Goal: Task Accomplishment & Management: Complete application form

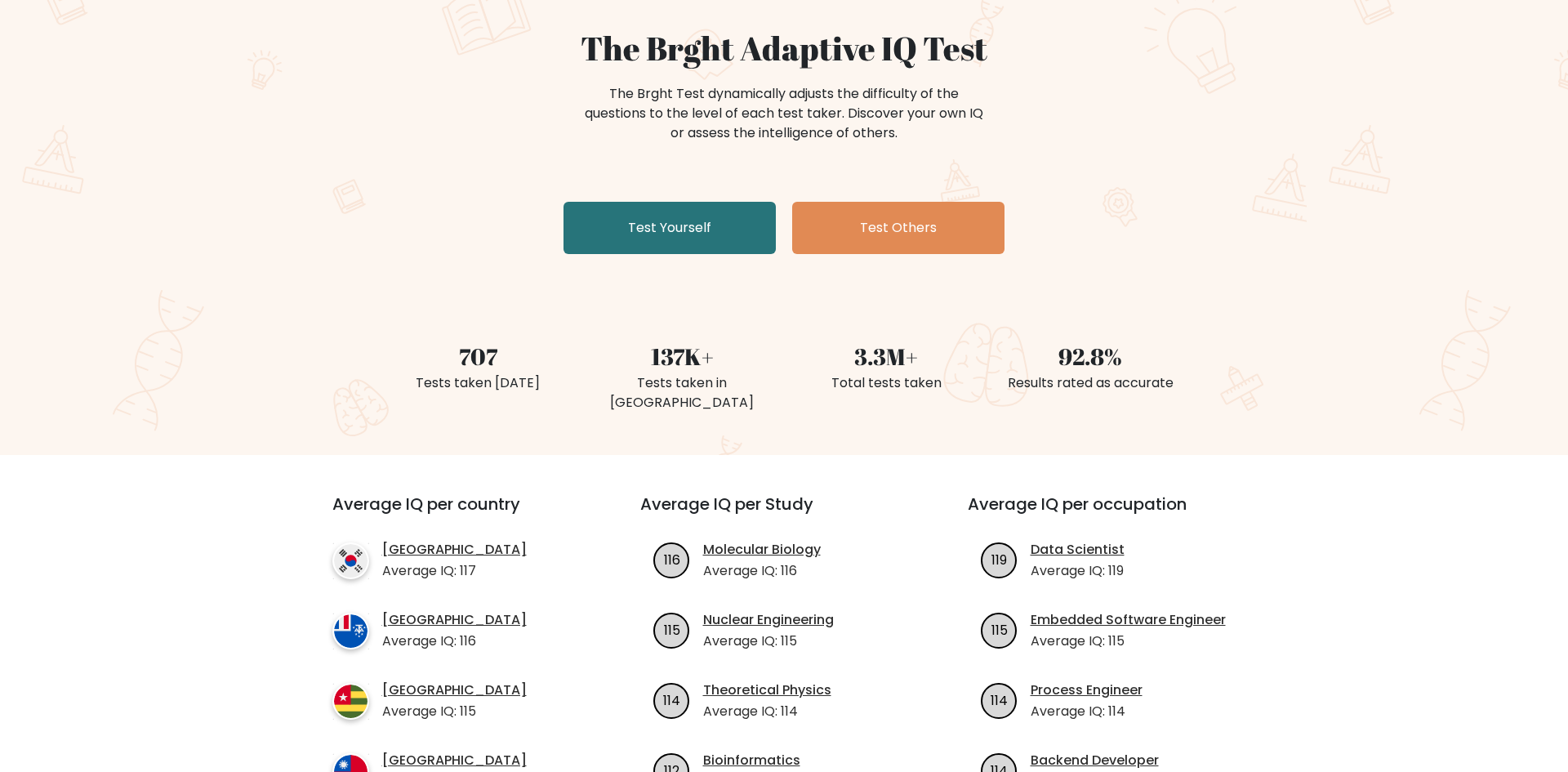
scroll to position [136, 0]
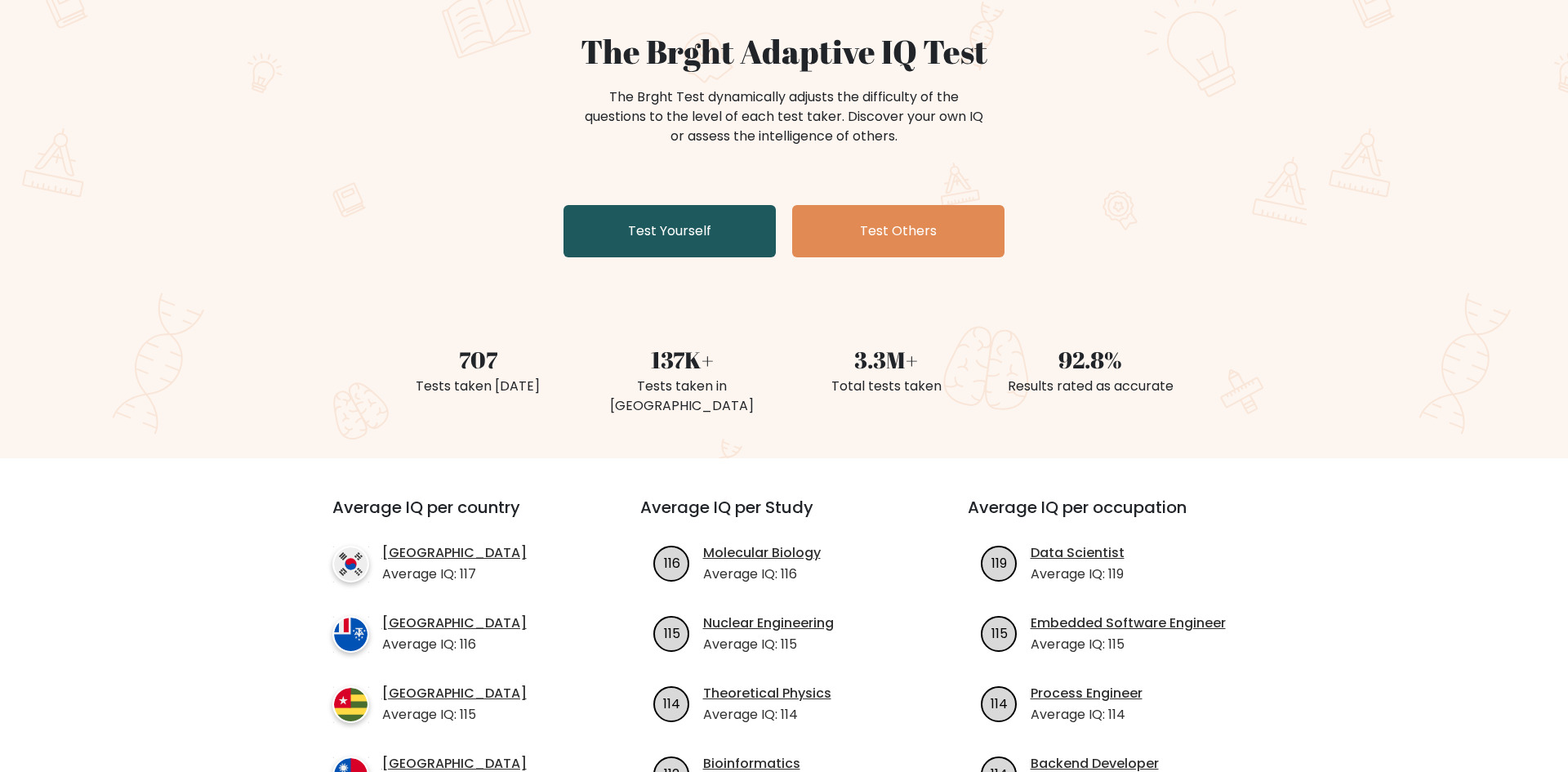
click at [666, 233] on link "Test Yourself" at bounding box center [670, 231] width 212 height 52
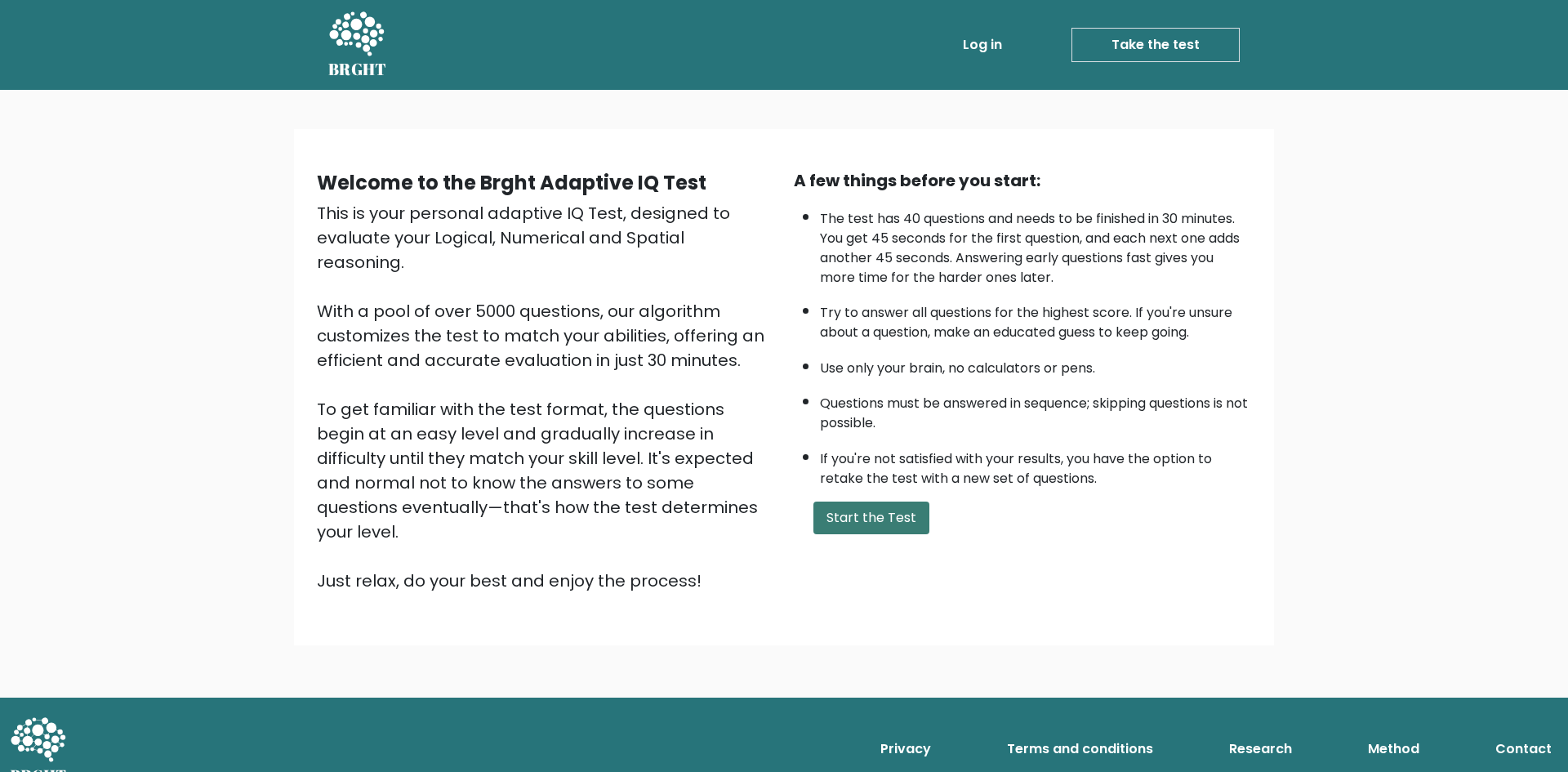
click at [870, 514] on button "Start the Test" at bounding box center [871, 517] width 116 height 33
click at [830, 521] on button "Start the Test" at bounding box center [871, 517] width 116 height 33
click at [840, 511] on button "Start the Test" at bounding box center [871, 517] width 116 height 33
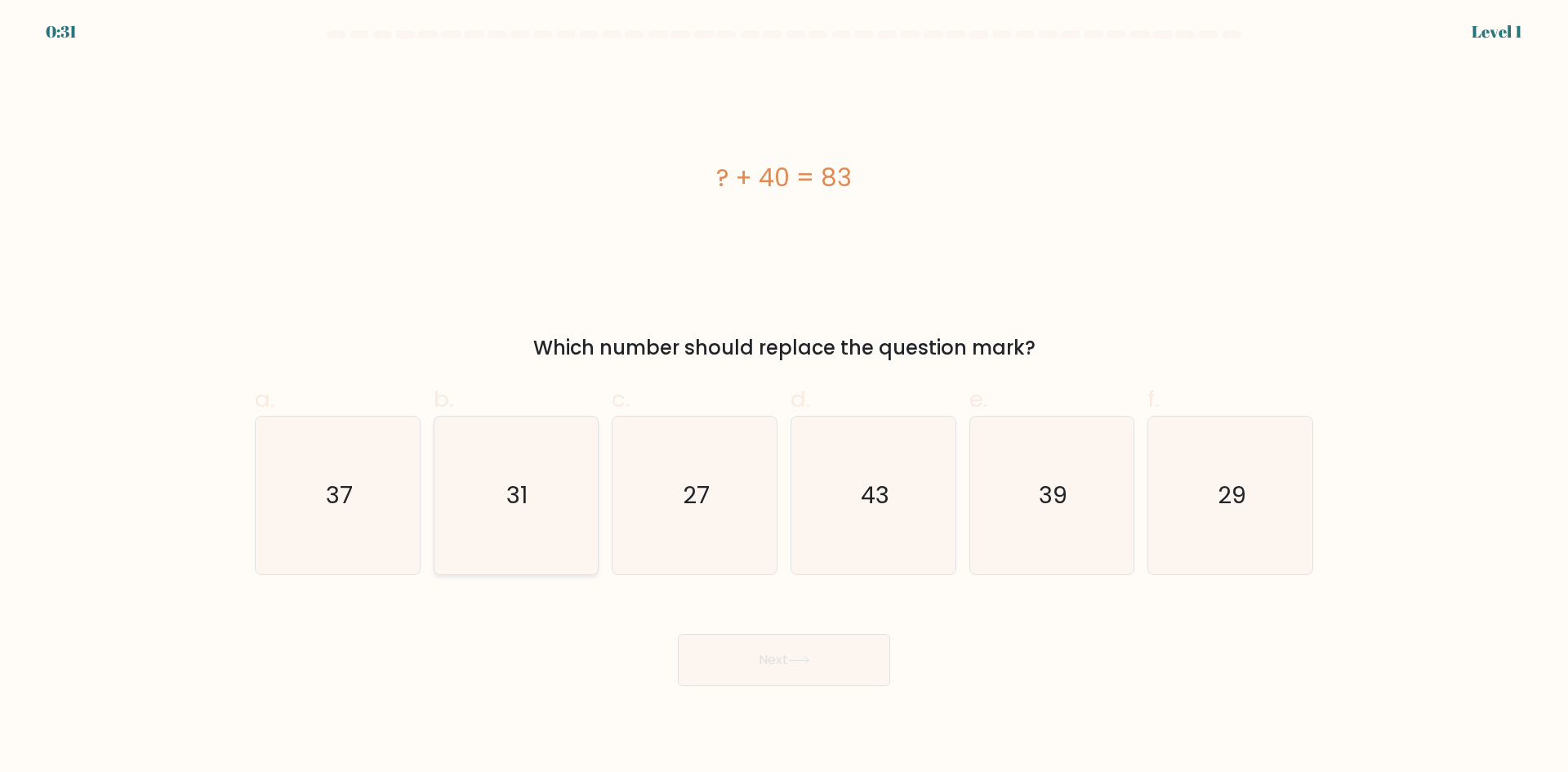
click at [472, 477] on icon "31" at bounding box center [516, 495] width 158 height 158
click at [784, 397] on input "b. 31" at bounding box center [784, 391] width 1 height 11
radio input "true"
click at [761, 671] on button "Next" at bounding box center [784, 660] width 212 height 52
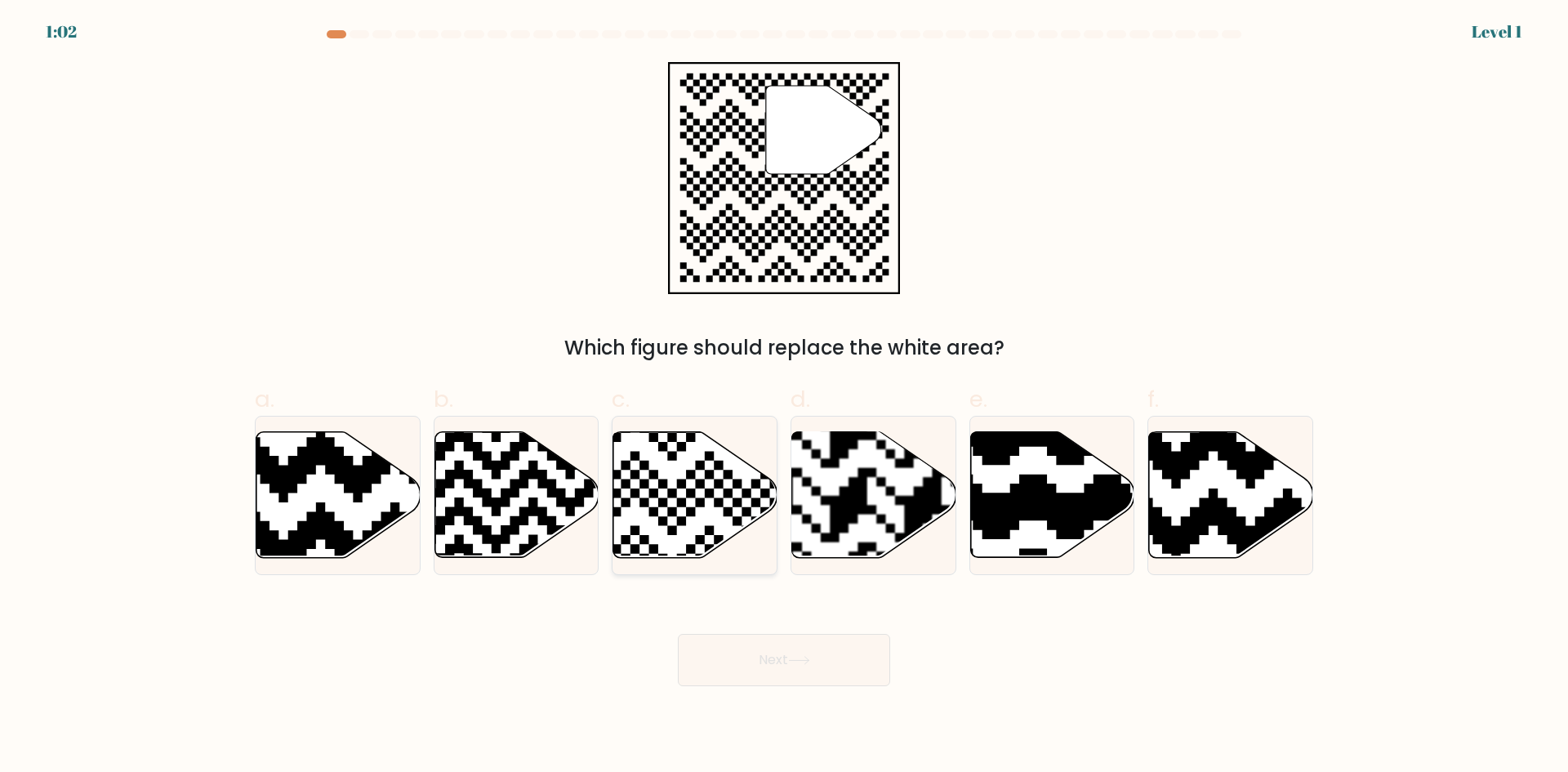
click at [690, 474] on icon at bounding box center [639, 563] width 297 height 297
click at [784, 397] on input "c." at bounding box center [784, 391] width 1 height 11
radio input "true"
click at [704, 665] on button "Next" at bounding box center [784, 660] width 212 height 52
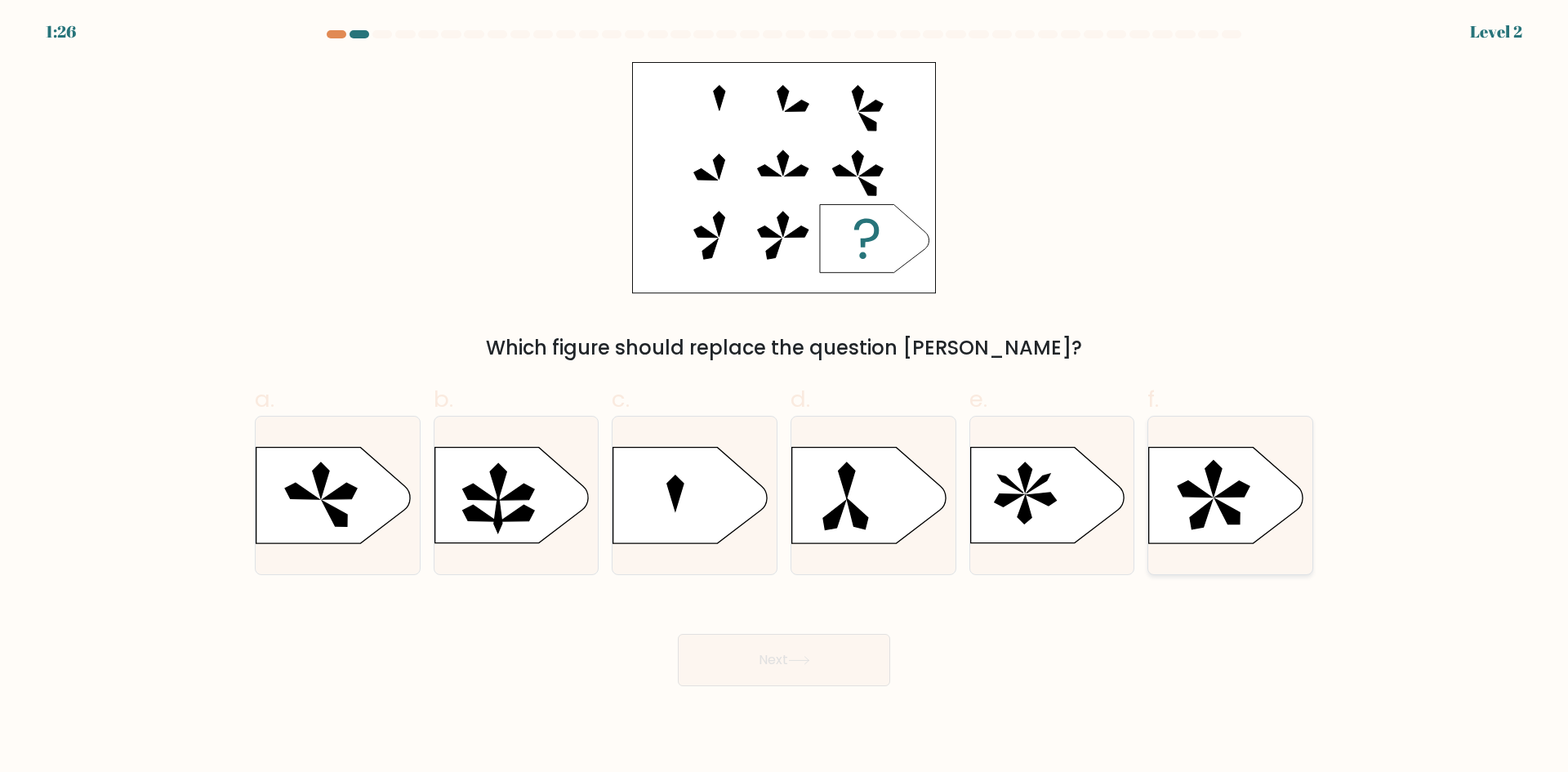
click at [1186, 506] on icon at bounding box center [1225, 496] width 153 height 96
click at [785, 397] on input "f." at bounding box center [784, 391] width 1 height 11
radio input "true"
click at [764, 645] on button "Next" at bounding box center [784, 660] width 212 height 52
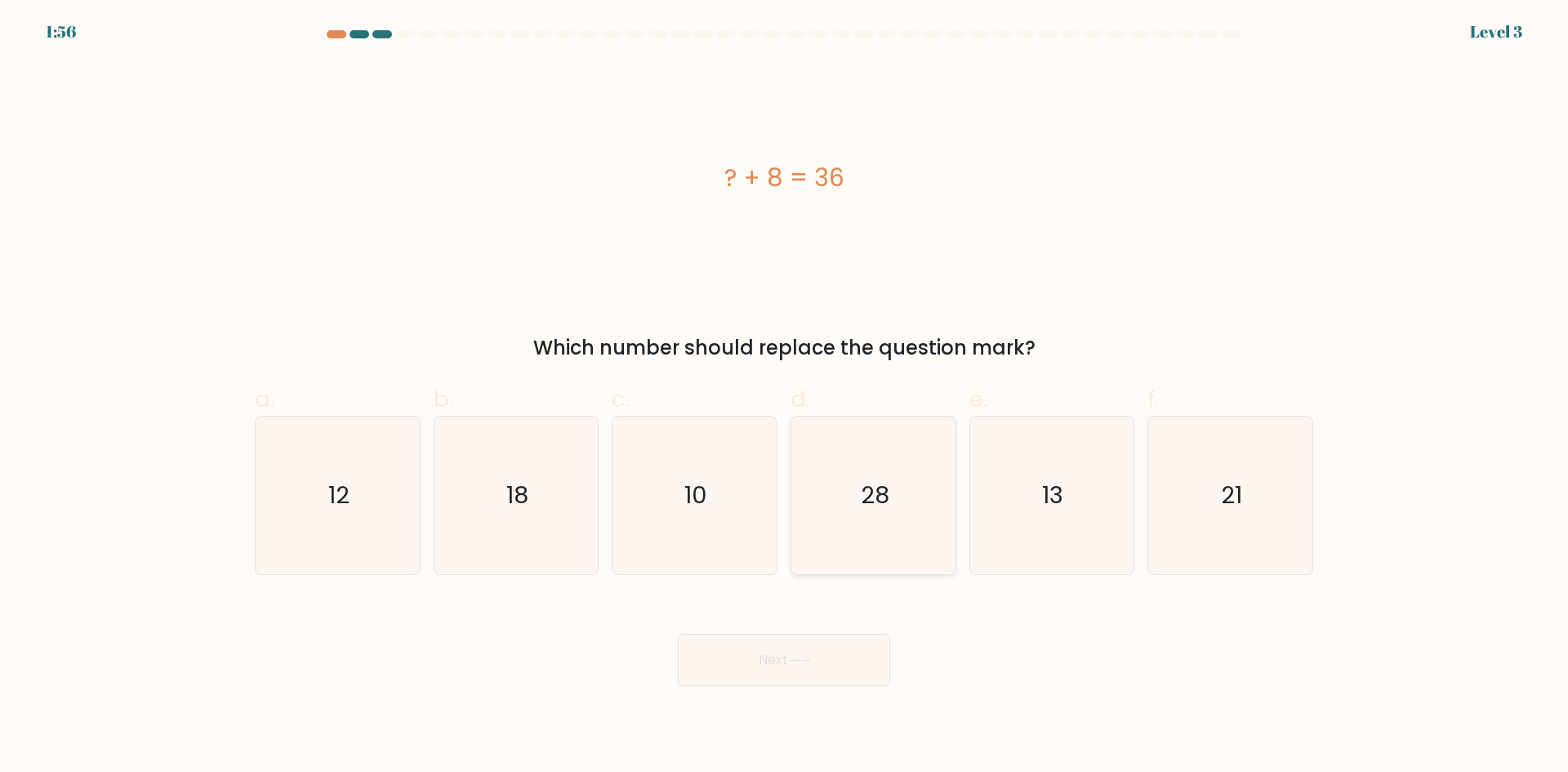
click at [884, 545] on icon "28" at bounding box center [874, 495] width 158 height 158
click at [785, 397] on input "d. 28" at bounding box center [784, 391] width 1 height 11
radio input "true"
click at [822, 648] on button "Next" at bounding box center [784, 660] width 212 height 52
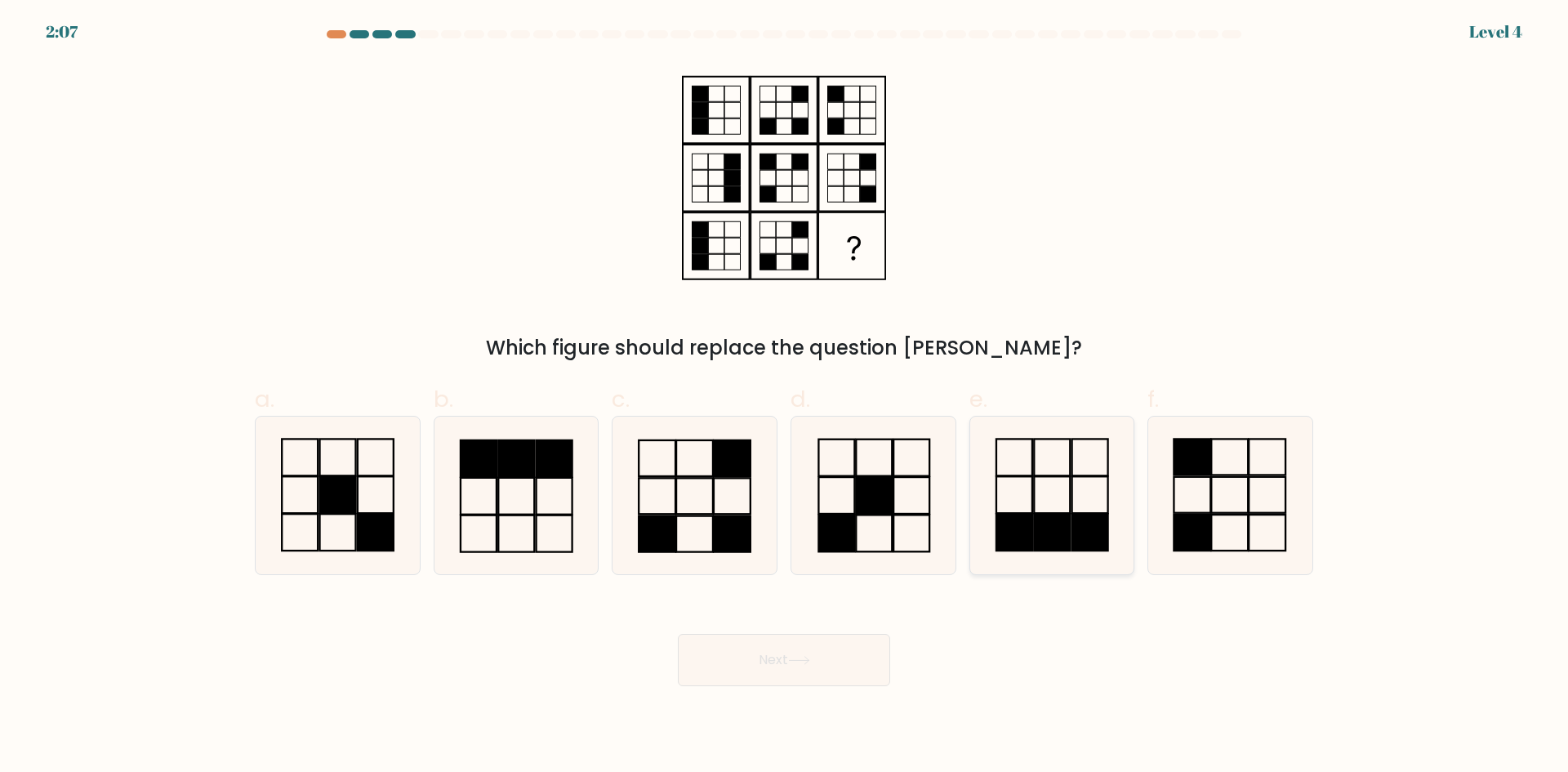
click at [1031, 499] on icon at bounding box center [1052, 495] width 158 height 158
click at [785, 397] on input "e." at bounding box center [784, 391] width 1 height 11
radio input "true"
click at [732, 688] on body "2:06 Level 4" at bounding box center [784, 386] width 1568 height 772
click at [720, 664] on button "Next" at bounding box center [784, 660] width 212 height 52
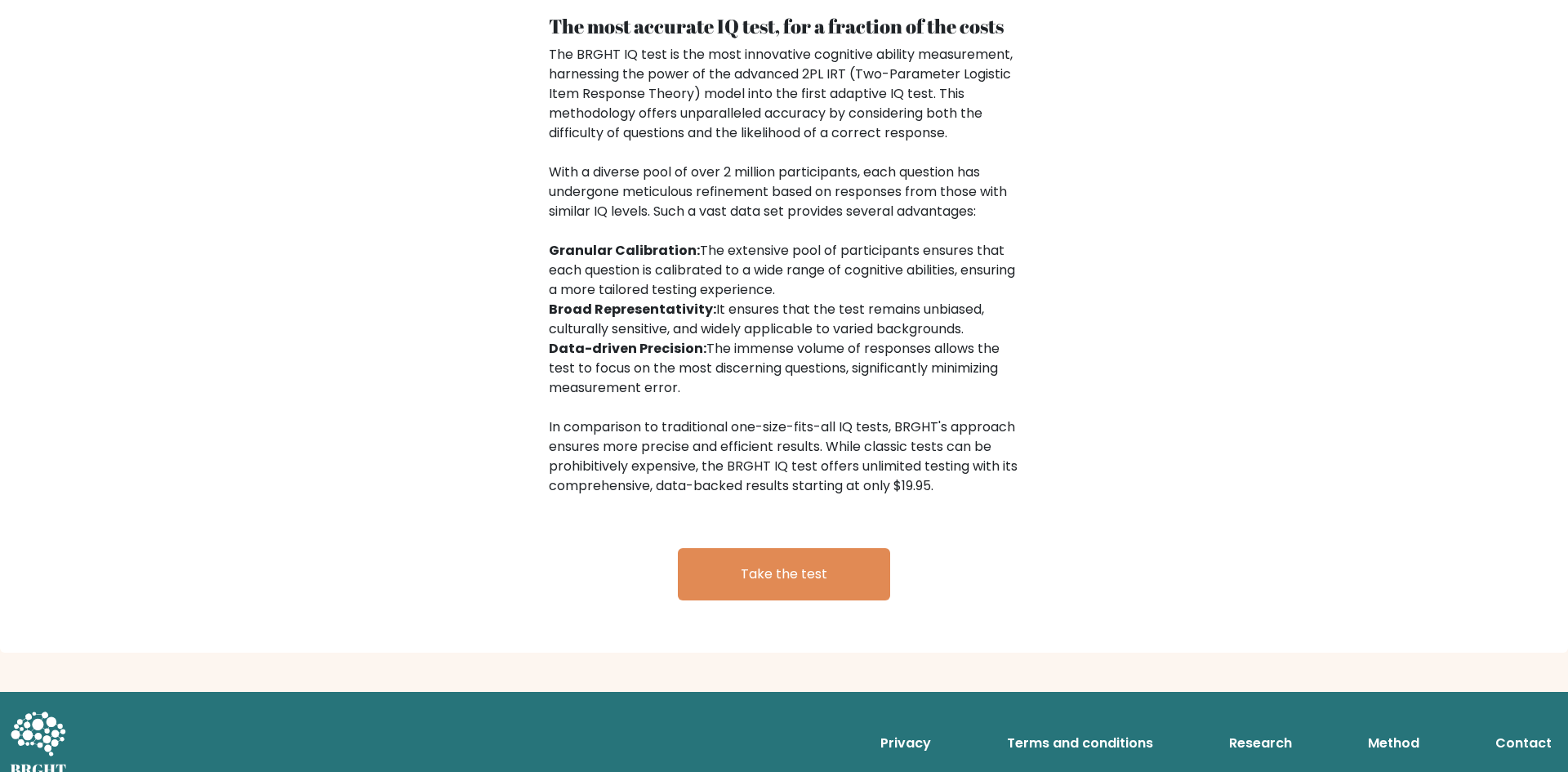
scroll to position [2495, 0]
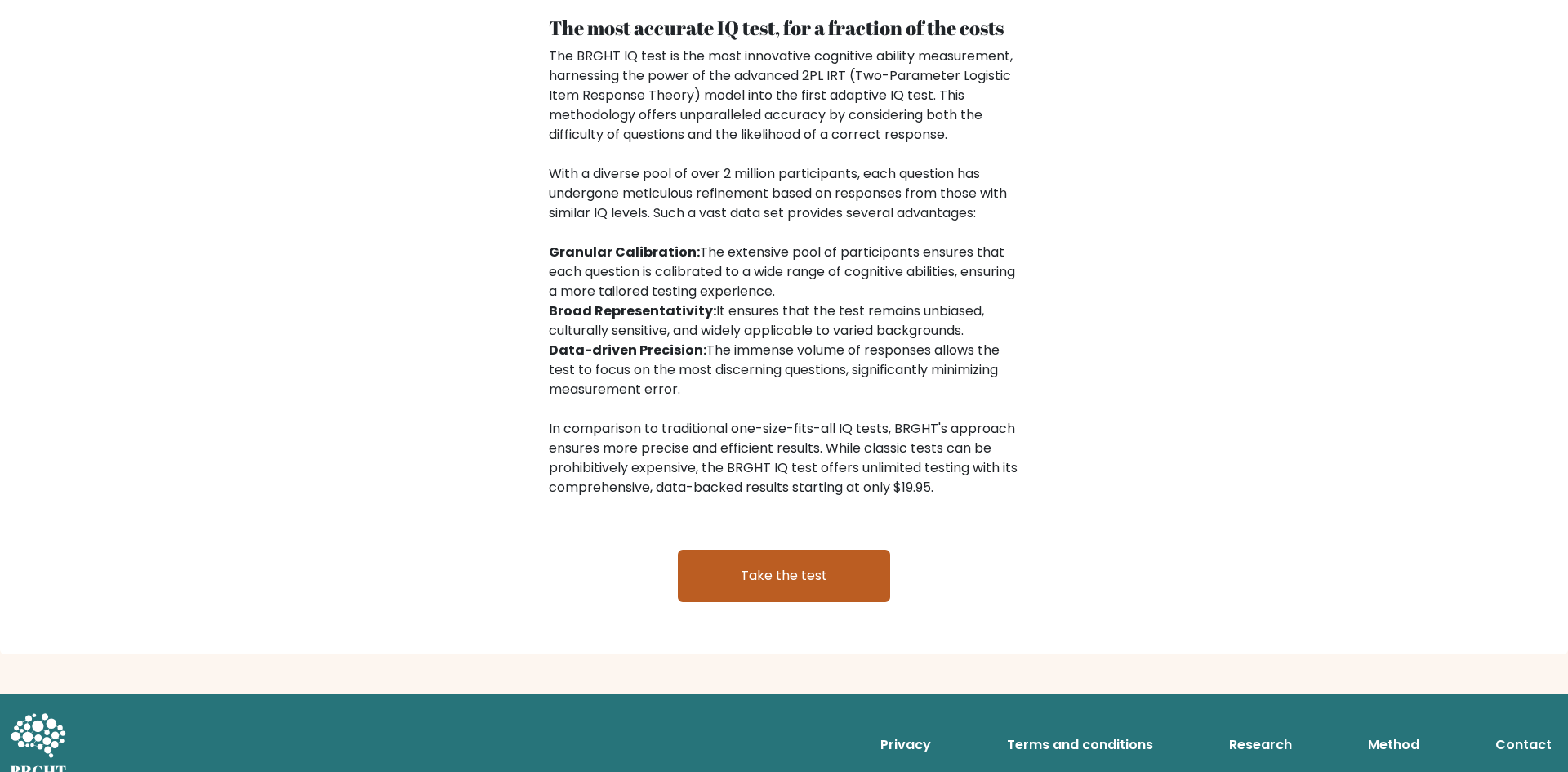
click at [786, 550] on link "Take the test" at bounding box center [784, 575] width 212 height 52
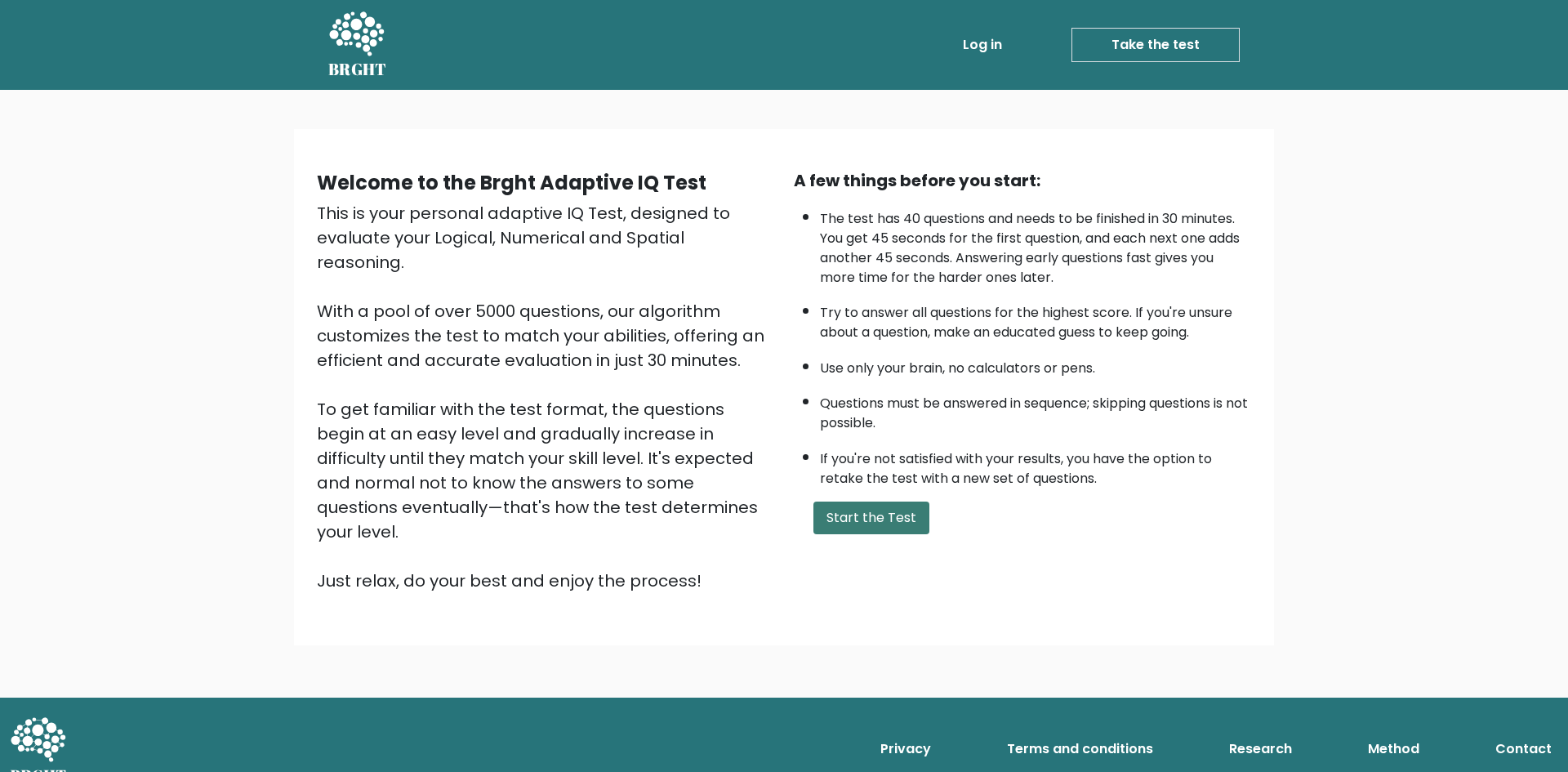
click at [860, 519] on button "Start the Test" at bounding box center [871, 517] width 116 height 33
click at [1153, 41] on link "Take the test" at bounding box center [1155, 44] width 168 height 35
click at [1122, 41] on link "Take the test" at bounding box center [1155, 44] width 168 height 35
click at [880, 507] on button "Start the Test" at bounding box center [871, 517] width 116 height 33
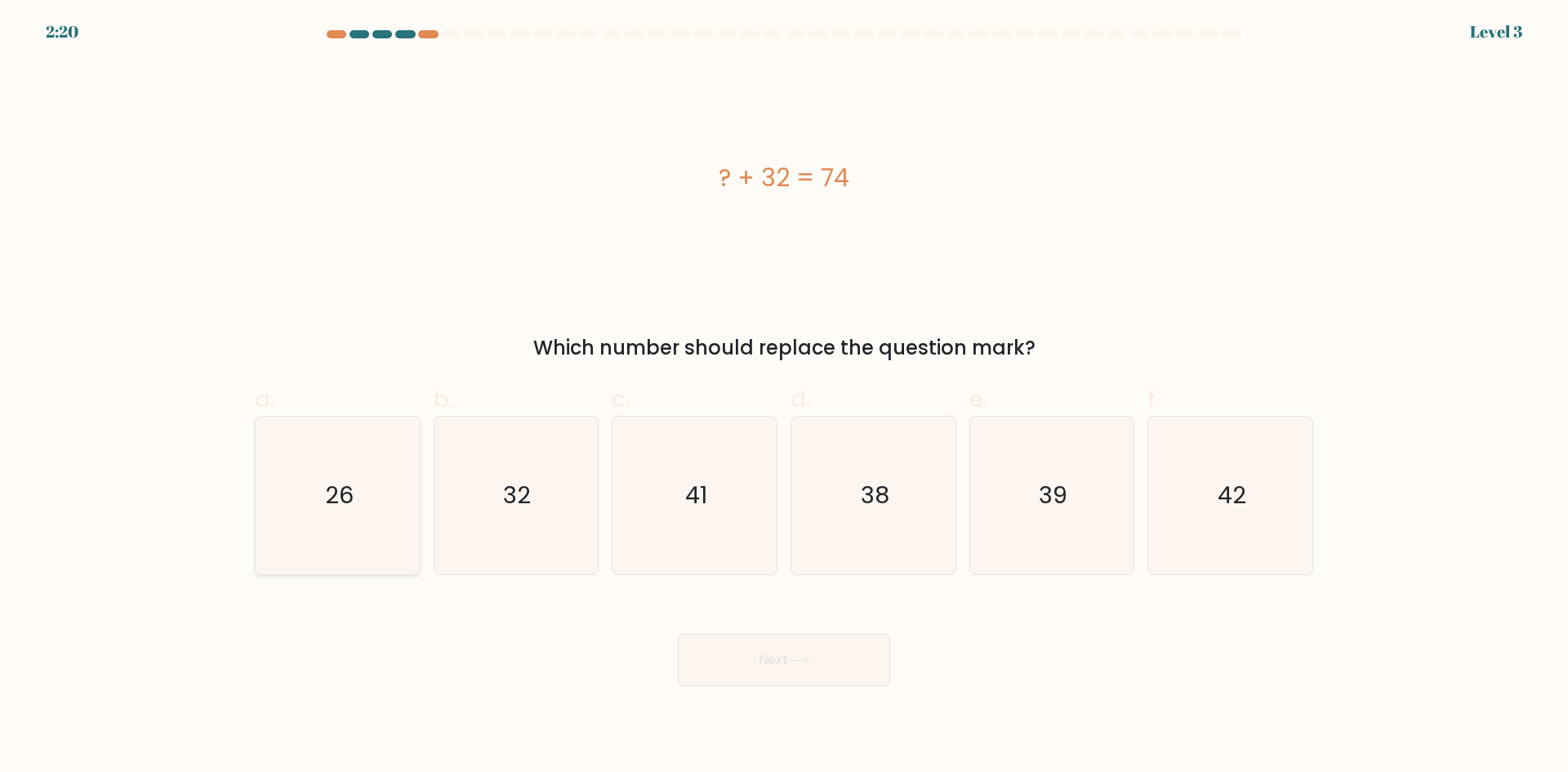
click at [365, 534] on icon "26" at bounding box center [337, 495] width 158 height 158
click at [784, 397] on input "a. 26" at bounding box center [784, 391] width 1 height 11
radio input "true"
click at [393, 351] on div "Which number should replace the question mark?" at bounding box center [784, 347] width 1039 height 29
click at [1188, 475] on icon "42" at bounding box center [1231, 495] width 158 height 158
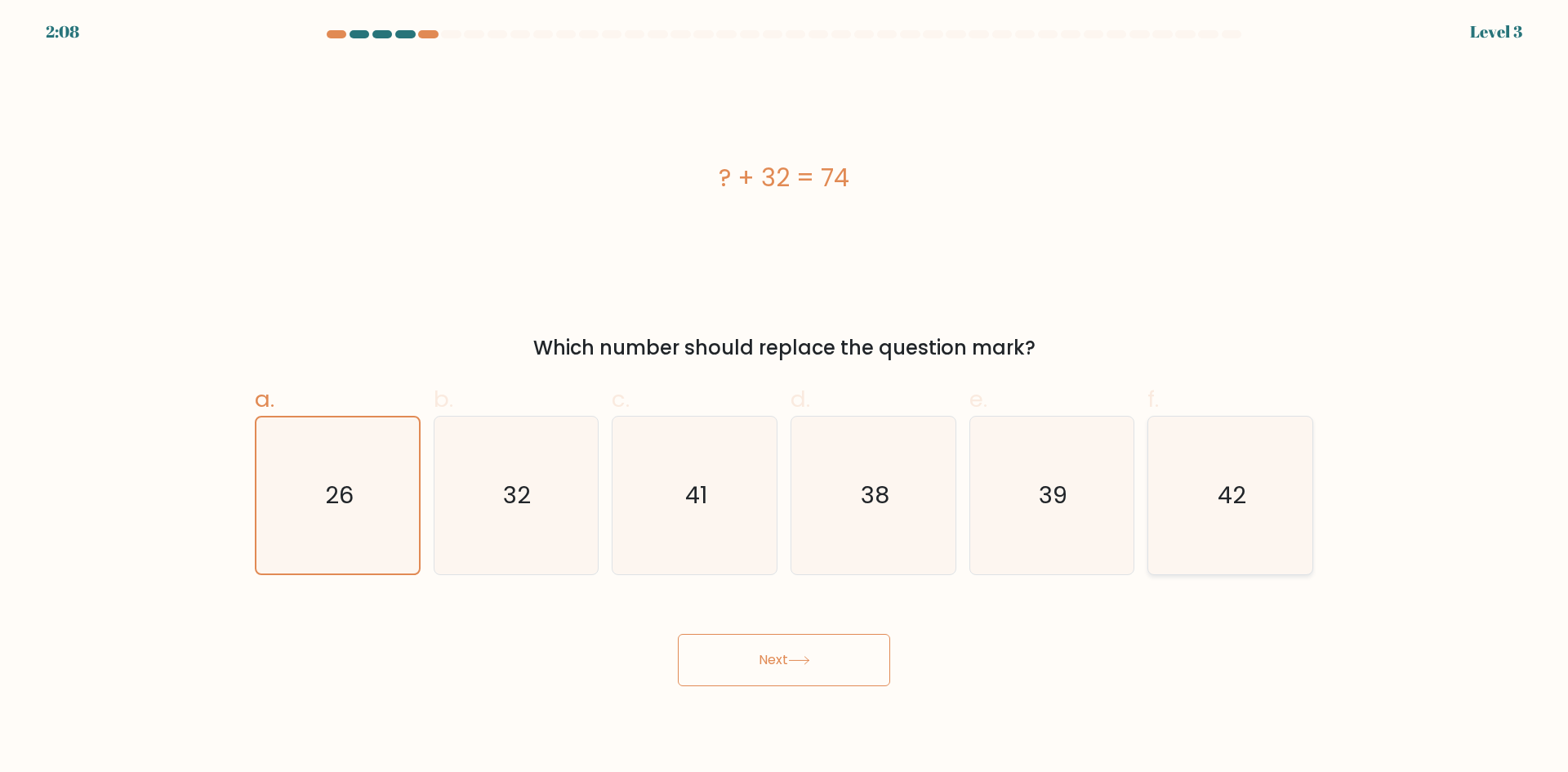
click at [785, 397] on input "f. 42" at bounding box center [784, 391] width 1 height 11
radio input "true"
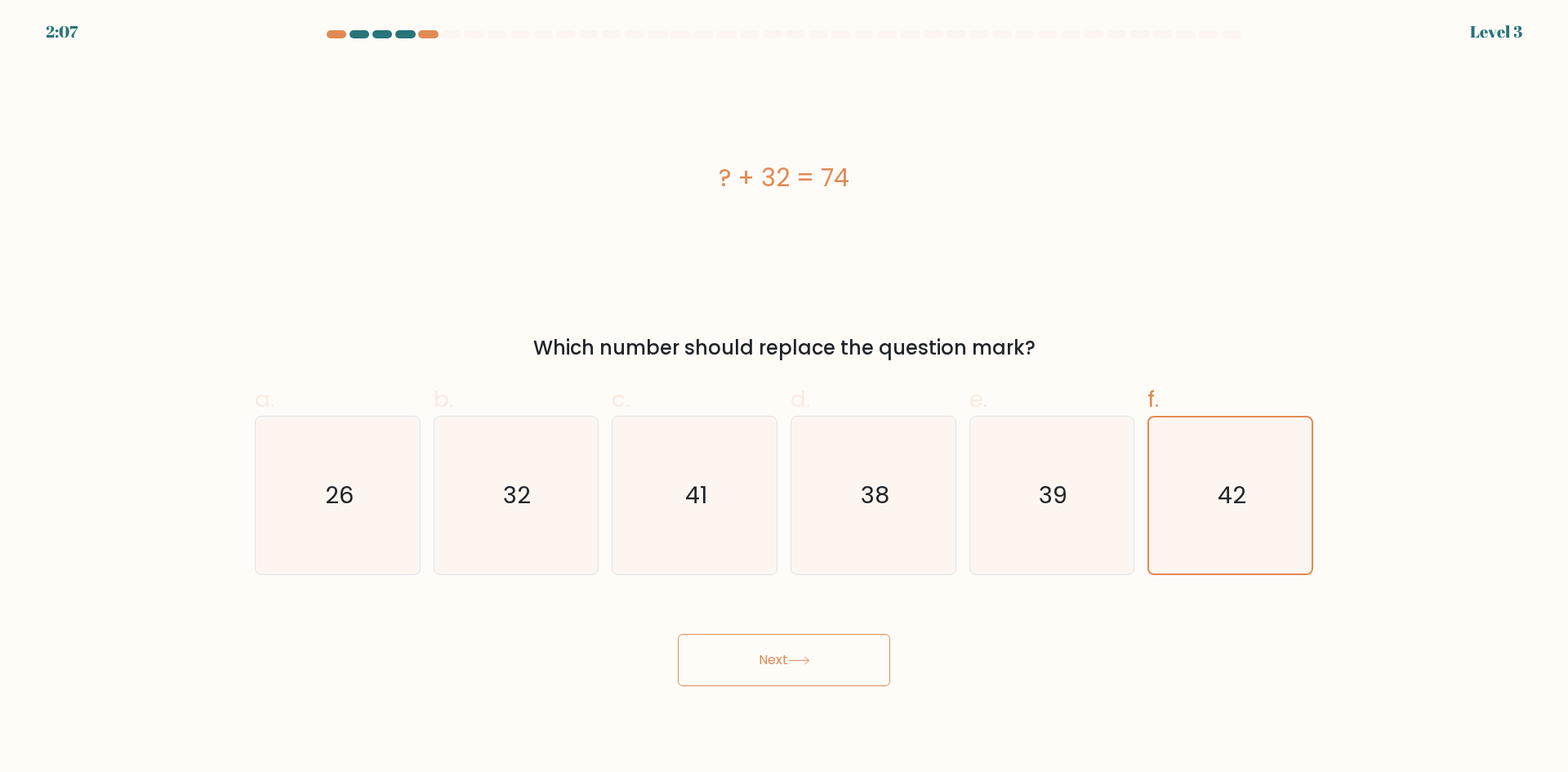
click at [799, 649] on button "Next" at bounding box center [784, 660] width 212 height 52
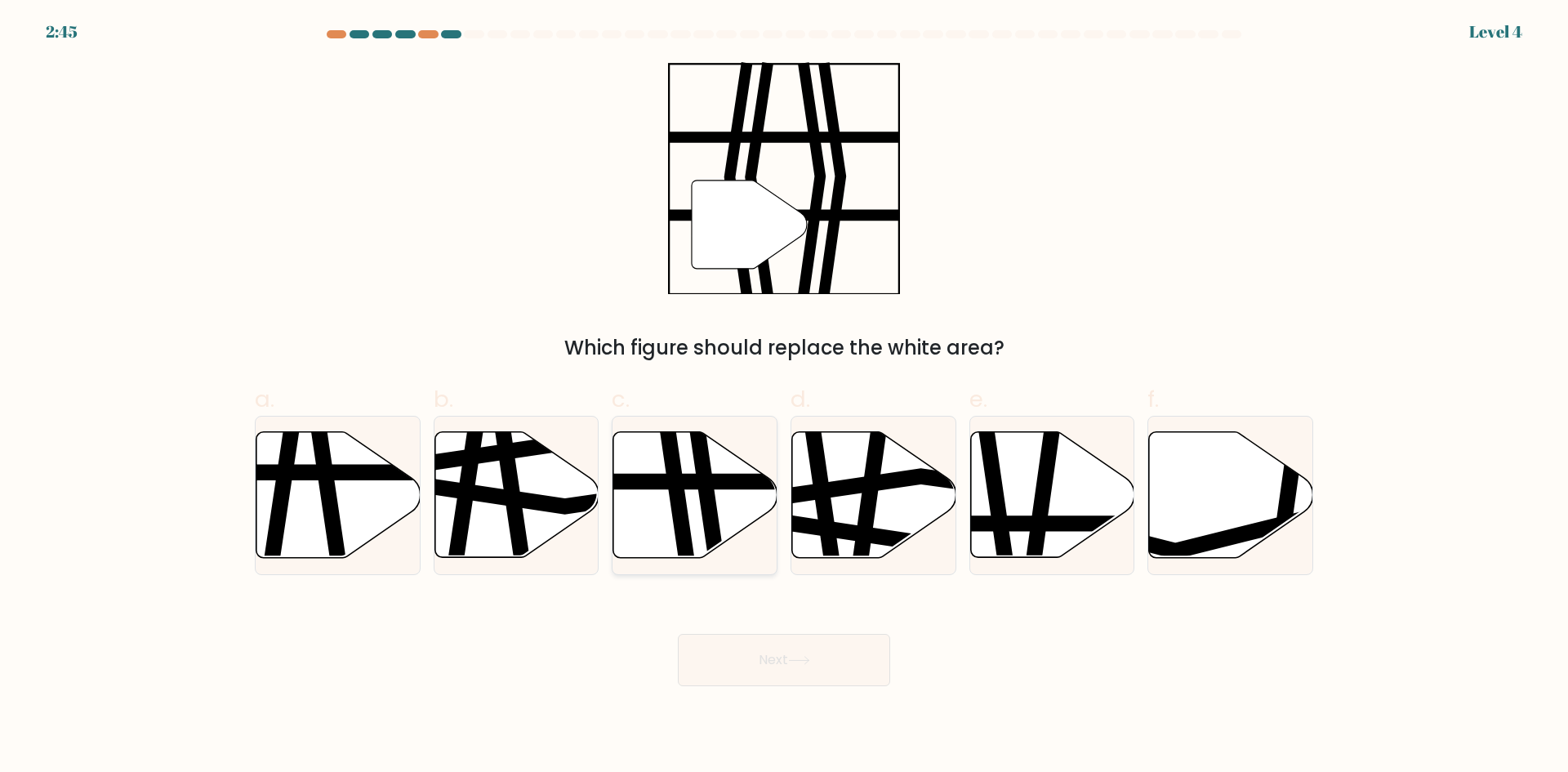
click at [654, 521] on icon at bounding box center [695, 495] width 164 height 126
click at [784, 397] on input "c." at bounding box center [784, 391] width 1 height 11
radio input "true"
click at [776, 668] on button "Next" at bounding box center [784, 660] width 212 height 52
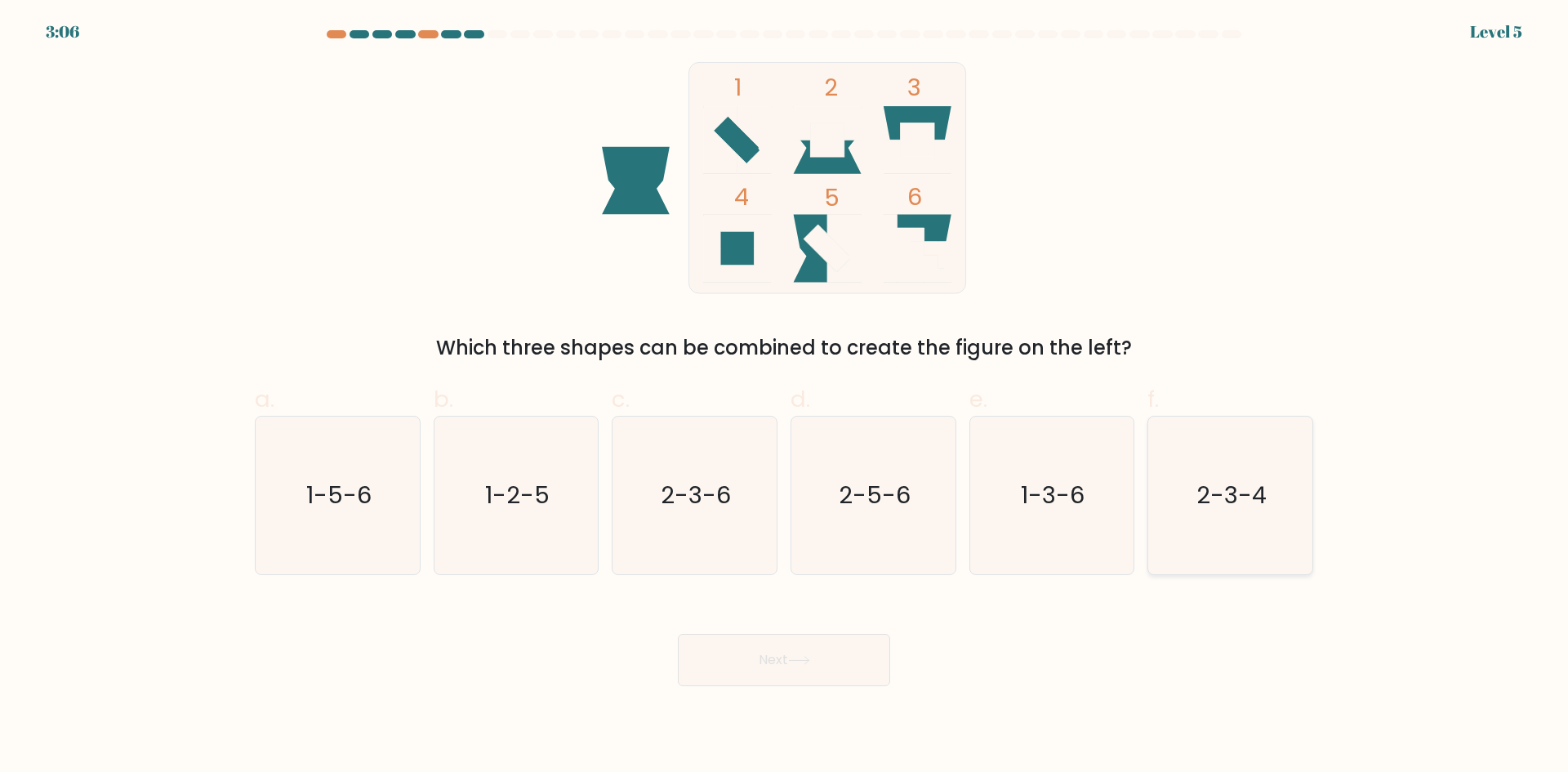
click at [1207, 537] on icon "2-3-4" at bounding box center [1231, 495] width 158 height 158
click at [785, 397] on input "f. 2-3-4" at bounding box center [784, 391] width 1 height 11
radio input "true"
click at [788, 669] on button "Next" at bounding box center [784, 660] width 212 height 52
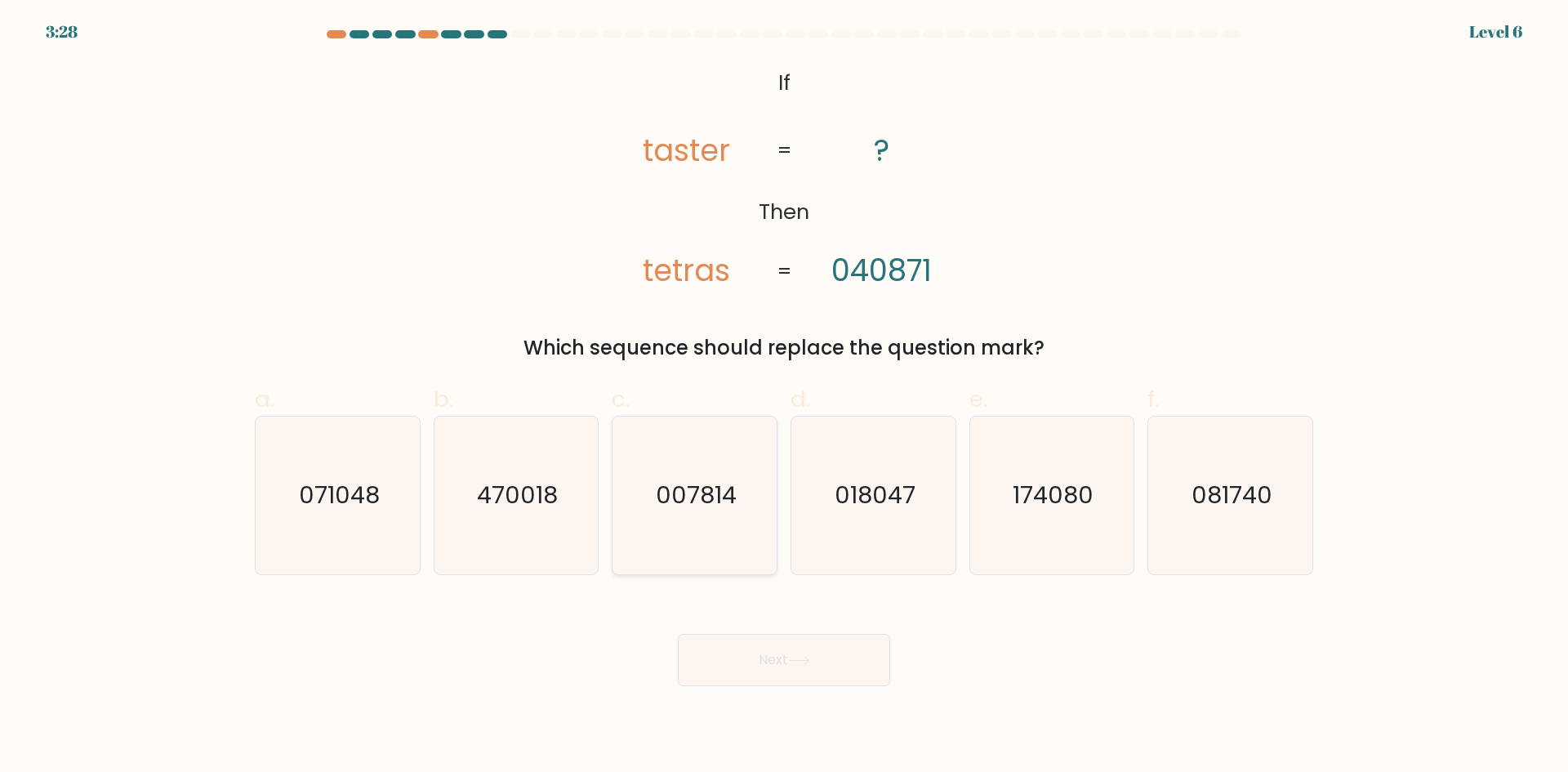
click at [723, 459] on icon "007814" at bounding box center [695, 495] width 158 height 158
click at [784, 397] on input "c. 007814" at bounding box center [784, 391] width 1 height 11
radio input "true"
click at [736, 653] on button "Next" at bounding box center [784, 660] width 212 height 52
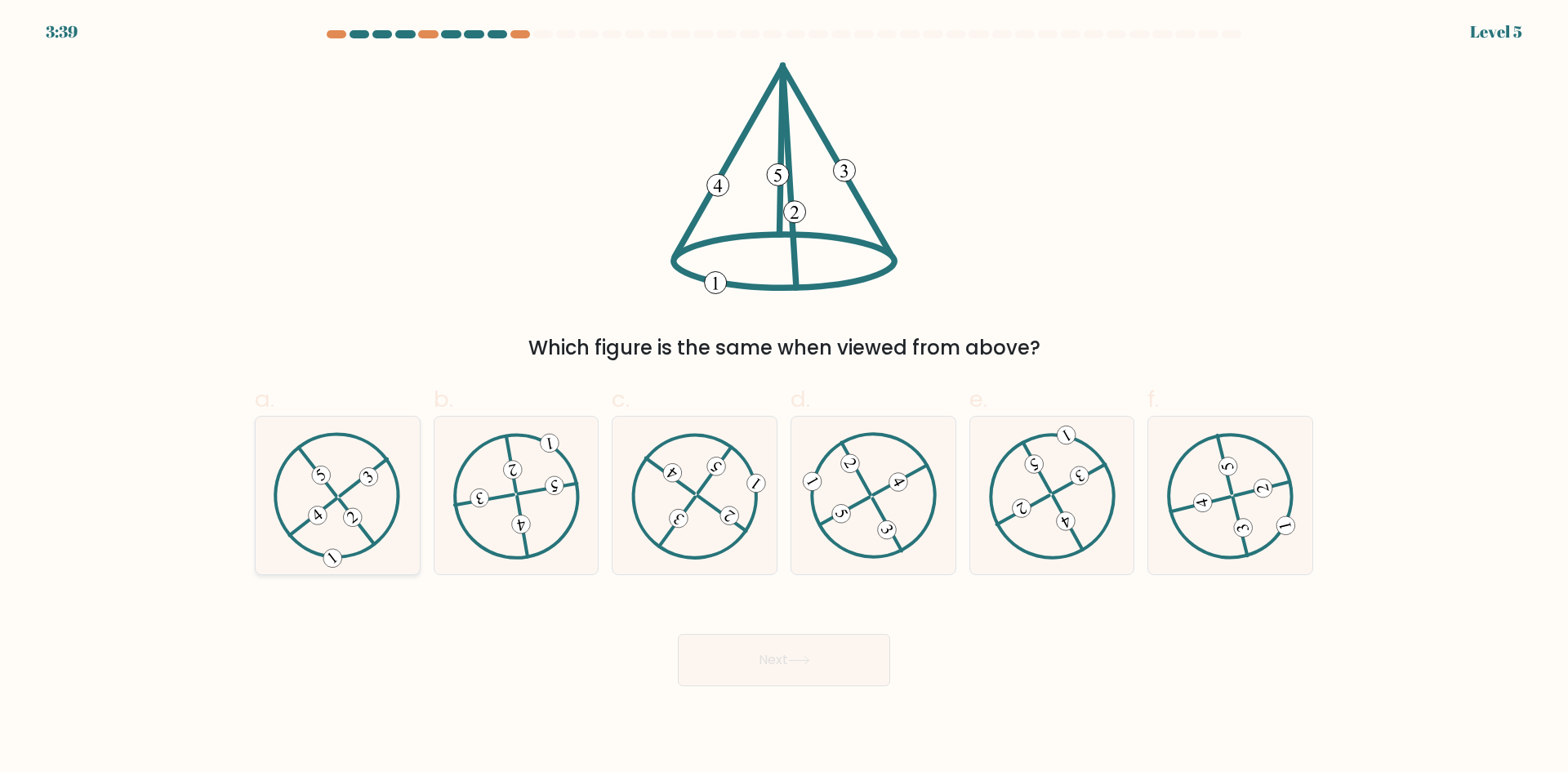
click at [312, 471] on icon at bounding box center [337, 495] width 127 height 126
click at [784, 397] on input "a." at bounding box center [784, 391] width 1 height 11
radio input "true"
click at [764, 680] on button "Next" at bounding box center [784, 660] width 212 height 52
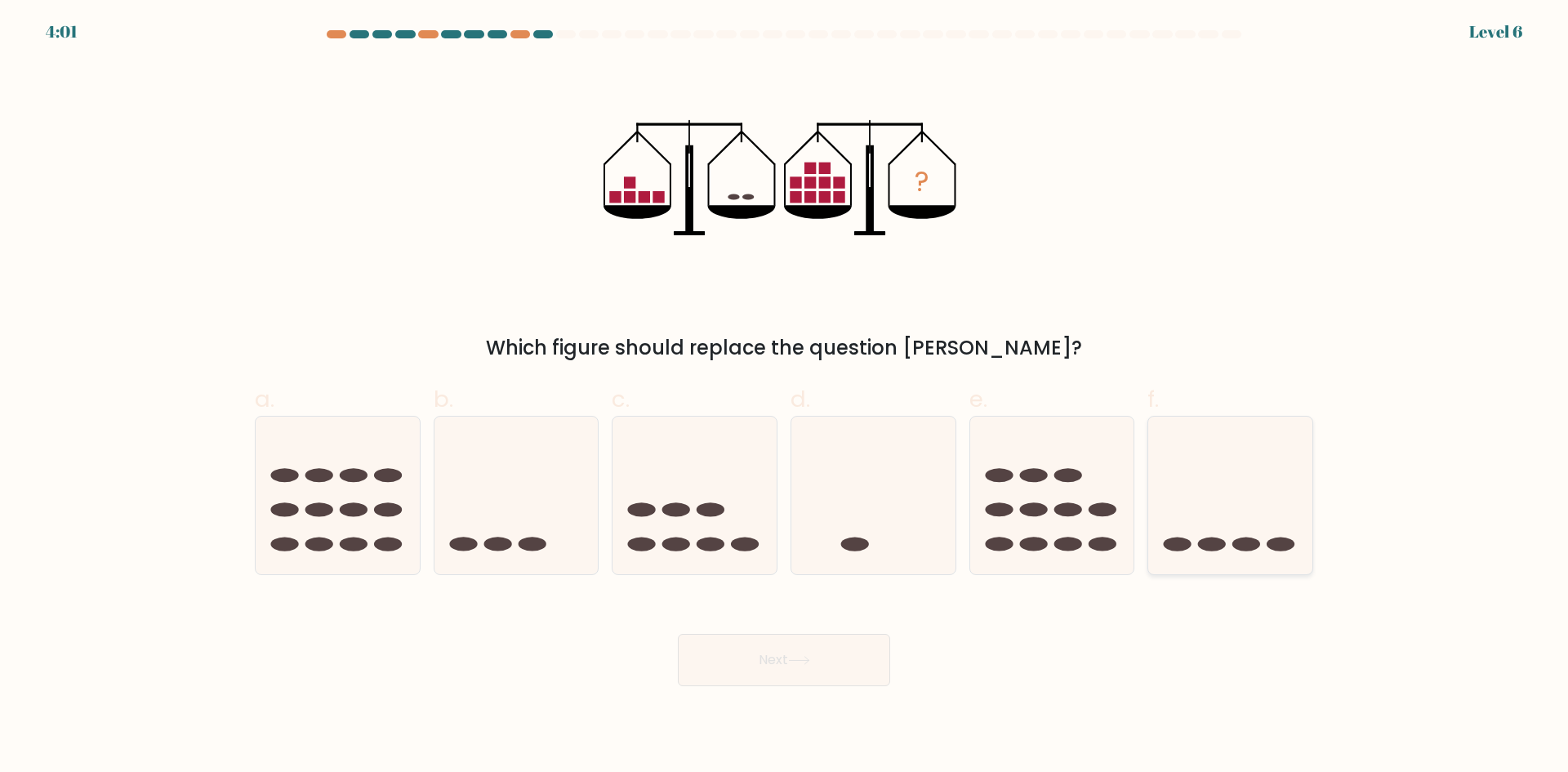
click at [1224, 556] on icon at bounding box center [1230, 494] width 164 height 135
click at [785, 397] on input "f." at bounding box center [784, 391] width 1 height 11
radio input "true"
click at [818, 657] on button "Next" at bounding box center [784, 660] width 212 height 52
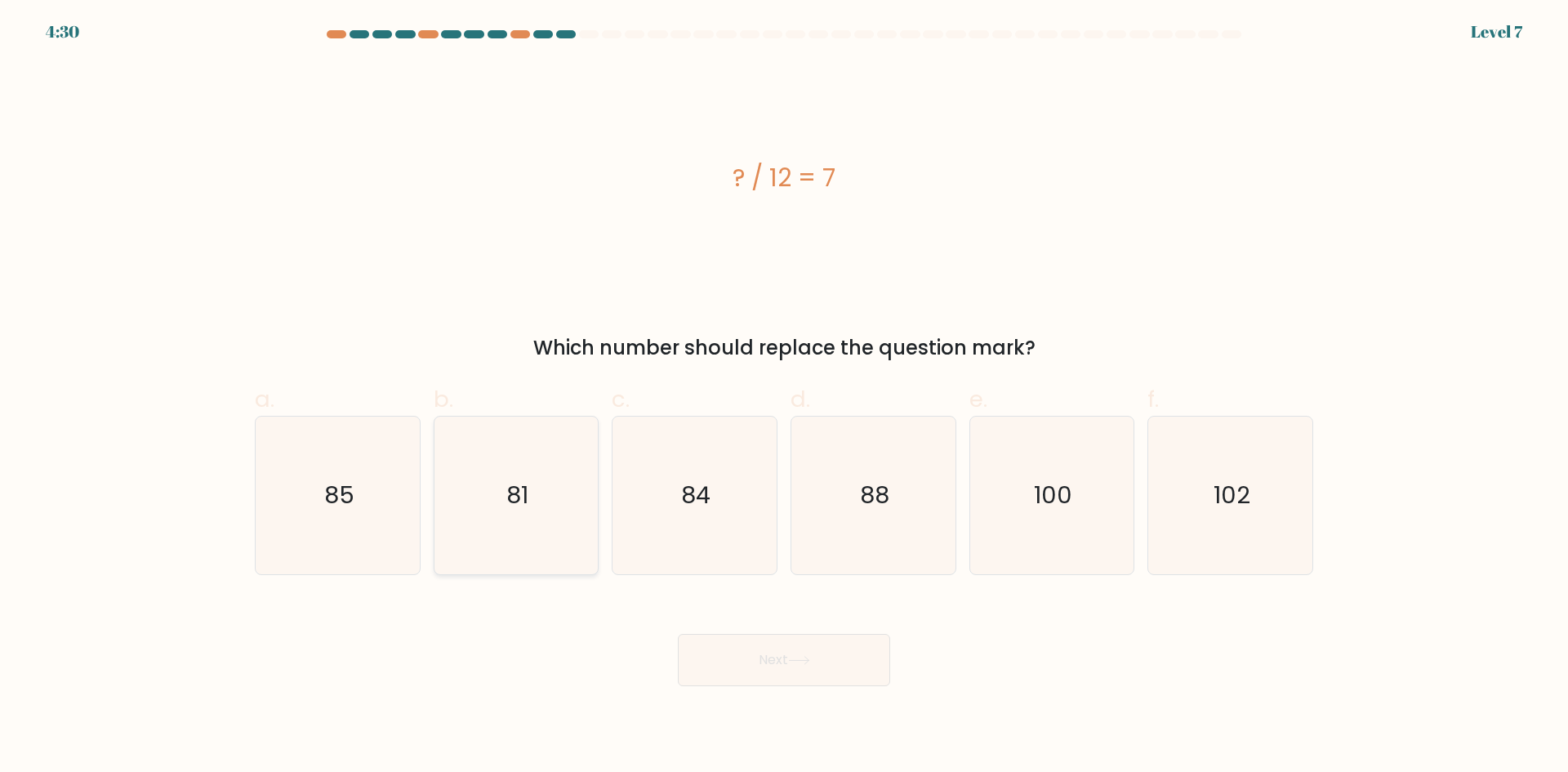
click at [487, 466] on icon "81" at bounding box center [516, 495] width 158 height 158
click at [784, 397] on input "b. 81" at bounding box center [784, 391] width 1 height 11
radio input "true"
click at [732, 653] on button "Next" at bounding box center [784, 660] width 212 height 52
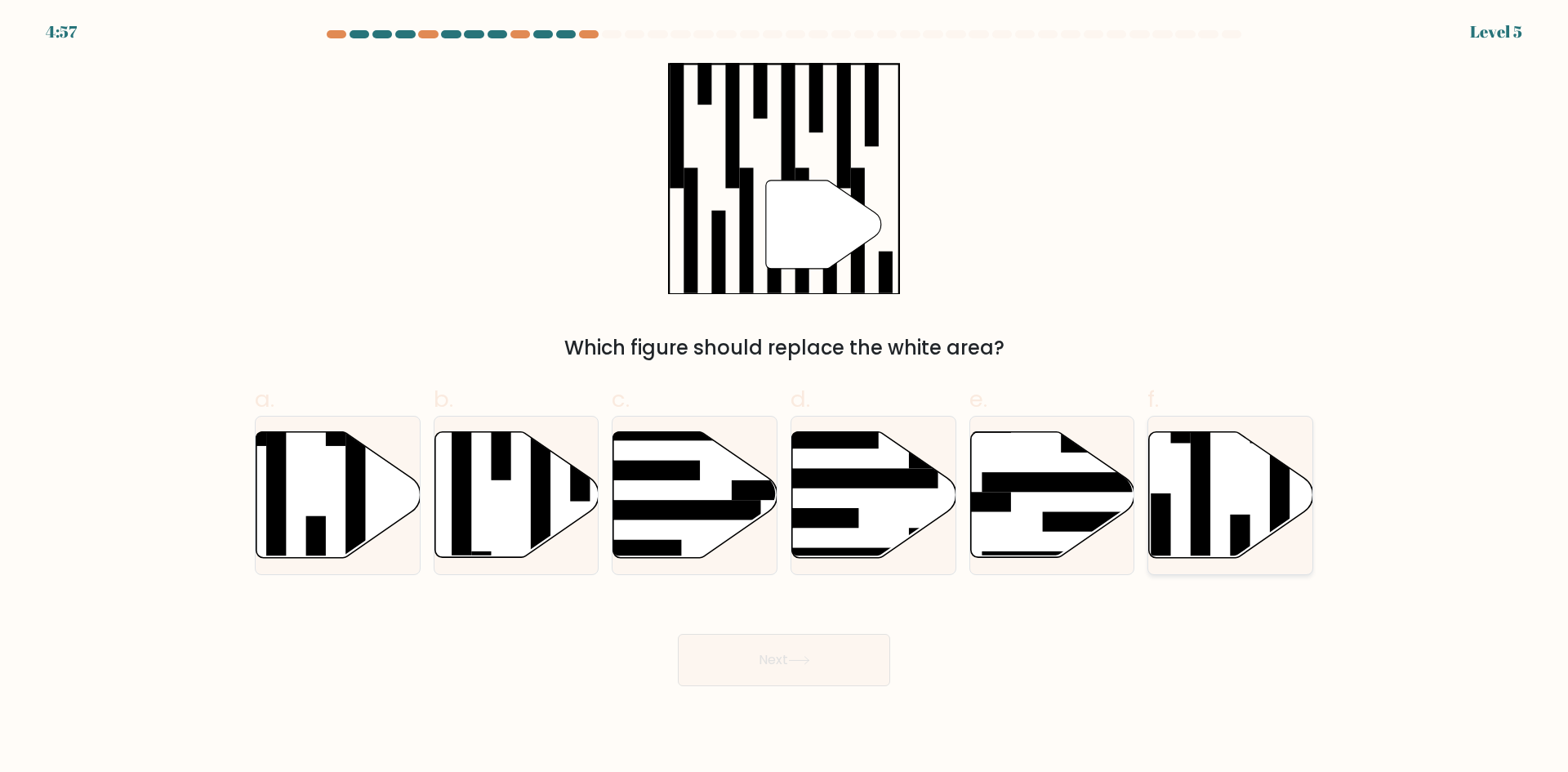
click at [1219, 467] on icon at bounding box center [1231, 495] width 164 height 126
click at [785, 397] on input "f." at bounding box center [784, 391] width 1 height 11
radio input "true"
click at [722, 656] on button "Next" at bounding box center [784, 660] width 212 height 52
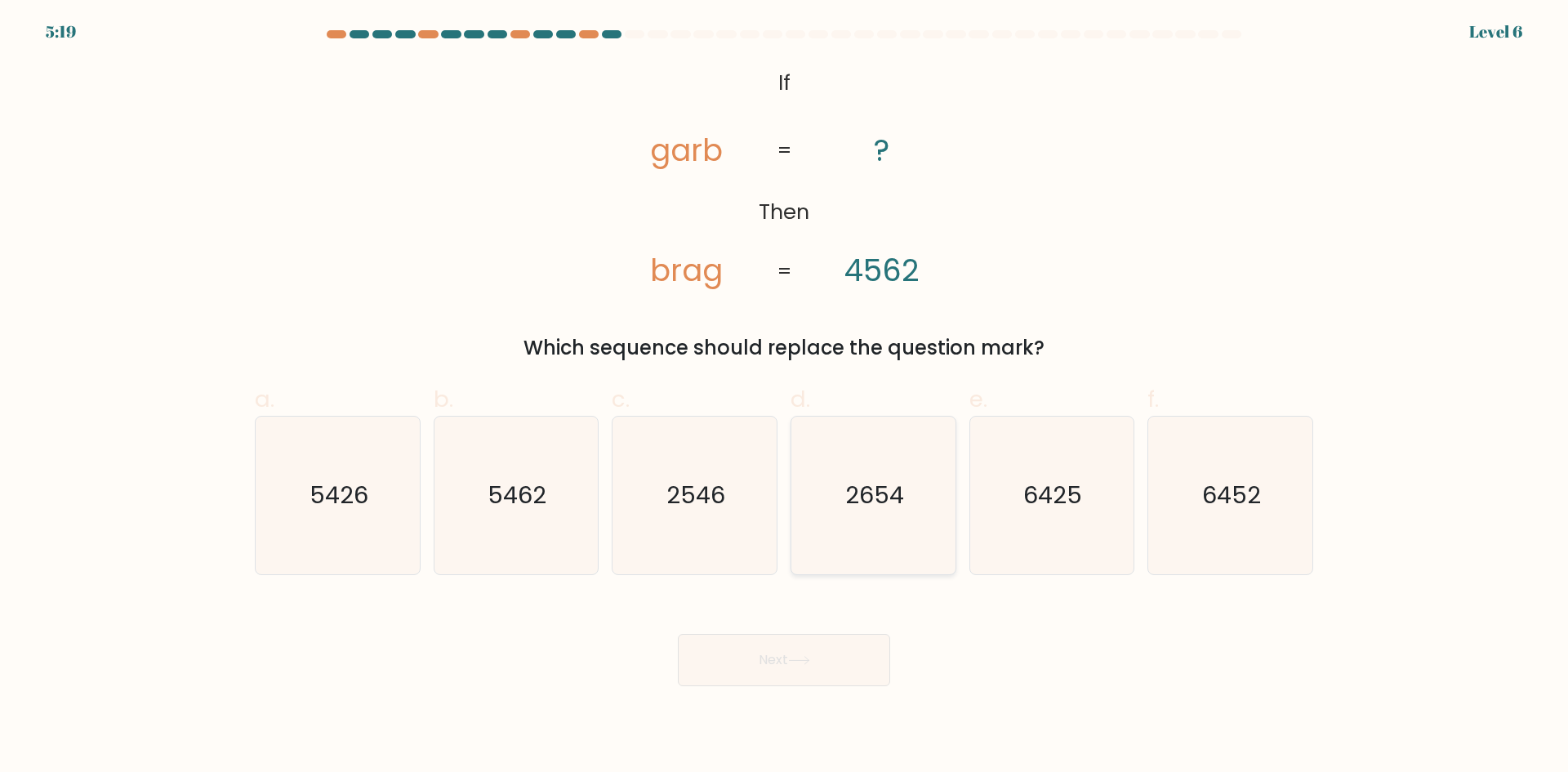
click at [821, 482] on icon "2654" at bounding box center [874, 495] width 158 height 158
click at [785, 397] on input "d. 2654" at bounding box center [784, 391] width 1 height 11
radio input "true"
click at [790, 659] on button "Next" at bounding box center [784, 660] width 212 height 52
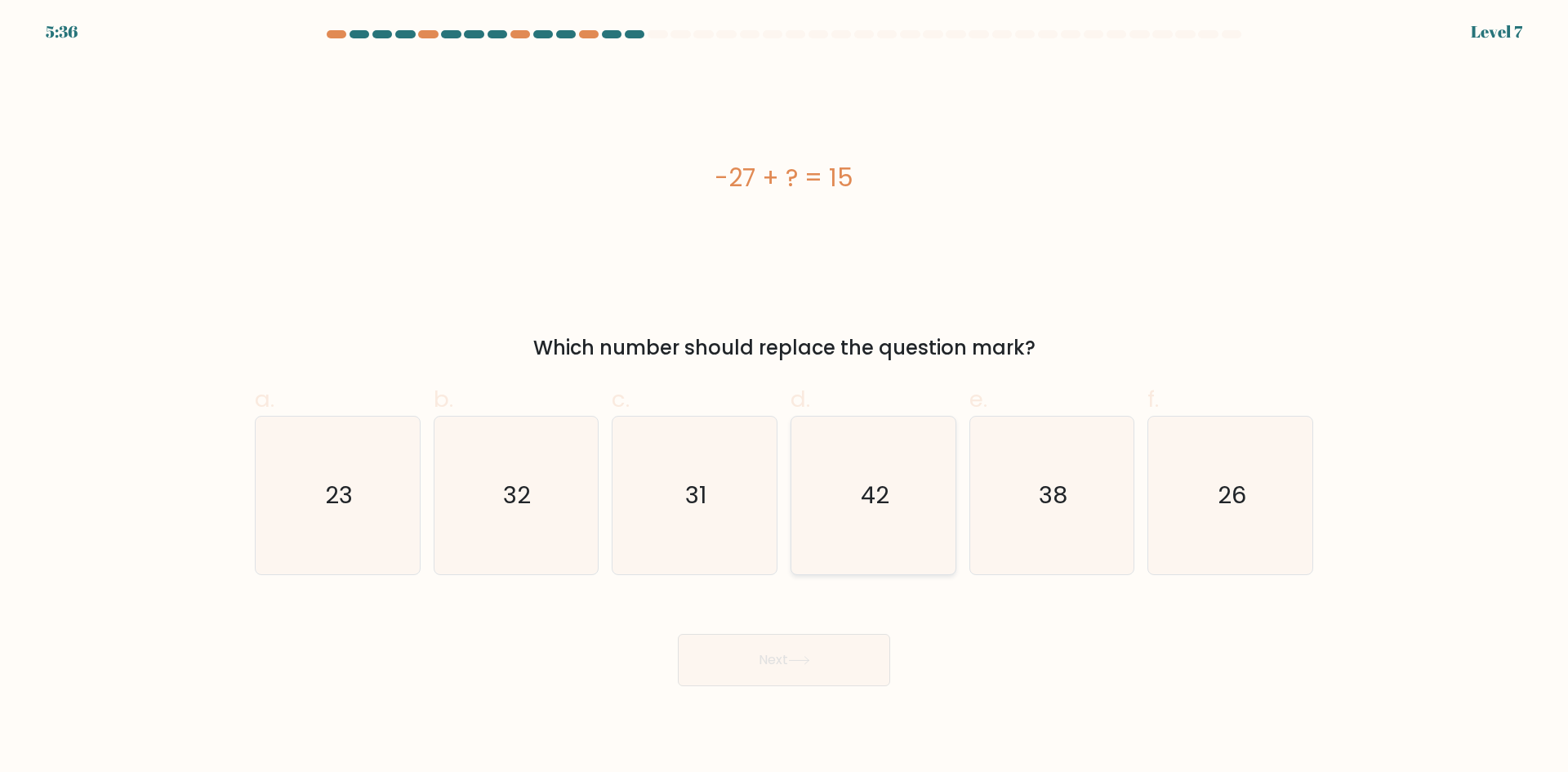
click at [884, 435] on icon "42" at bounding box center [874, 495] width 158 height 158
click at [785, 397] on input "d. 42" at bounding box center [784, 391] width 1 height 11
radio input "true"
click at [818, 651] on button "Next" at bounding box center [784, 660] width 212 height 52
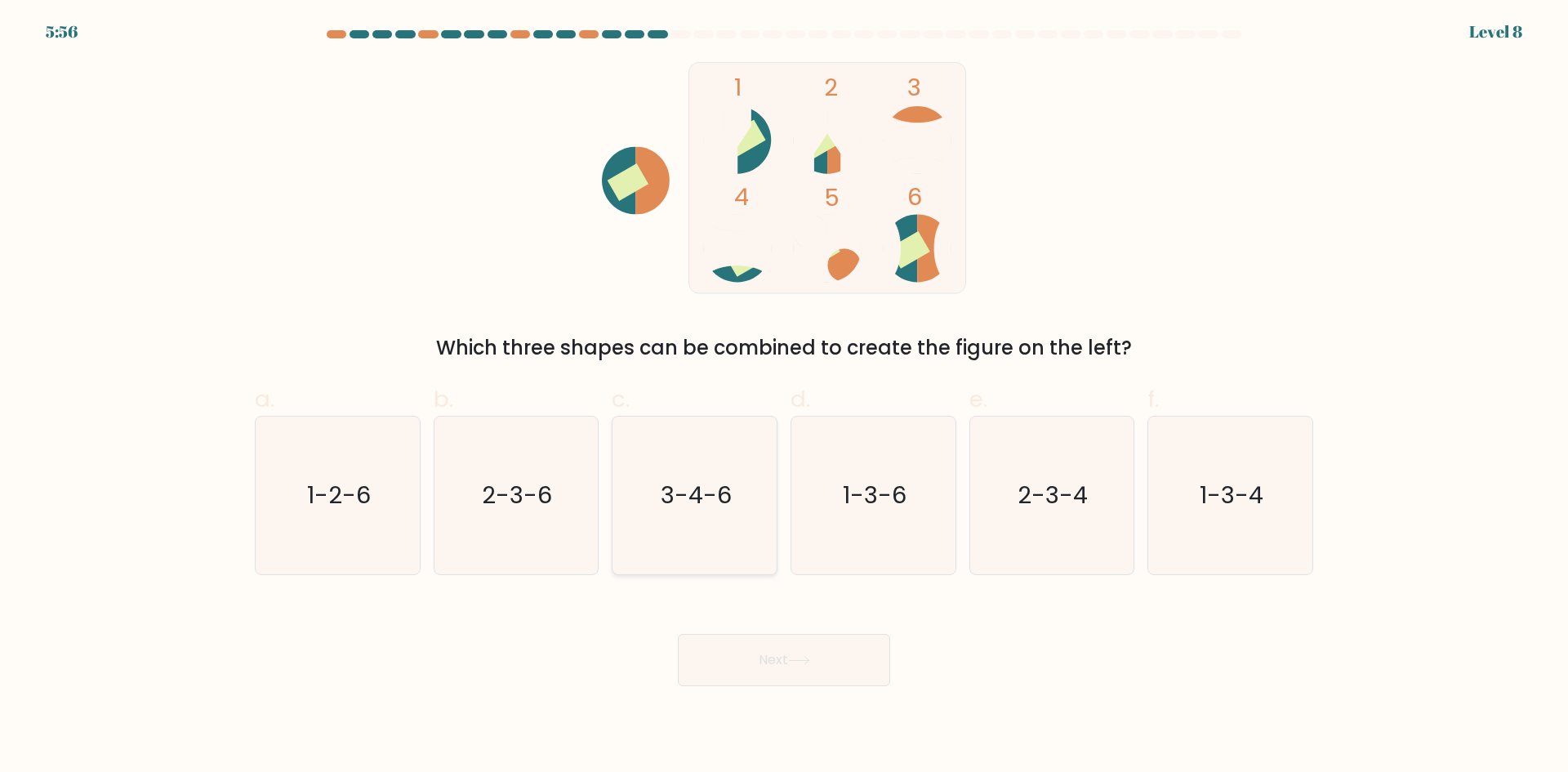
click at [693, 537] on icon "3-4-6" at bounding box center [695, 495] width 158 height 158
click at [784, 397] on input "c. 3-4-6" at bounding box center [784, 391] width 1 height 11
radio input "true"
click at [750, 652] on button "Next" at bounding box center [784, 660] width 212 height 52
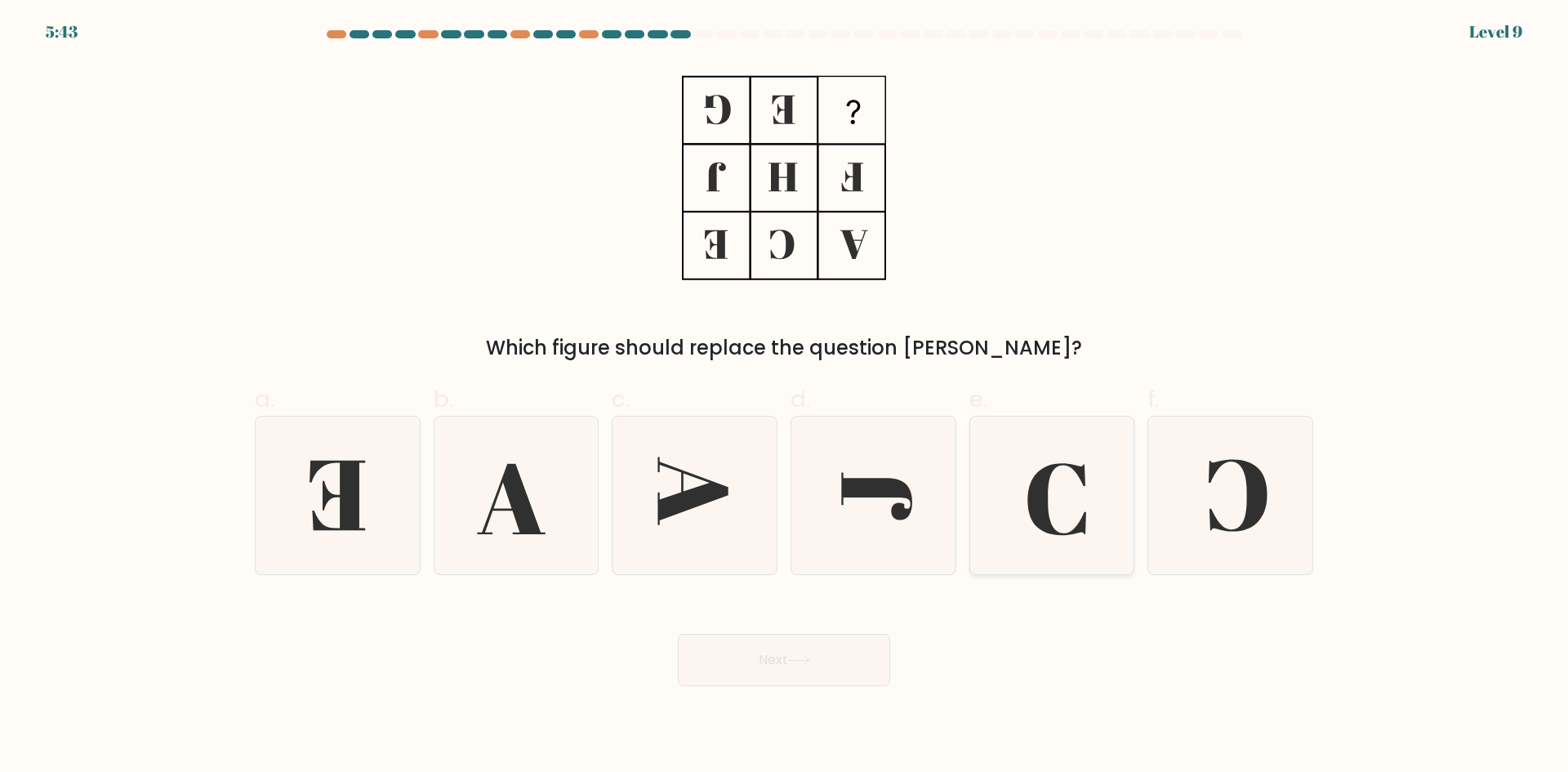
click at [1027, 519] on icon at bounding box center [1052, 495] width 158 height 158
click at [785, 397] on input "e." at bounding box center [784, 391] width 1 height 11
radio input "true"
click at [1199, 502] on icon at bounding box center [1231, 495] width 158 height 158
click at [785, 397] on input "f." at bounding box center [784, 391] width 1 height 11
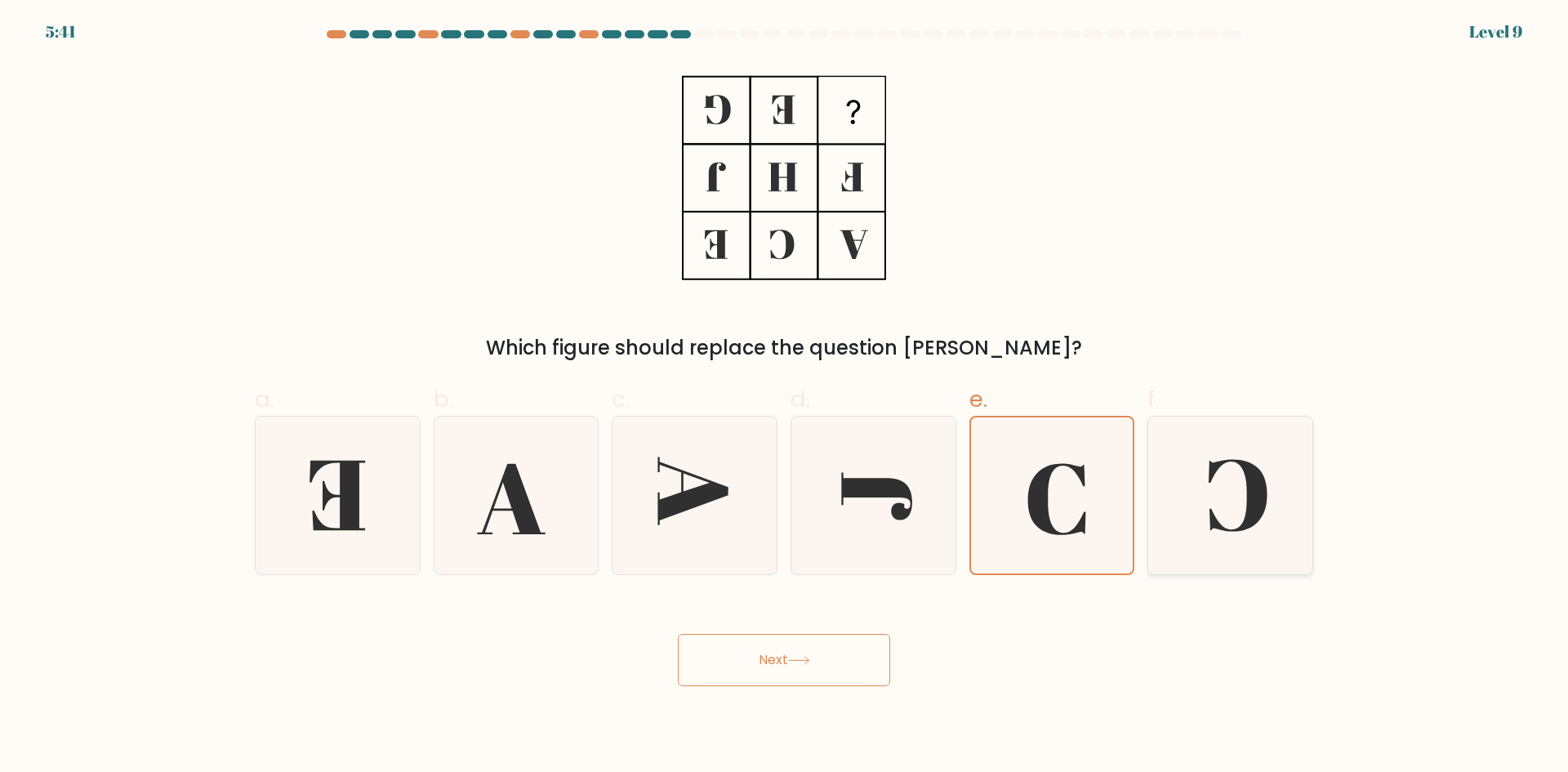
radio input "true"
click at [784, 671] on button "Next" at bounding box center [784, 660] width 212 height 52
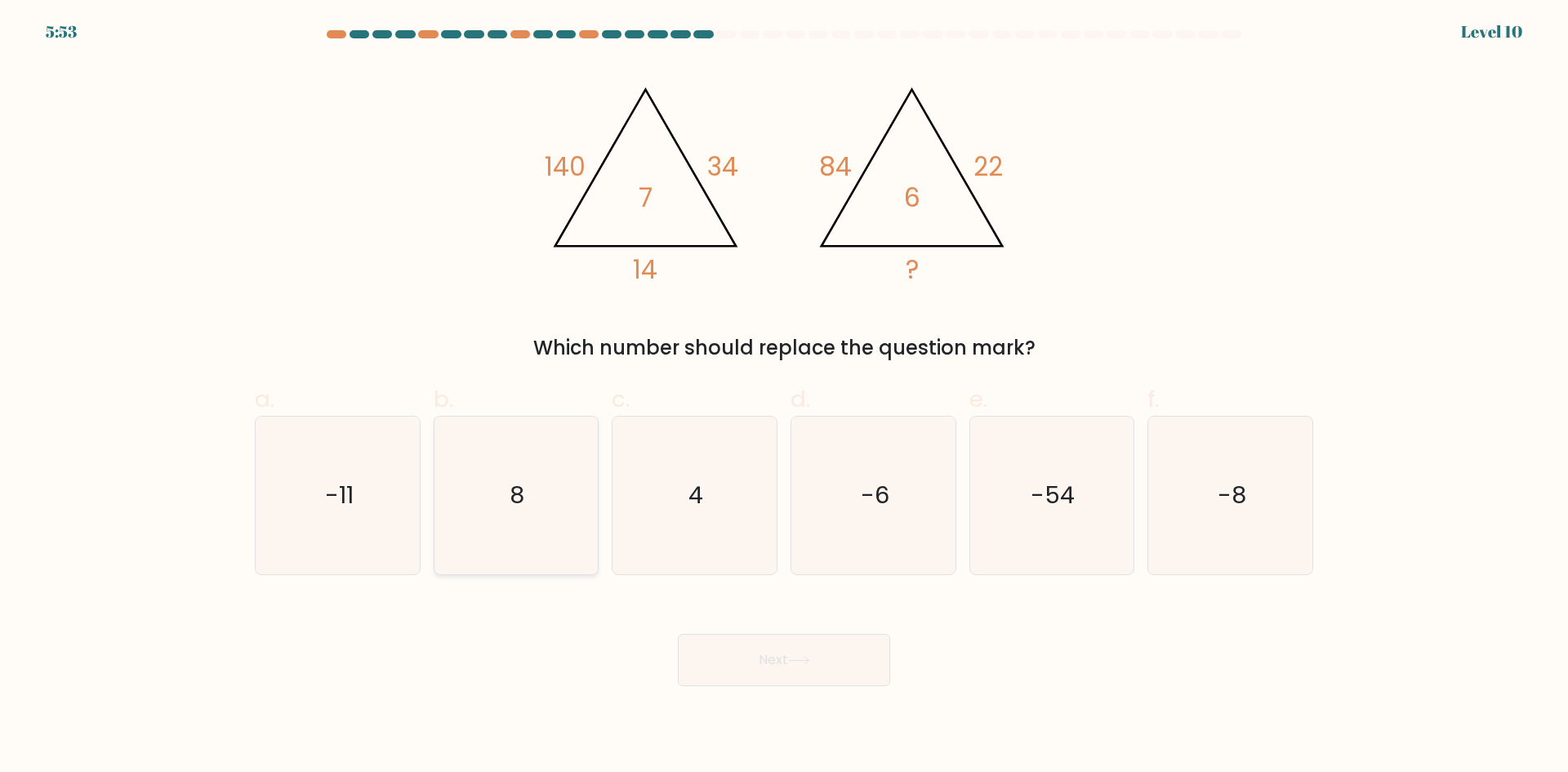
click at [512, 530] on icon "8" at bounding box center [516, 495] width 158 height 158
click at [784, 397] on input "b. 8" at bounding box center [784, 391] width 1 height 11
radio input "true"
click at [753, 665] on button "Next" at bounding box center [784, 660] width 212 height 52
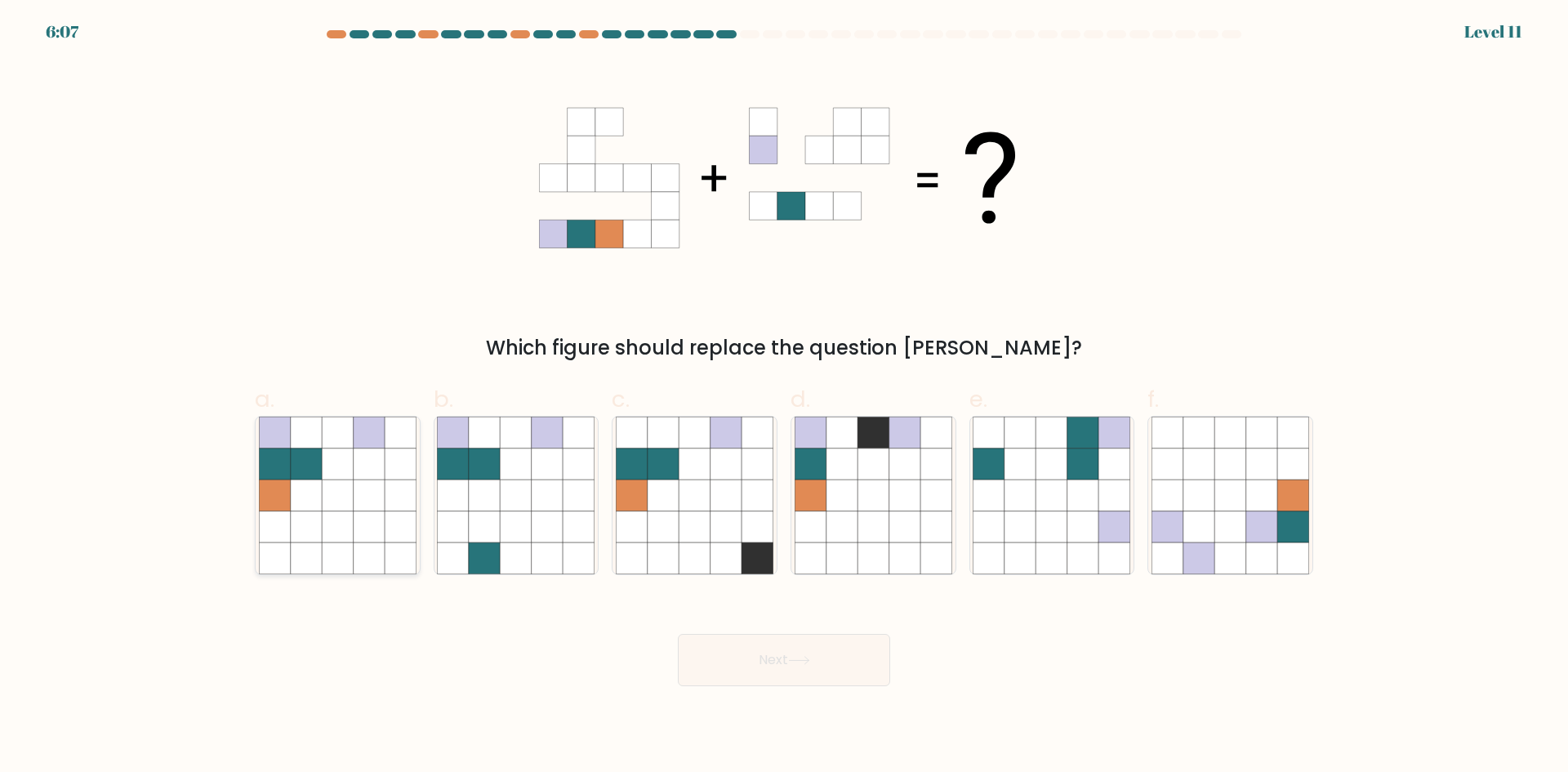
click at [375, 482] on icon at bounding box center [368, 495] width 31 height 31
click at [784, 397] on input "a." at bounding box center [784, 391] width 1 height 11
radio input "true"
click at [804, 676] on button "Next" at bounding box center [784, 660] width 212 height 52
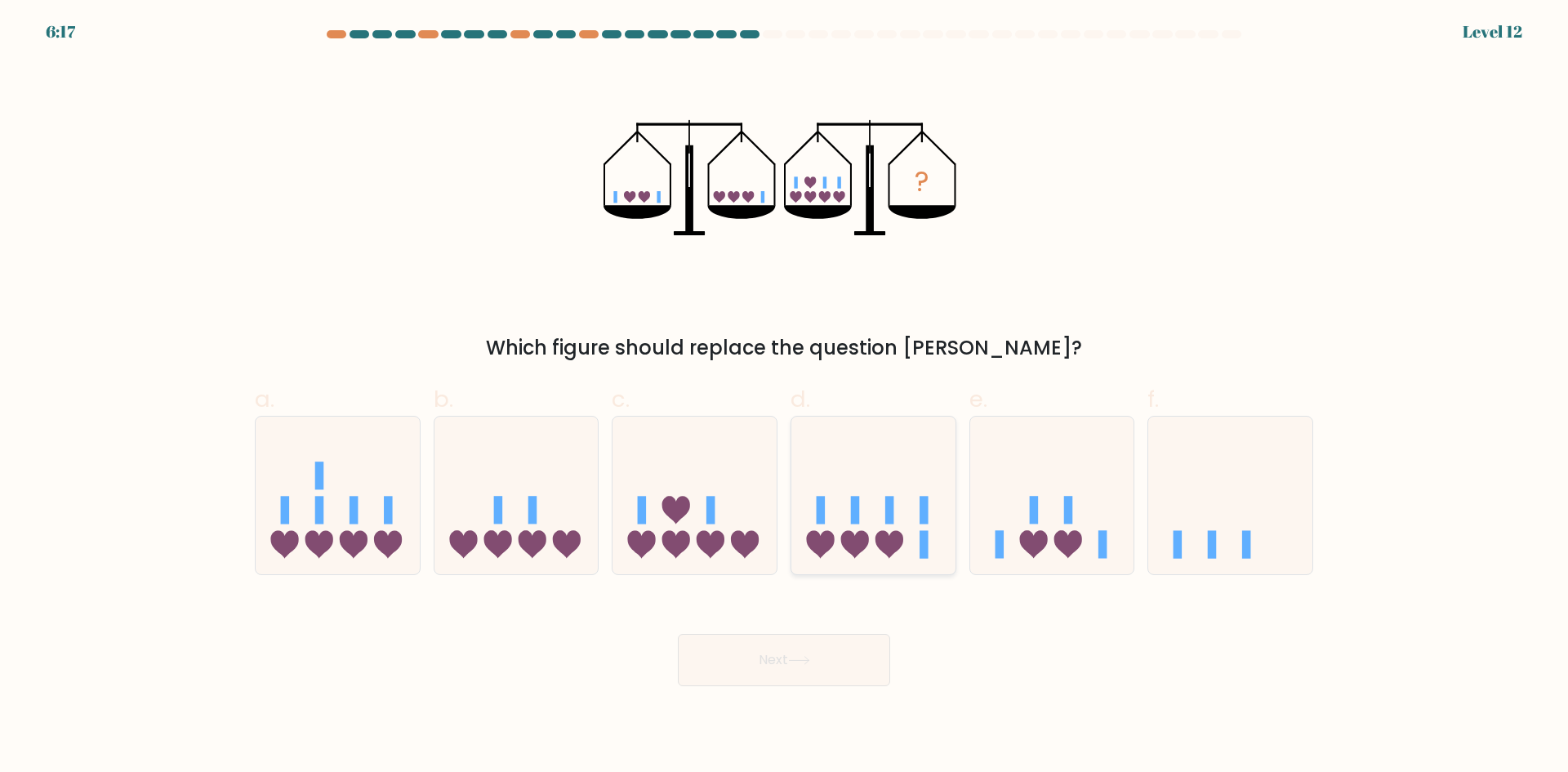
click at [880, 490] on icon at bounding box center [873, 494] width 164 height 135
click at [785, 397] on input "d." at bounding box center [784, 391] width 1 height 11
radio input "true"
click at [807, 645] on button "Next" at bounding box center [784, 660] width 212 height 52
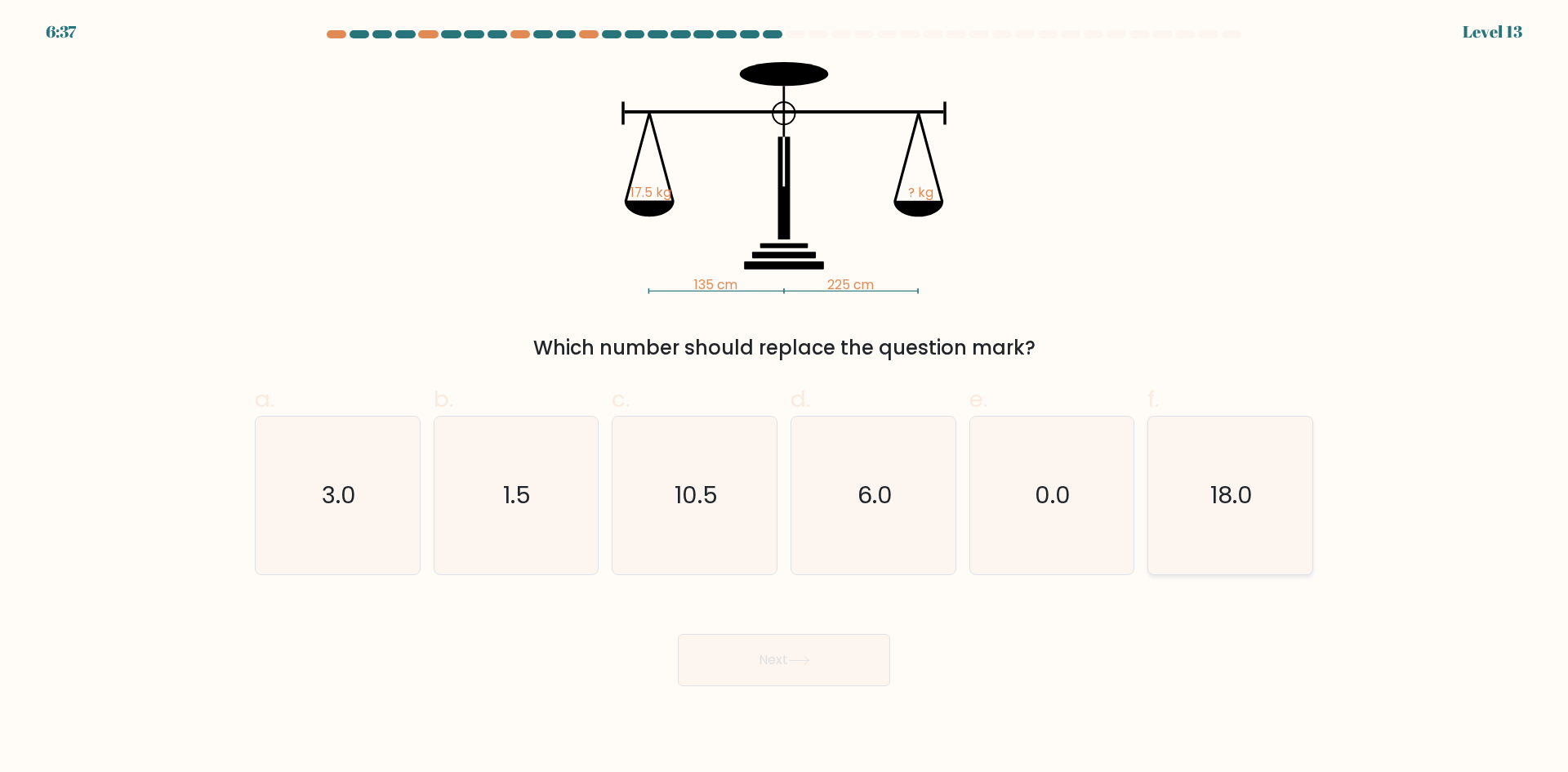
click at [1193, 463] on icon "18.0" at bounding box center [1231, 495] width 158 height 158
click at [785, 397] on input "f. 18.0" at bounding box center [784, 391] width 1 height 11
radio input "true"
click at [807, 669] on button "Next" at bounding box center [784, 660] width 212 height 52
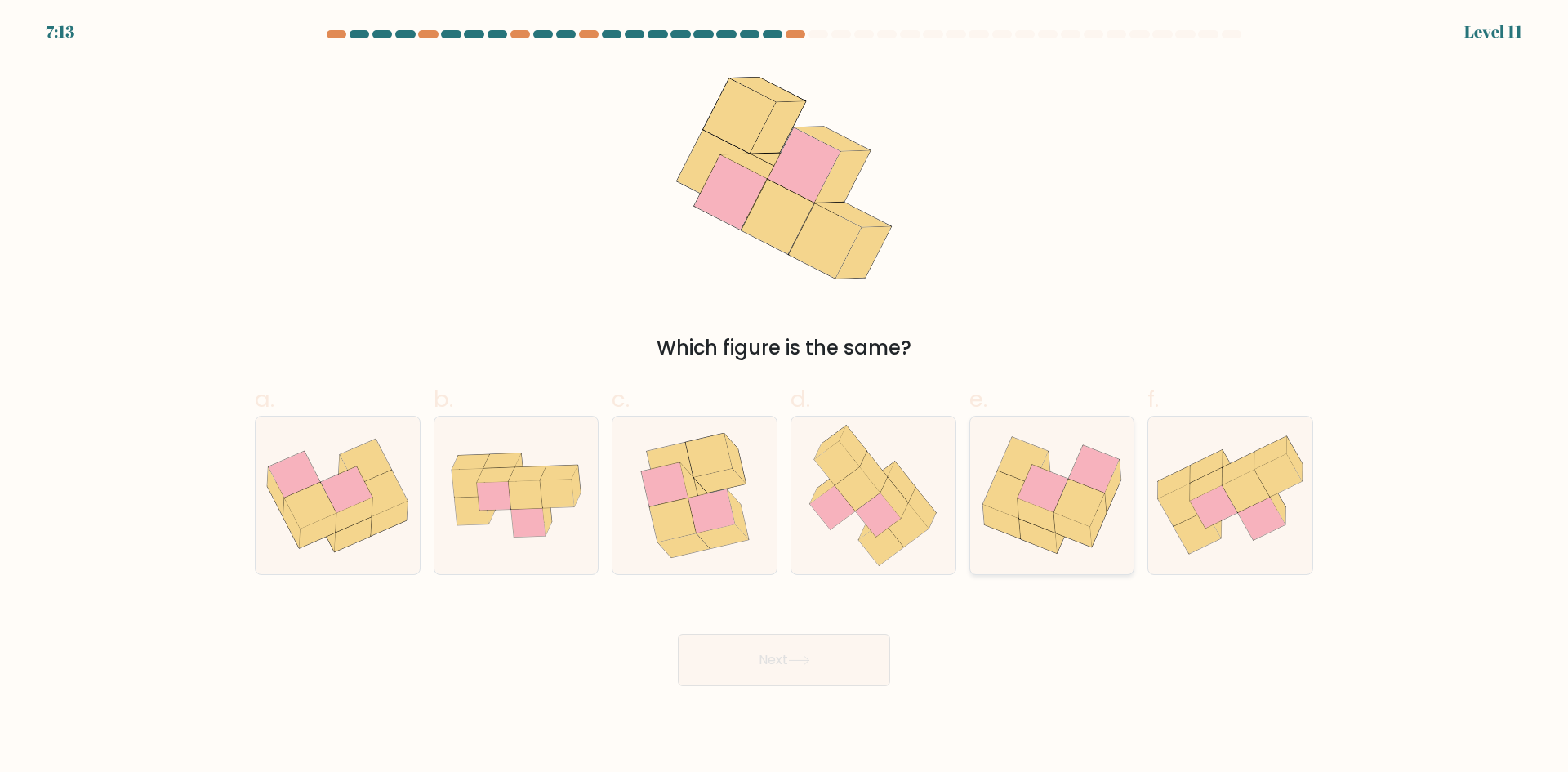
click at [1049, 527] on icon at bounding box center [1036, 516] width 37 height 35
click at [785, 397] on input "e." at bounding box center [784, 391] width 1 height 11
radio input "true"
click at [823, 668] on button "Next" at bounding box center [784, 660] width 212 height 52
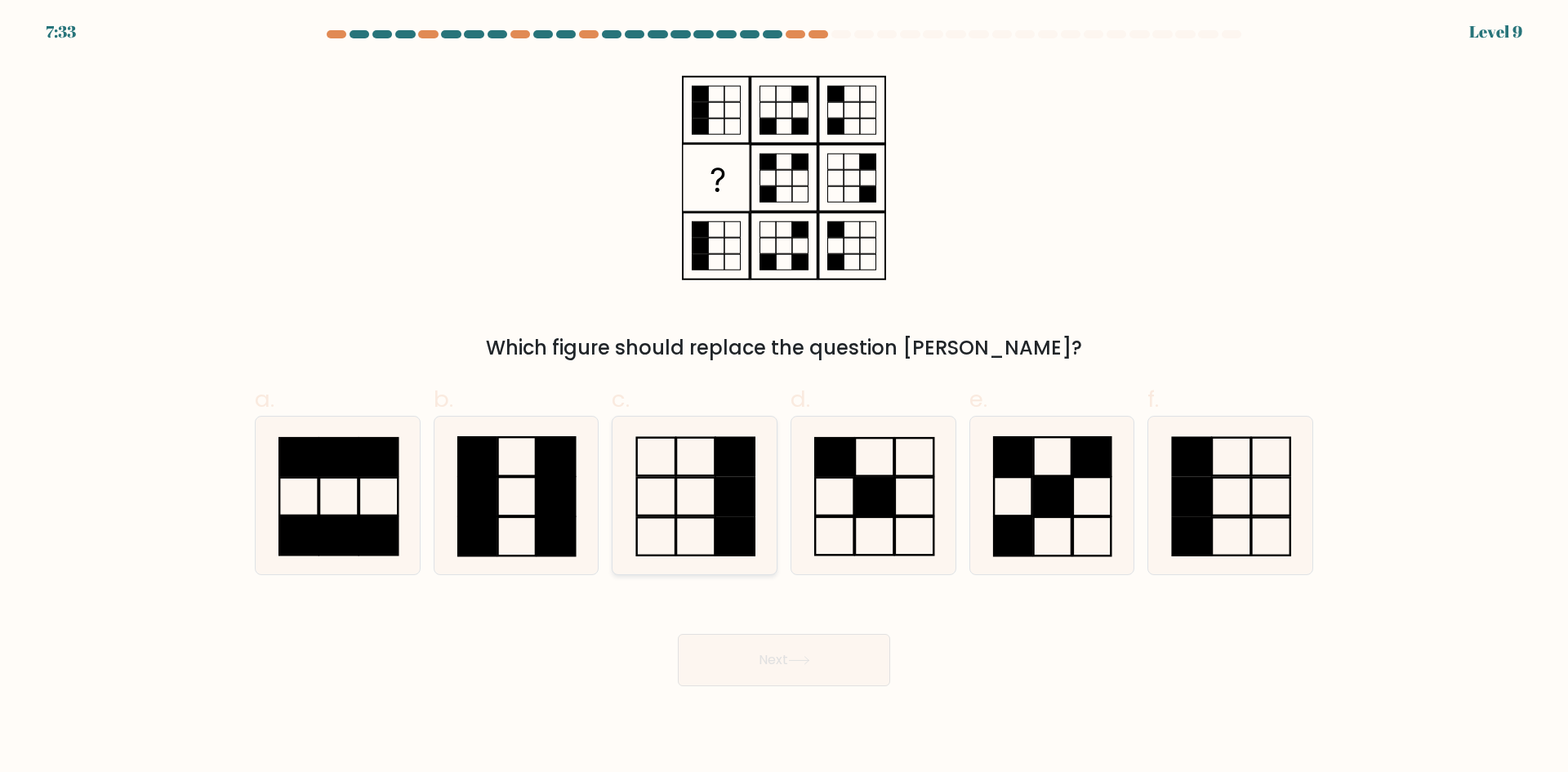
click at [702, 488] on icon at bounding box center [695, 495] width 158 height 158
click at [784, 397] on input "c." at bounding box center [784, 391] width 1 height 11
radio input "true"
click at [850, 495] on icon at bounding box center [874, 495] width 158 height 158
click at [785, 397] on input "d." at bounding box center [784, 391] width 1 height 11
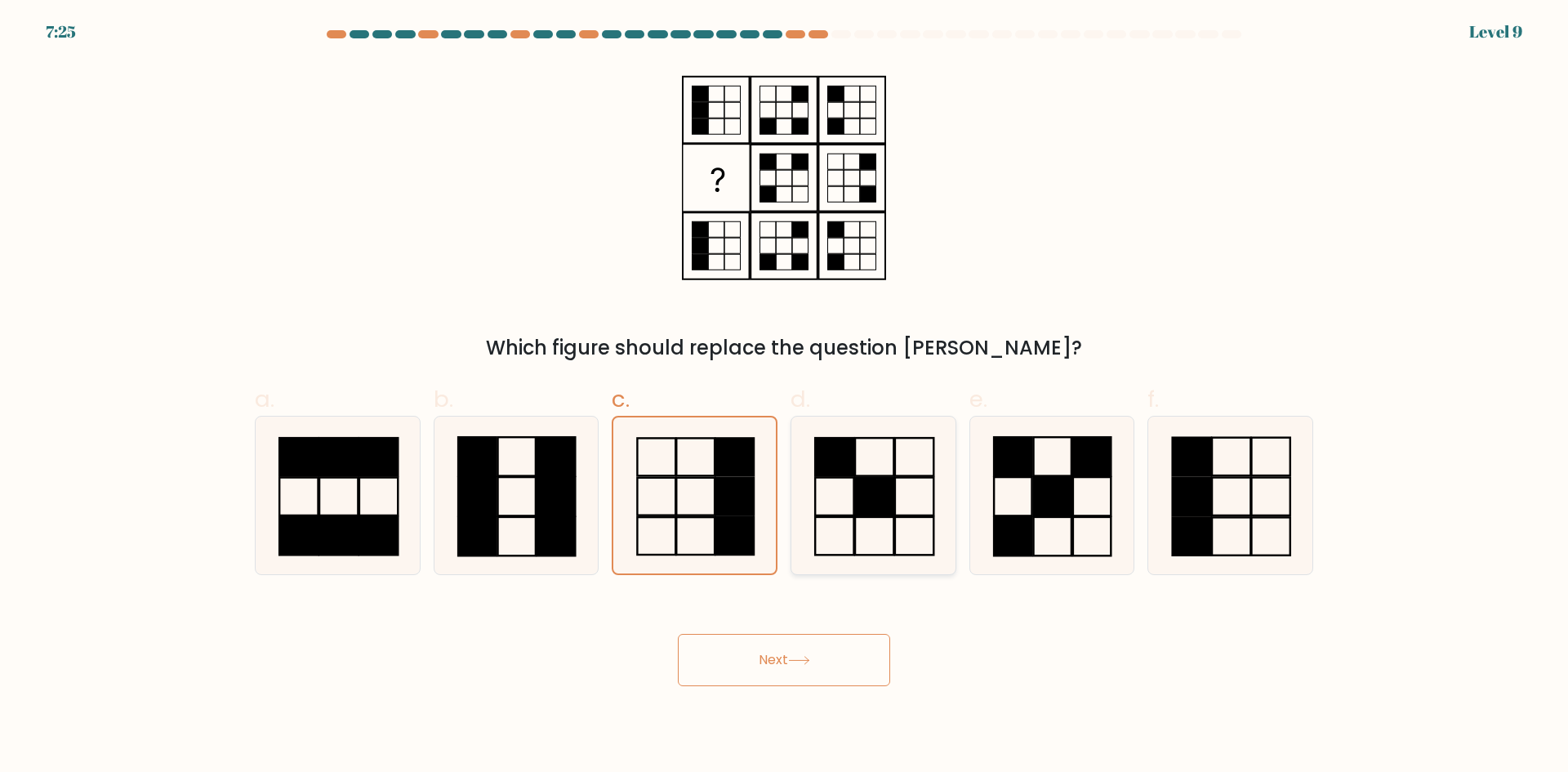
radio input "true"
click at [738, 680] on button "Next" at bounding box center [784, 660] width 212 height 52
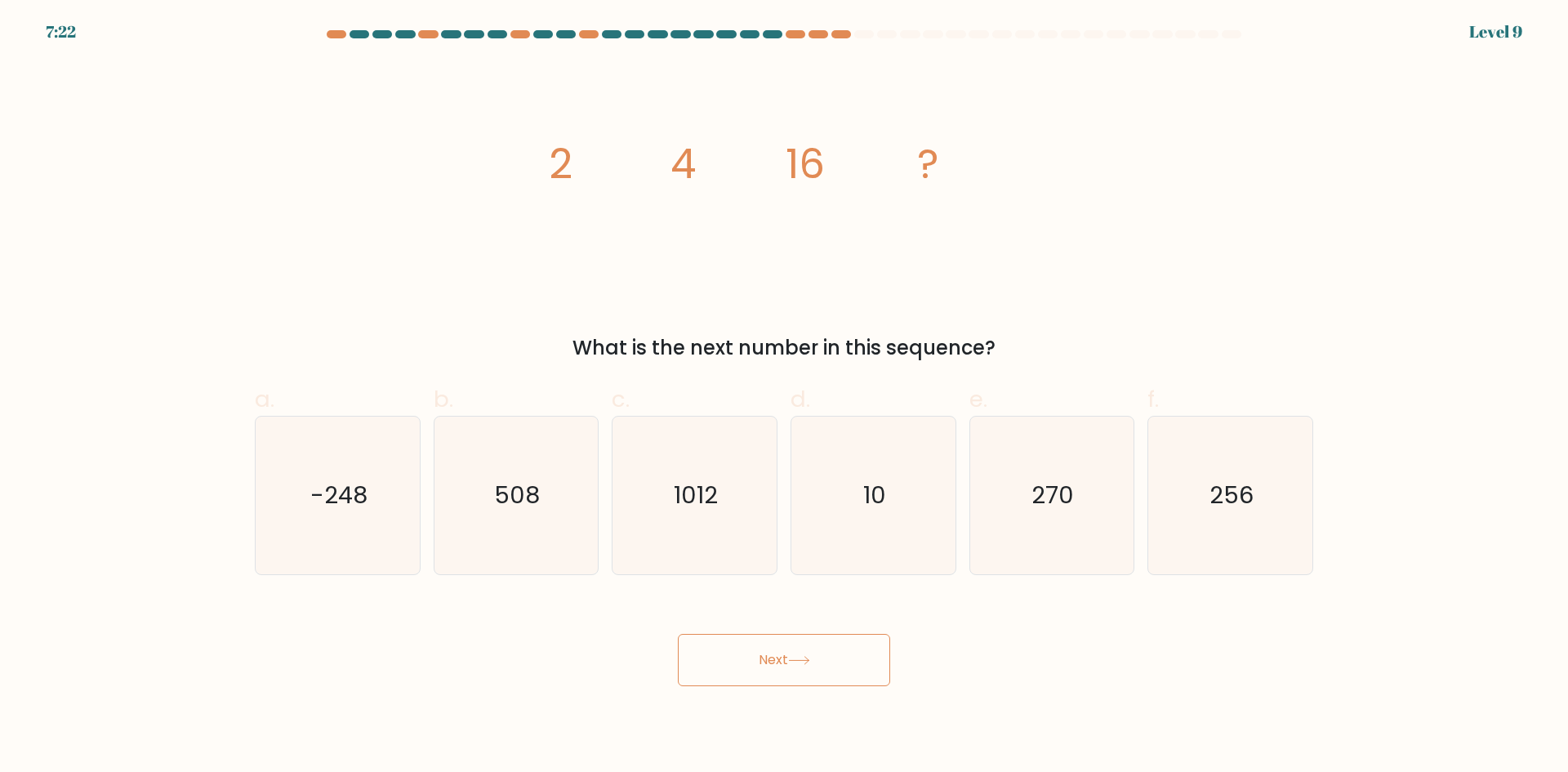
click at [733, 664] on button "Next" at bounding box center [784, 660] width 212 height 52
click at [1201, 436] on icon "256" at bounding box center [1231, 495] width 158 height 158
click at [785, 397] on input "f. 256" at bounding box center [784, 391] width 1 height 11
radio input "true"
click at [663, 474] on icon "1012" at bounding box center [695, 495] width 158 height 158
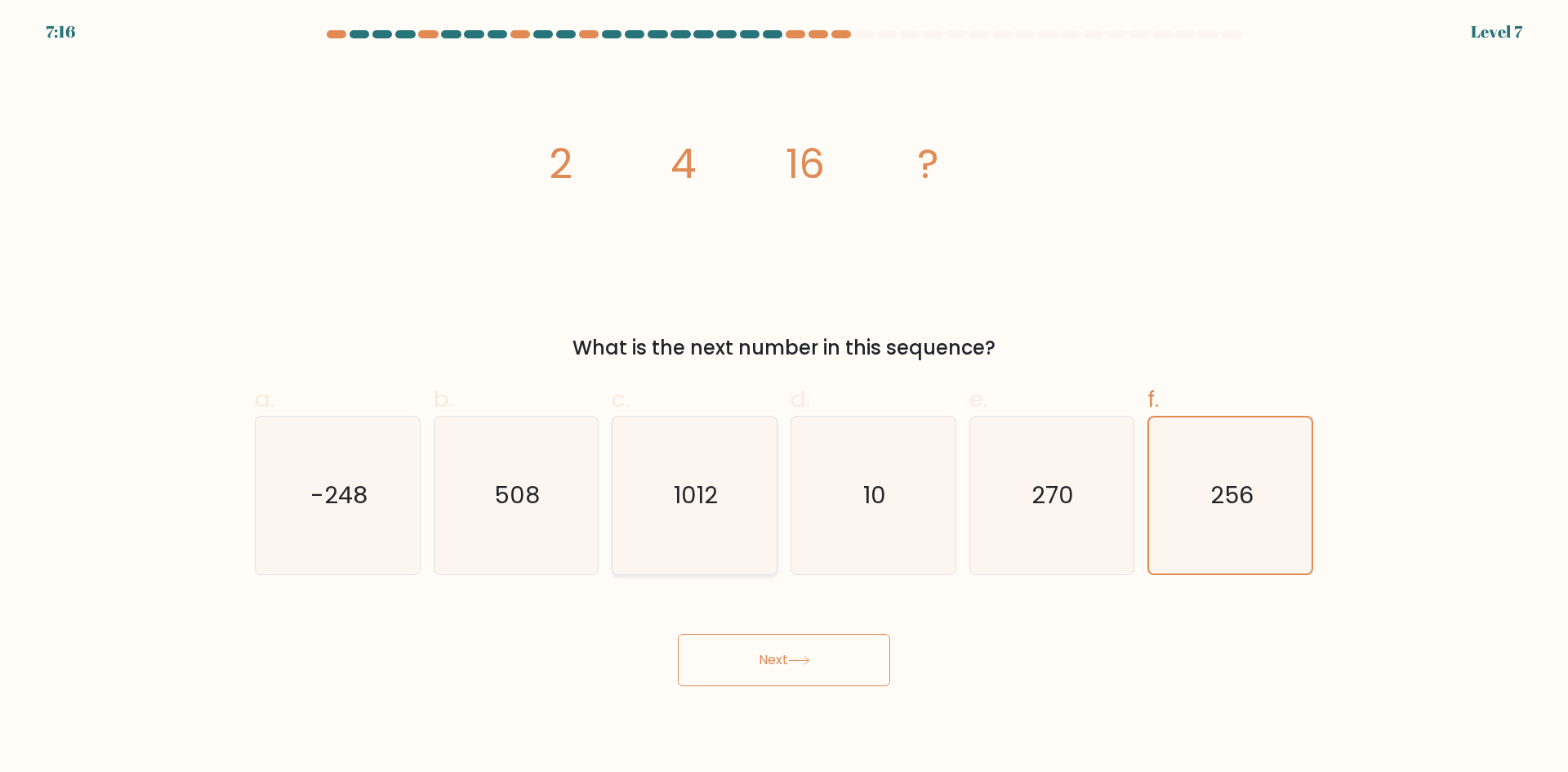
click at [784, 397] on input "c. 1012" at bounding box center [784, 391] width 1 height 11
radio input "true"
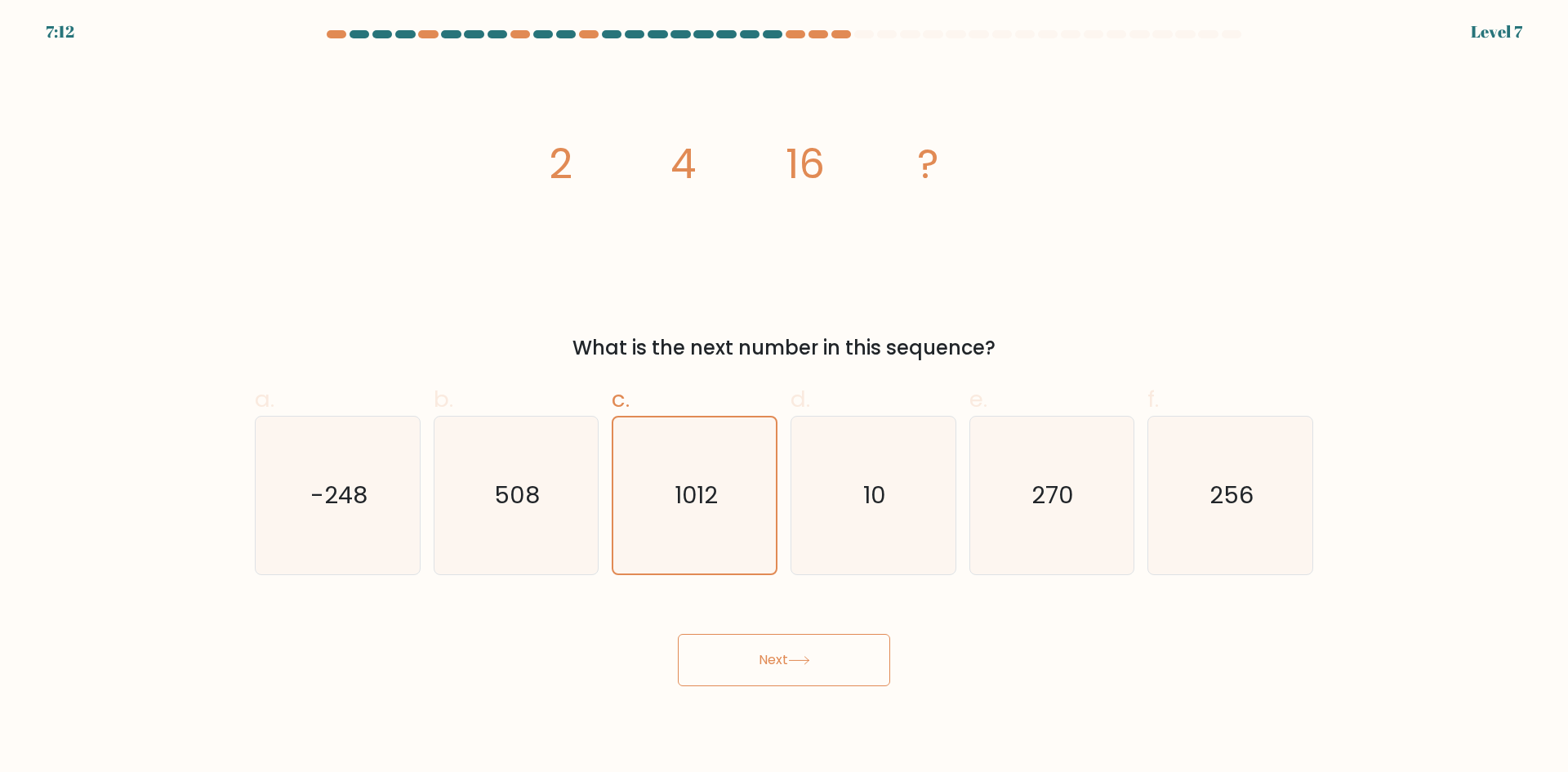
click at [732, 642] on button "Next" at bounding box center [784, 660] width 212 height 52
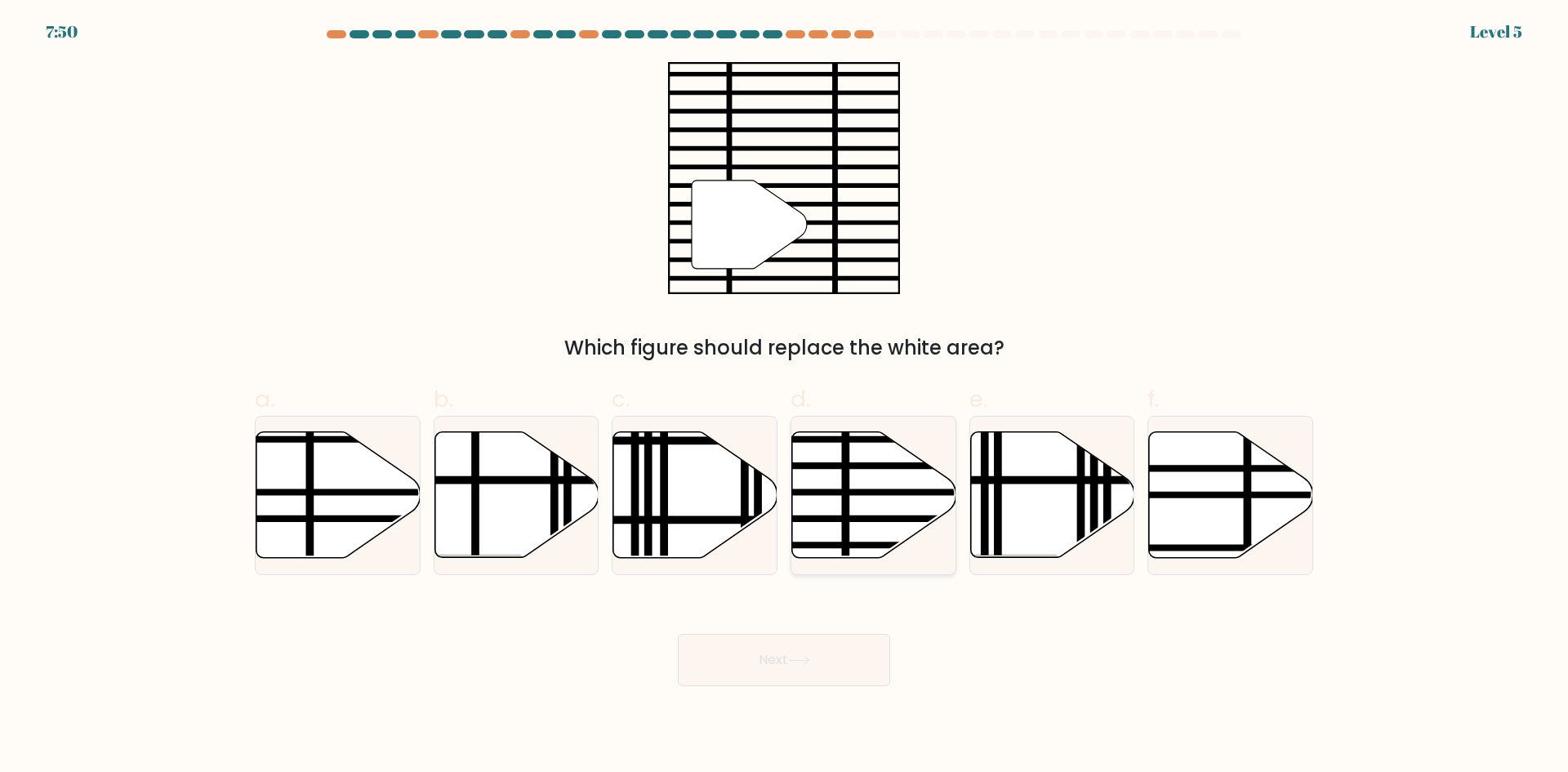
click at [846, 500] on line at bounding box center [846, 428] width 0 height 331
click at [785, 397] on input "d." at bounding box center [784, 391] width 1 height 11
radio input "true"
click at [811, 648] on button "Next" at bounding box center [784, 660] width 212 height 52
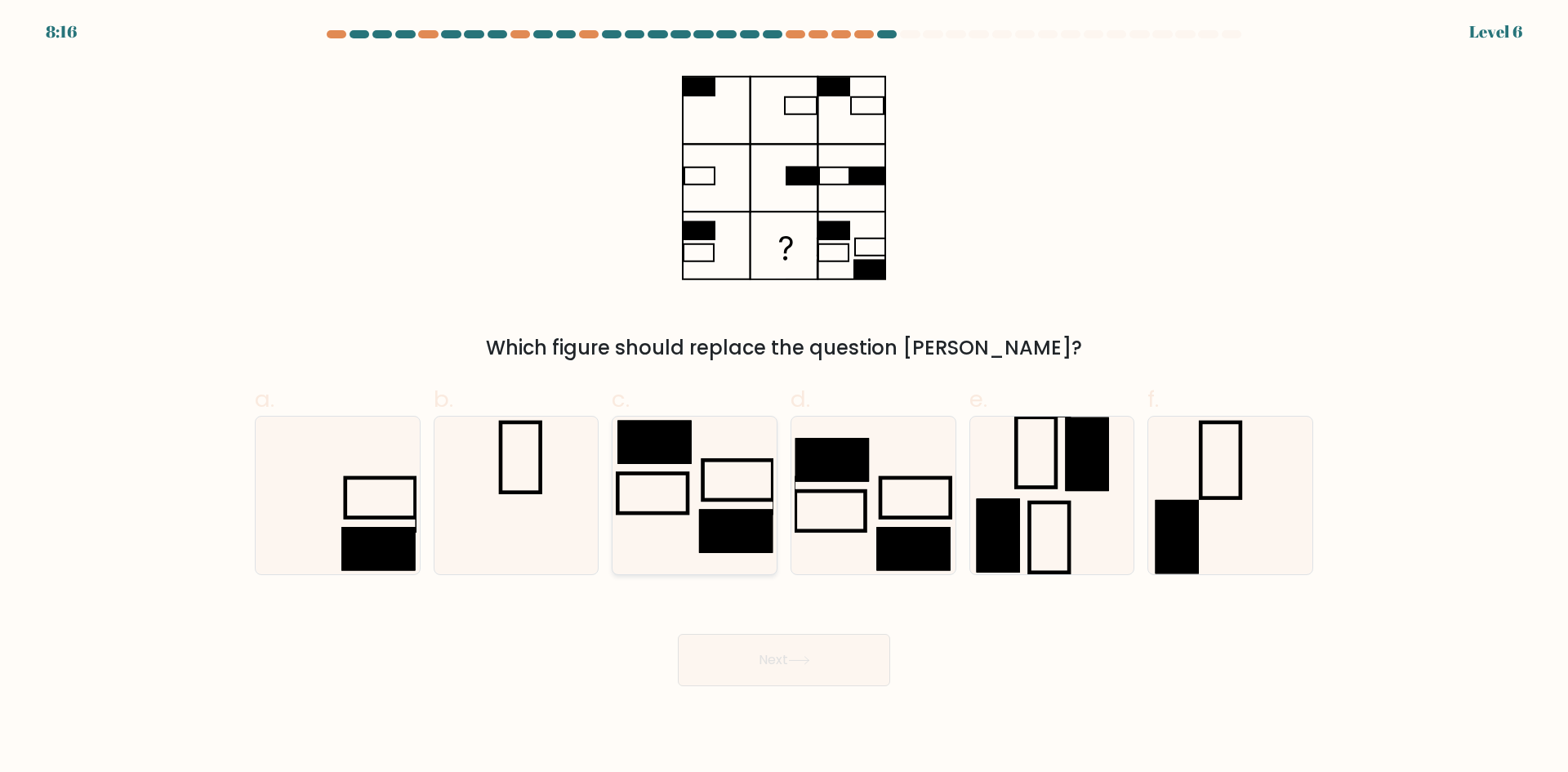
click at [707, 468] on icon at bounding box center [695, 495] width 158 height 158
click at [784, 397] on input "c." at bounding box center [784, 391] width 1 height 11
radio input "true"
click at [703, 648] on button "Next" at bounding box center [784, 660] width 212 height 52
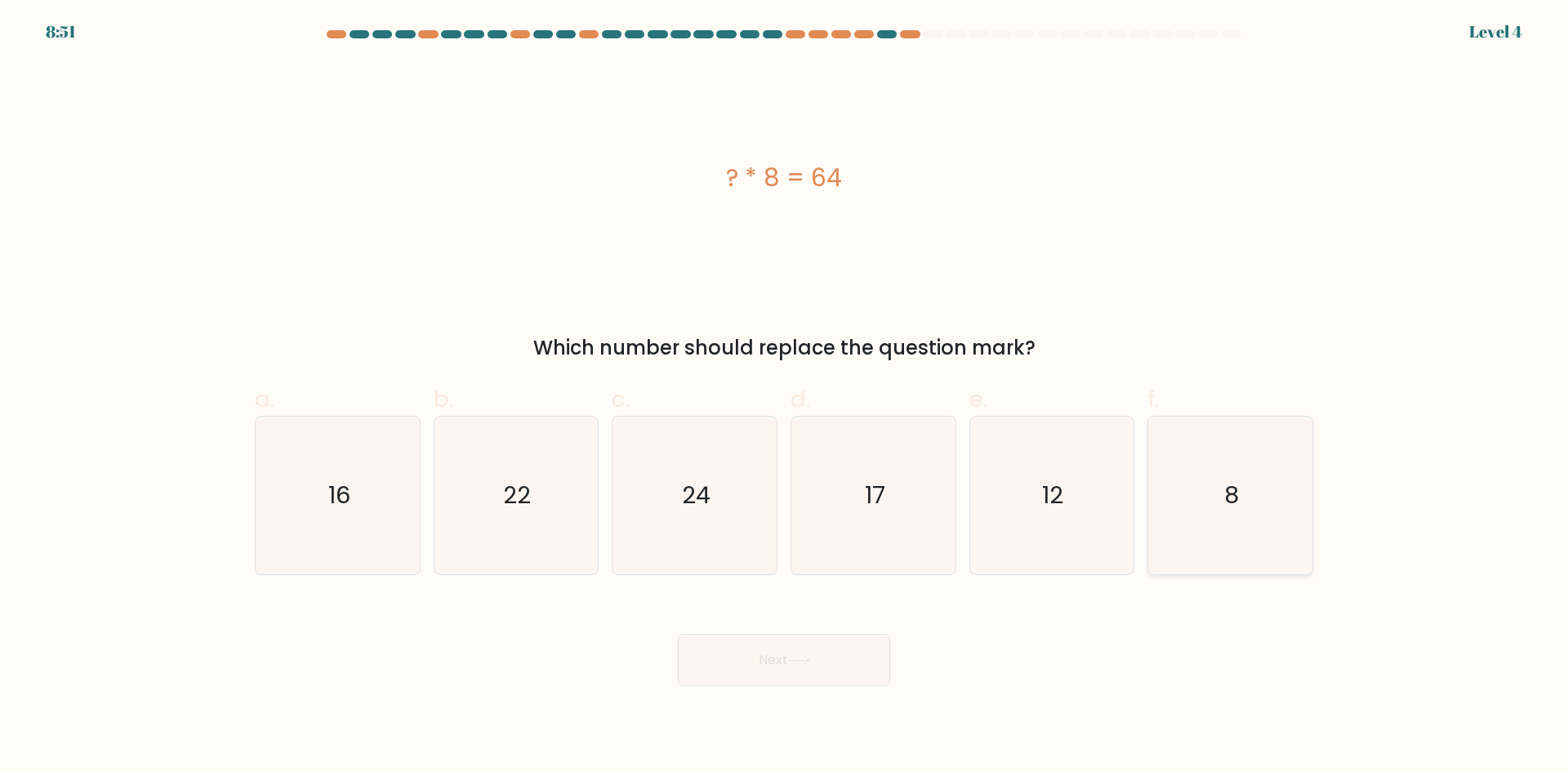
click at [1180, 540] on icon "8" at bounding box center [1231, 495] width 158 height 158
click at [785, 397] on input "f. 8" at bounding box center [784, 391] width 1 height 11
radio input "true"
click at [829, 654] on button "Next" at bounding box center [784, 660] width 212 height 52
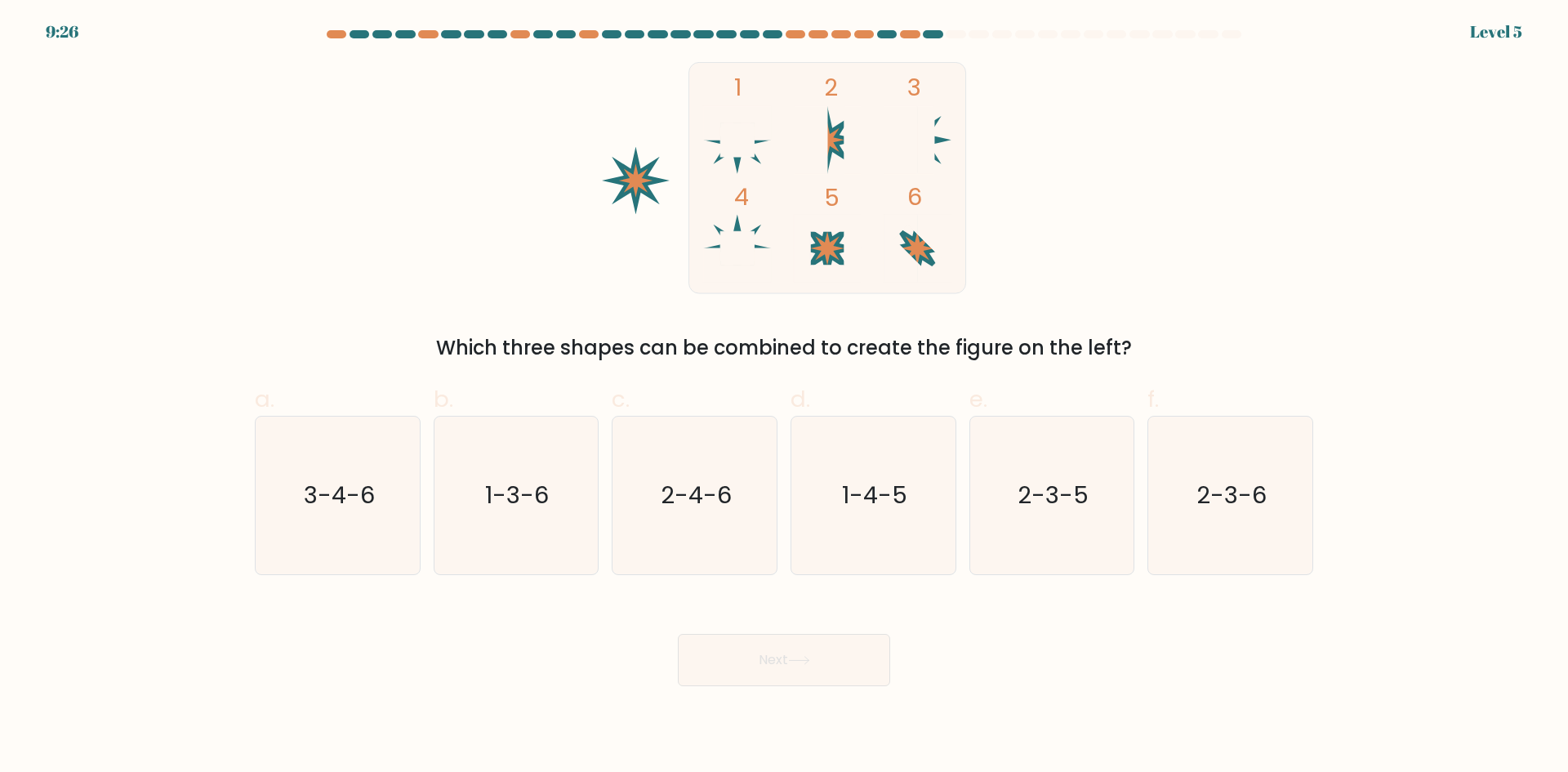
click at [943, 157] on rect at bounding box center [828, 177] width 277 height 231
click at [848, 459] on icon "1-4-5" at bounding box center [874, 495] width 158 height 158
click at [785, 397] on input "d. 1-4-5" at bounding box center [784, 391] width 1 height 11
radio input "true"
click at [799, 645] on button "Next" at bounding box center [784, 660] width 212 height 52
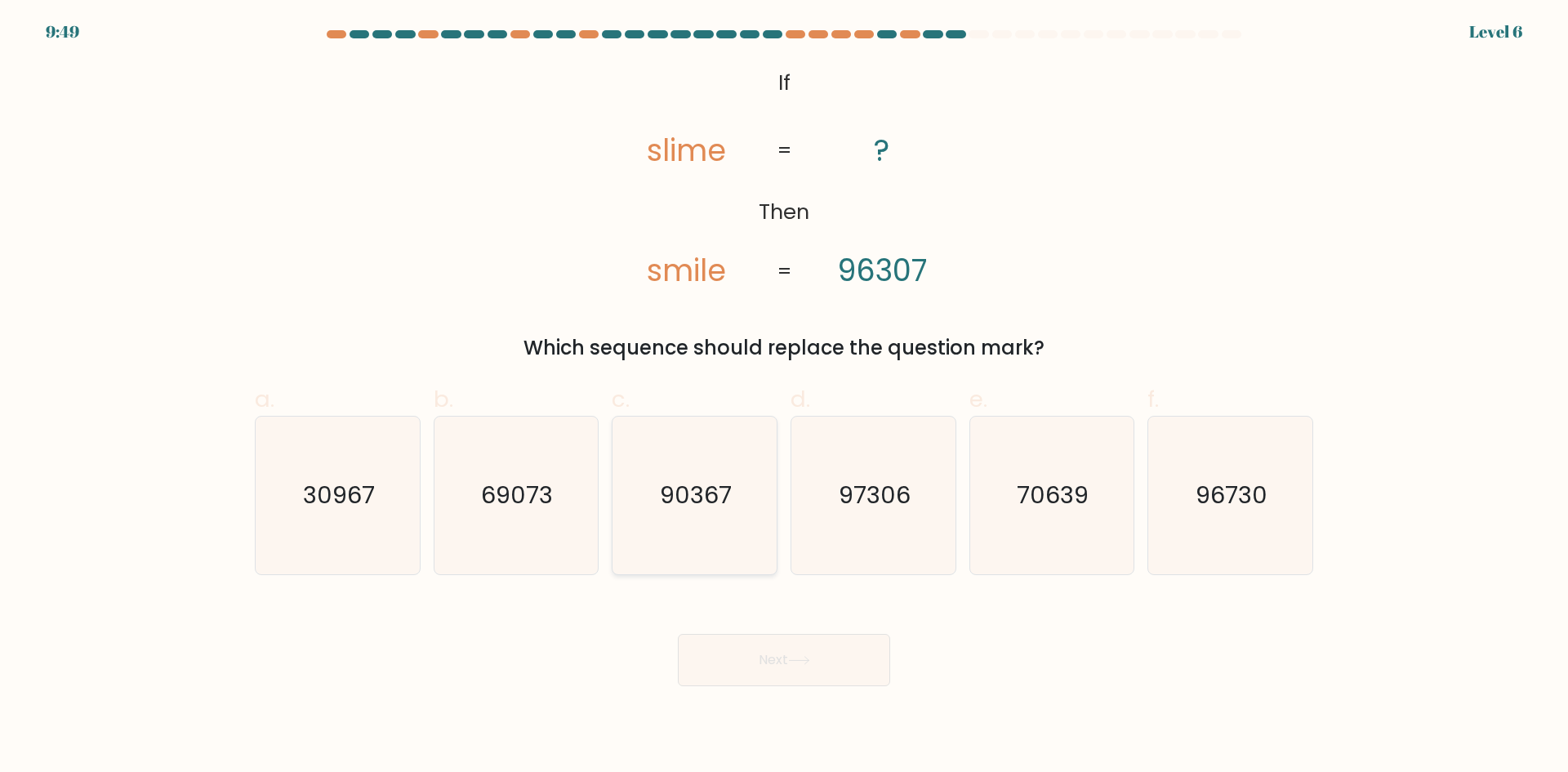
click at [734, 494] on icon "90367" at bounding box center [695, 495] width 158 height 158
click at [784, 397] on input "c. 90367" at bounding box center [784, 391] width 1 height 11
radio input "true"
click at [781, 671] on button "Next" at bounding box center [784, 660] width 212 height 52
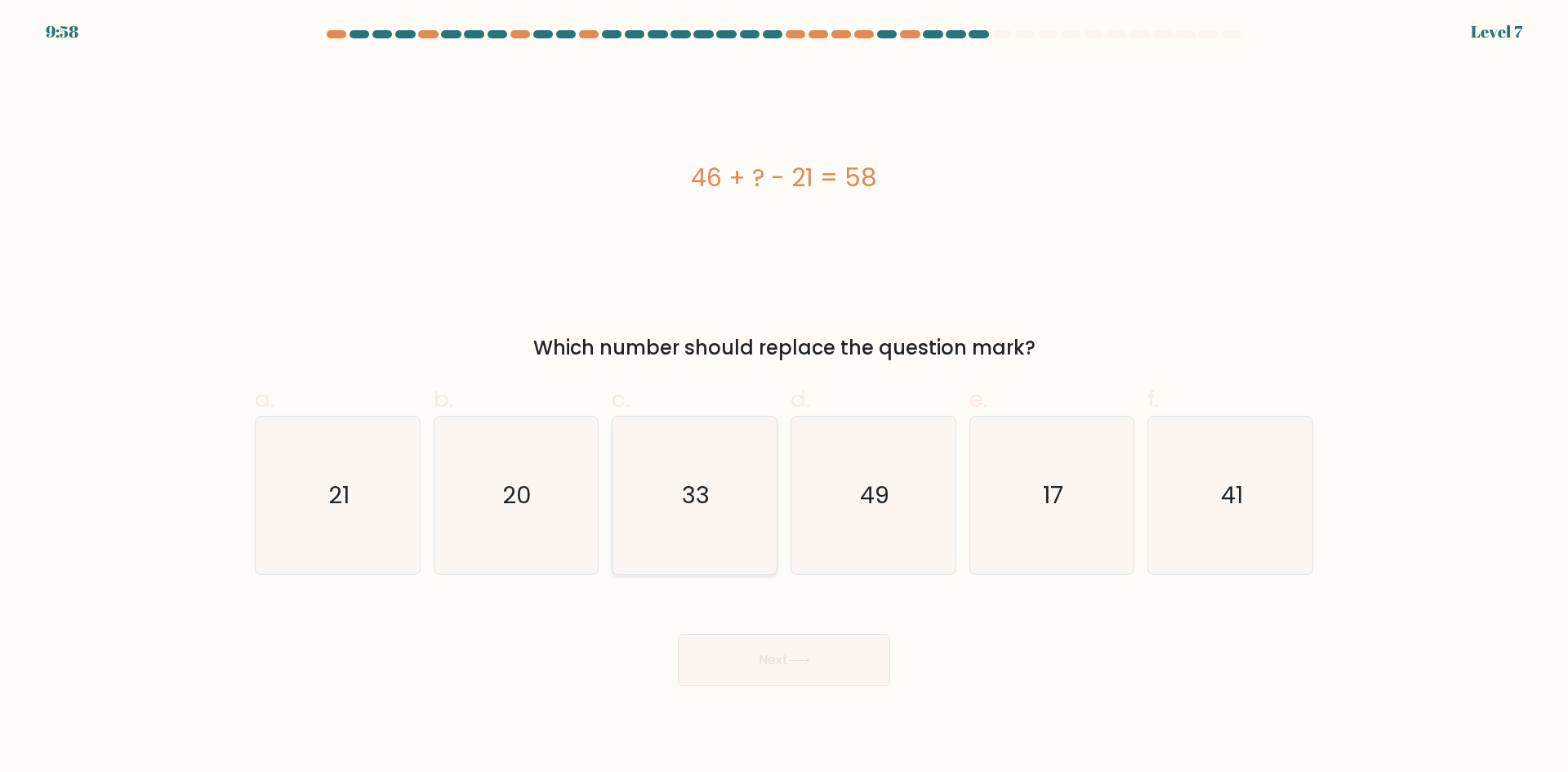
click at [705, 526] on icon "33" at bounding box center [695, 495] width 158 height 158
click at [784, 397] on input "c. 33" at bounding box center [784, 391] width 1 height 11
radio input "true"
click at [738, 628] on div "Next" at bounding box center [784, 640] width 1078 height 91
click at [727, 655] on button "Next" at bounding box center [784, 660] width 212 height 52
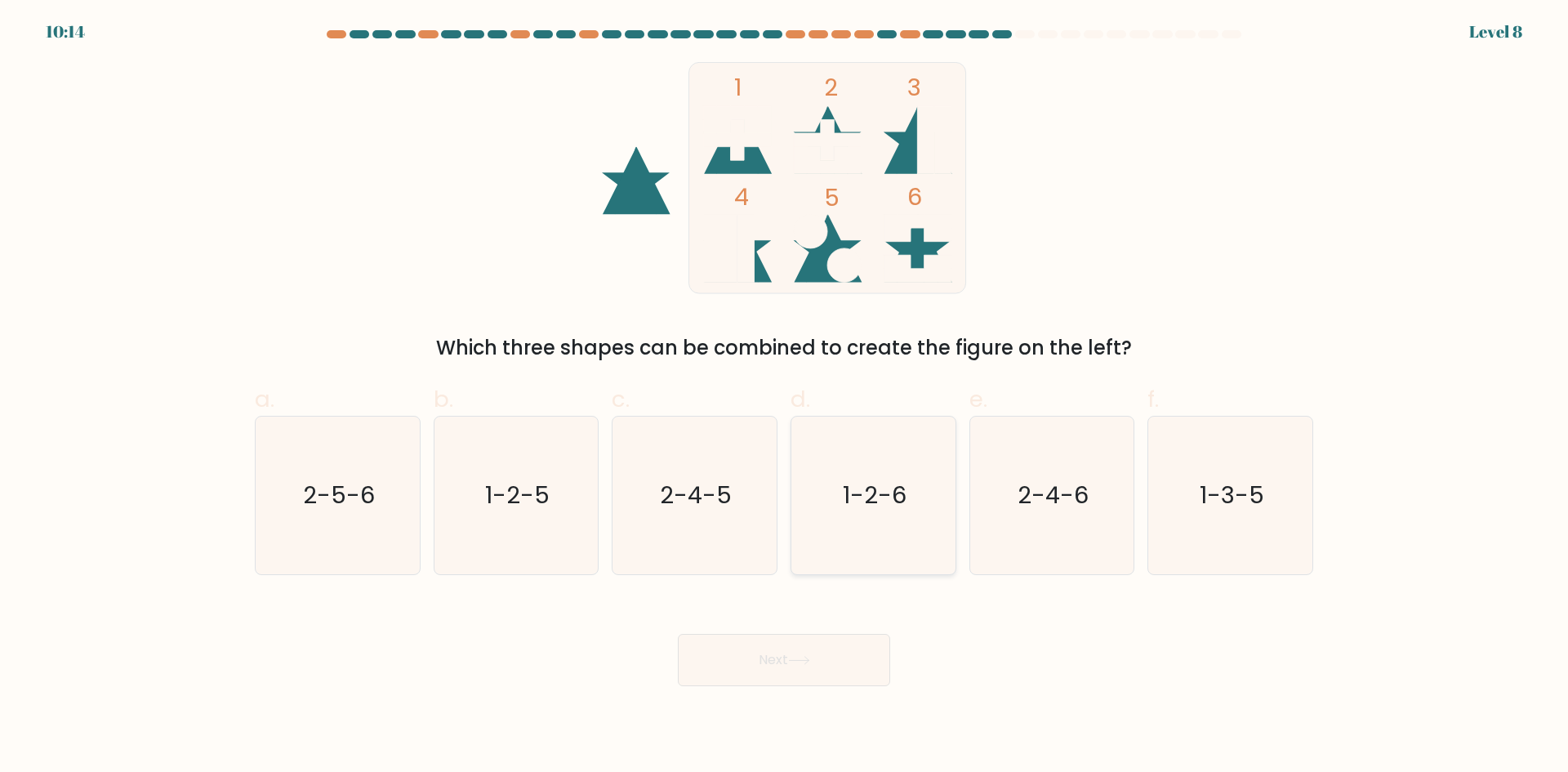
click at [885, 474] on icon "1-2-6" at bounding box center [874, 495] width 158 height 158
click at [785, 397] on input "d. 1-2-6" at bounding box center [784, 391] width 1 height 11
radio input "true"
click at [768, 669] on button "Next" at bounding box center [784, 660] width 212 height 52
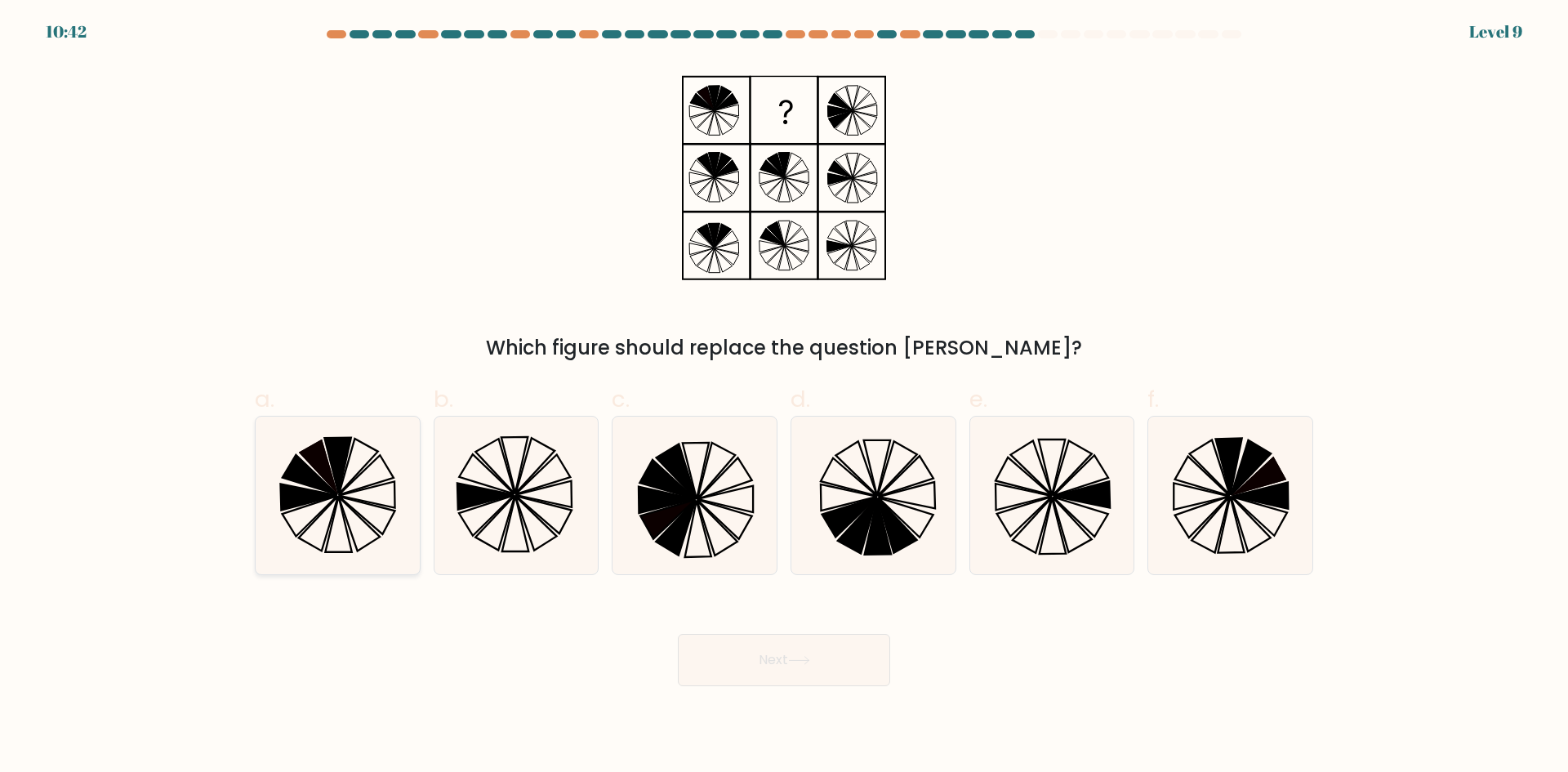
click at [364, 487] on icon at bounding box center [366, 475] width 55 height 40
click at [784, 397] on input "a." at bounding box center [784, 391] width 1 height 11
radio input "true"
click at [714, 669] on button "Next" at bounding box center [784, 660] width 212 height 52
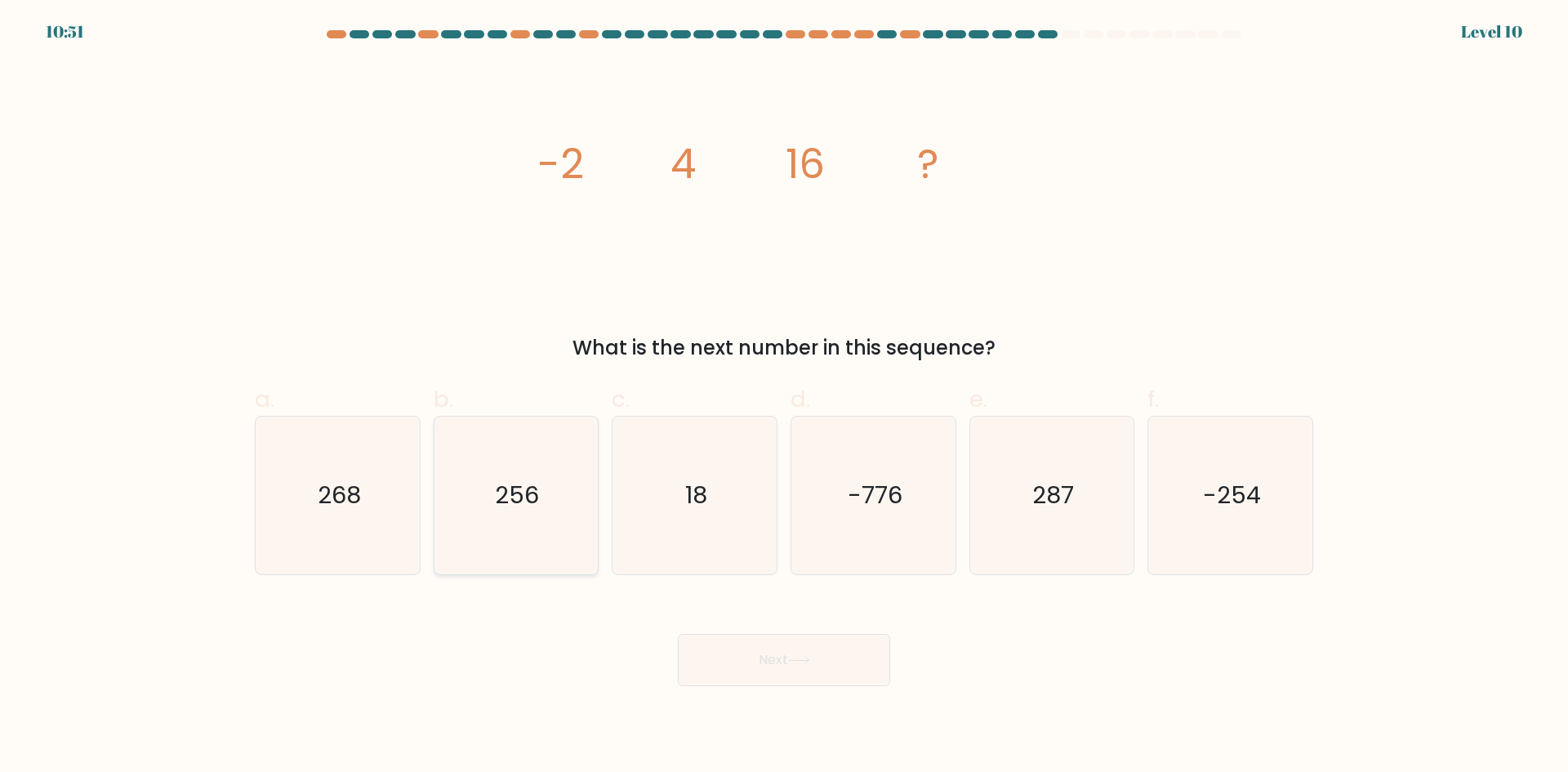
click at [576, 459] on icon "256" at bounding box center [516, 495] width 158 height 158
click at [784, 397] on input "b. 256" at bounding box center [784, 391] width 1 height 11
radio input "true"
click at [771, 644] on button "Next" at bounding box center [784, 660] width 212 height 52
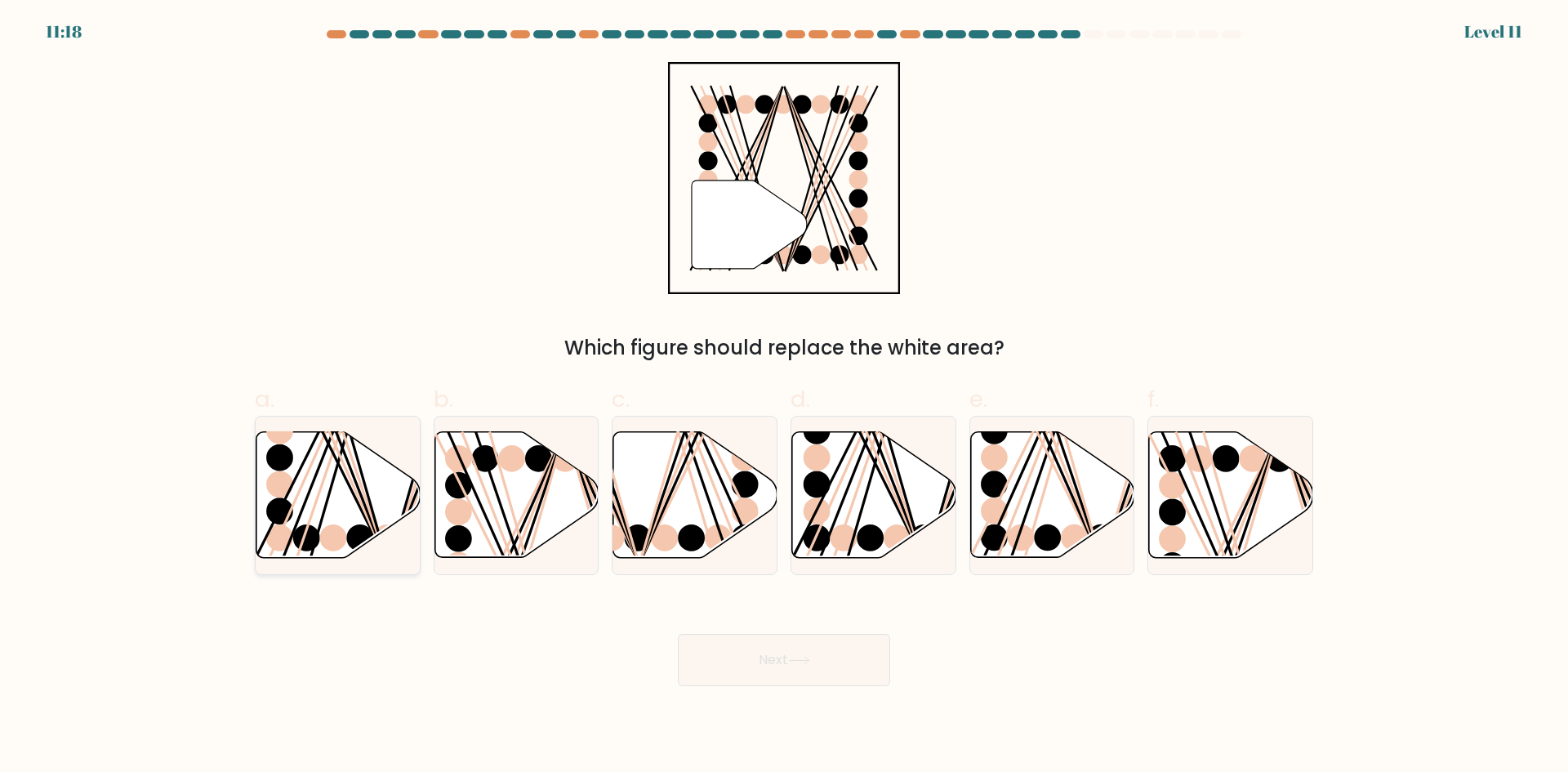
click at [322, 506] on icon at bounding box center [338, 495] width 164 height 126
click at [784, 397] on input "a." at bounding box center [784, 391] width 1 height 11
radio input "true"
click at [721, 659] on button "Next" at bounding box center [784, 660] width 212 height 52
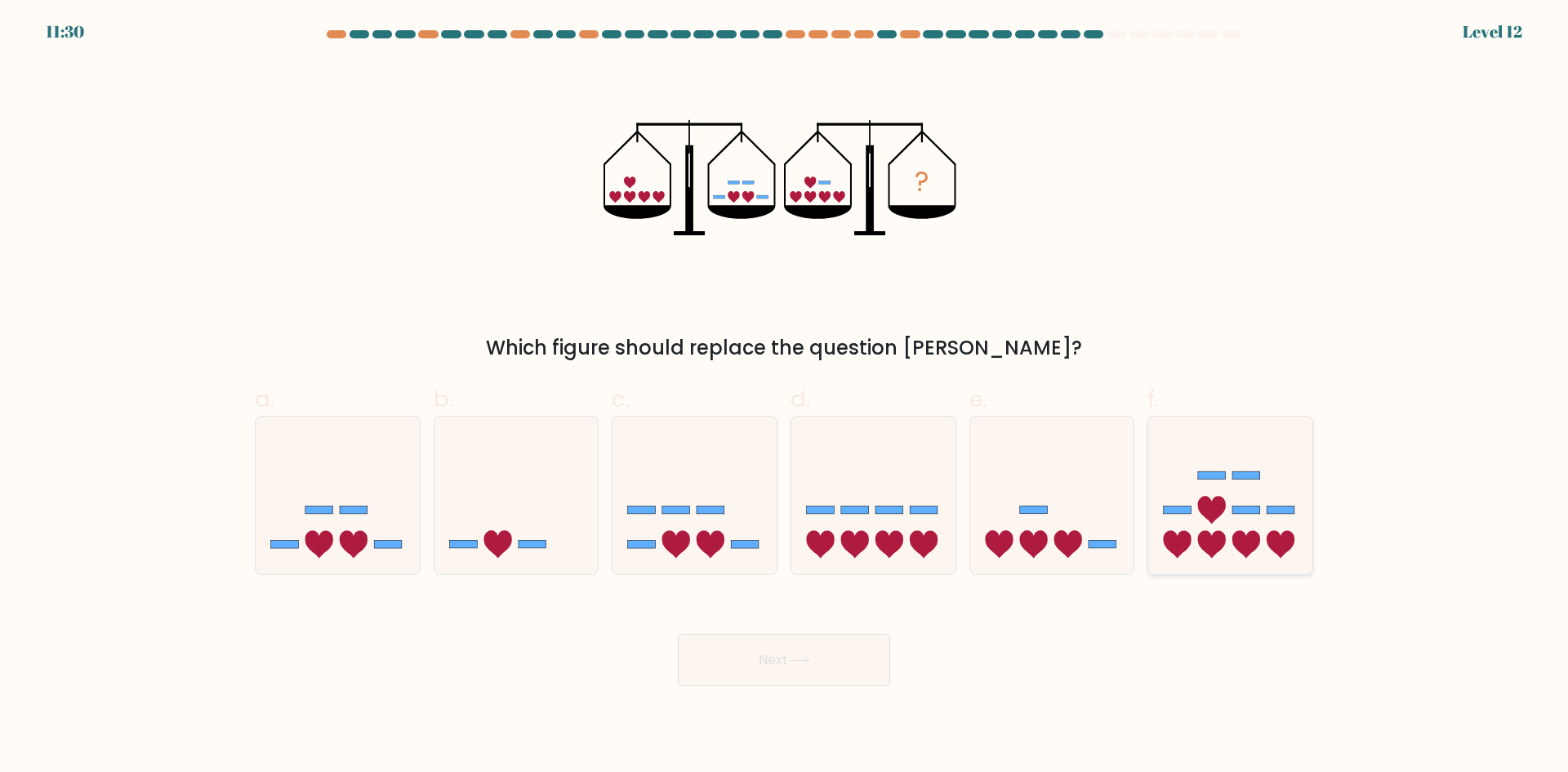
click at [1181, 537] on icon at bounding box center [1178, 544] width 27 height 27
click at [785, 397] on input "f." at bounding box center [784, 391] width 1 height 11
radio input "true"
click at [776, 659] on button "Next" at bounding box center [784, 660] width 212 height 52
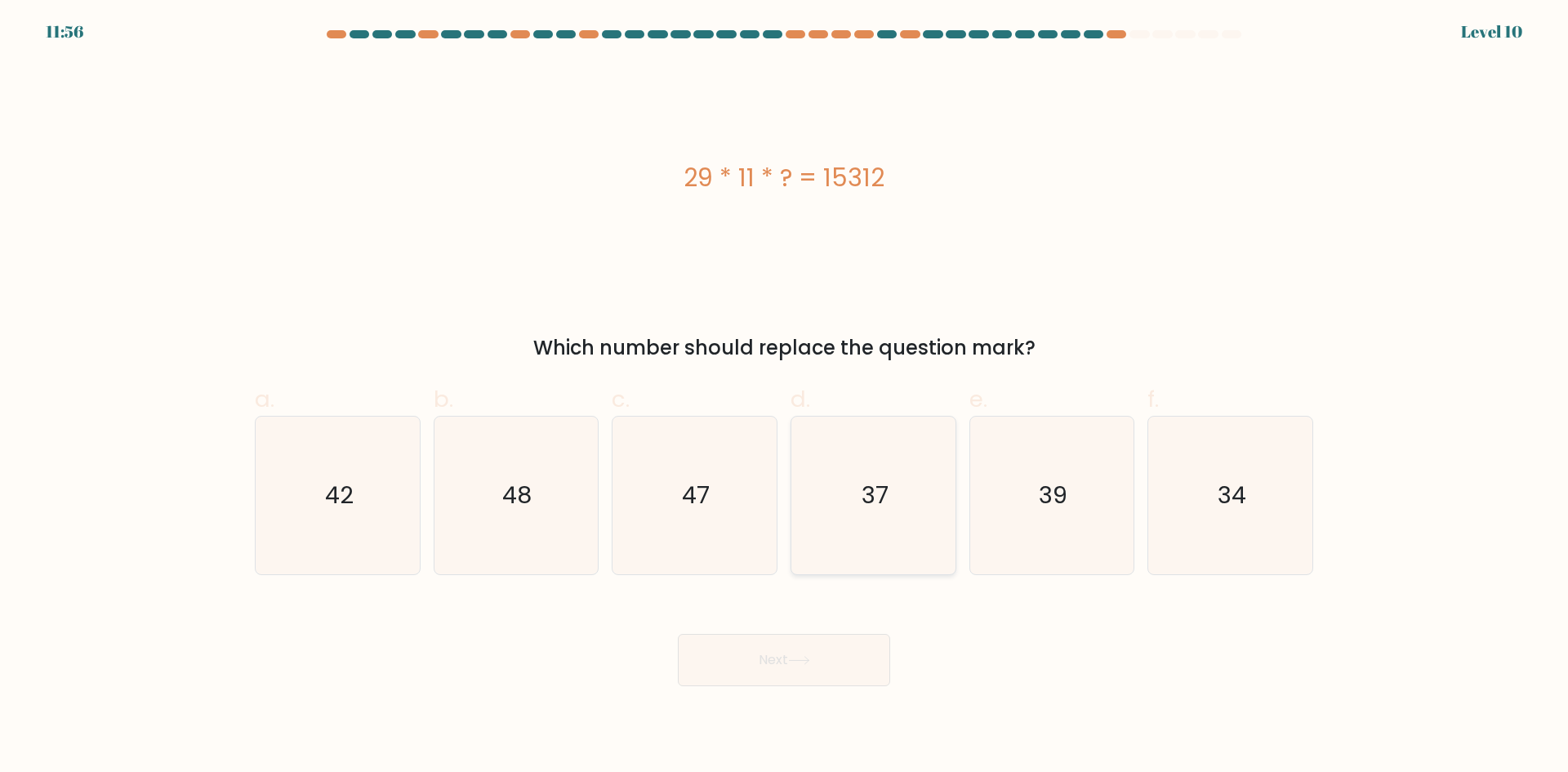
click at [843, 494] on icon "37" at bounding box center [874, 495] width 158 height 158
click at [785, 397] on input "d. 37" at bounding box center [784, 391] width 1 height 11
radio input "true"
click at [773, 652] on button "Next" at bounding box center [784, 660] width 212 height 52
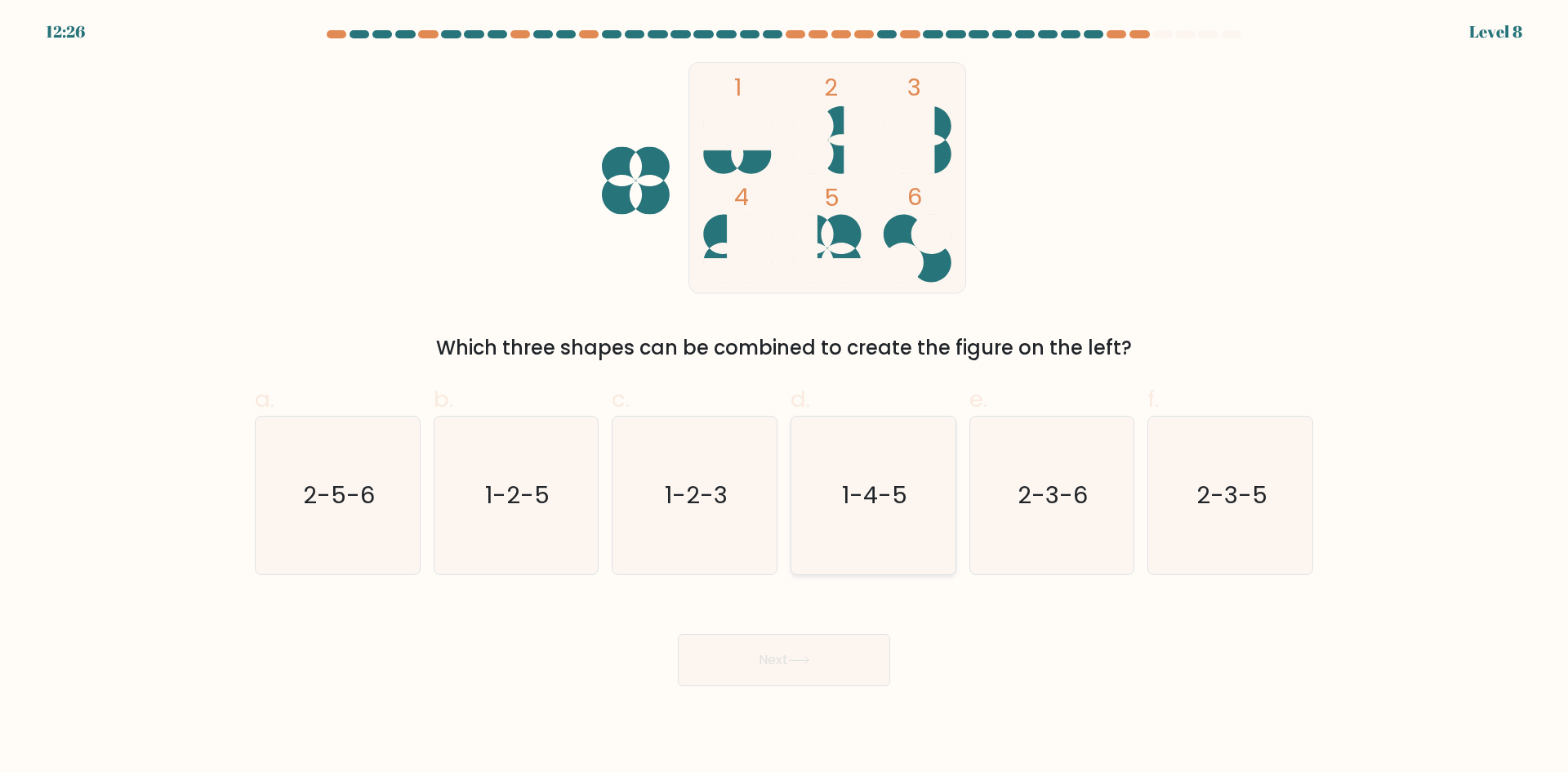
click at [883, 532] on icon "1-4-5" at bounding box center [874, 495] width 158 height 158
click at [785, 397] on input "d. 1-4-5" at bounding box center [784, 391] width 1 height 11
radio input "true"
click at [840, 669] on button "Next" at bounding box center [784, 660] width 212 height 52
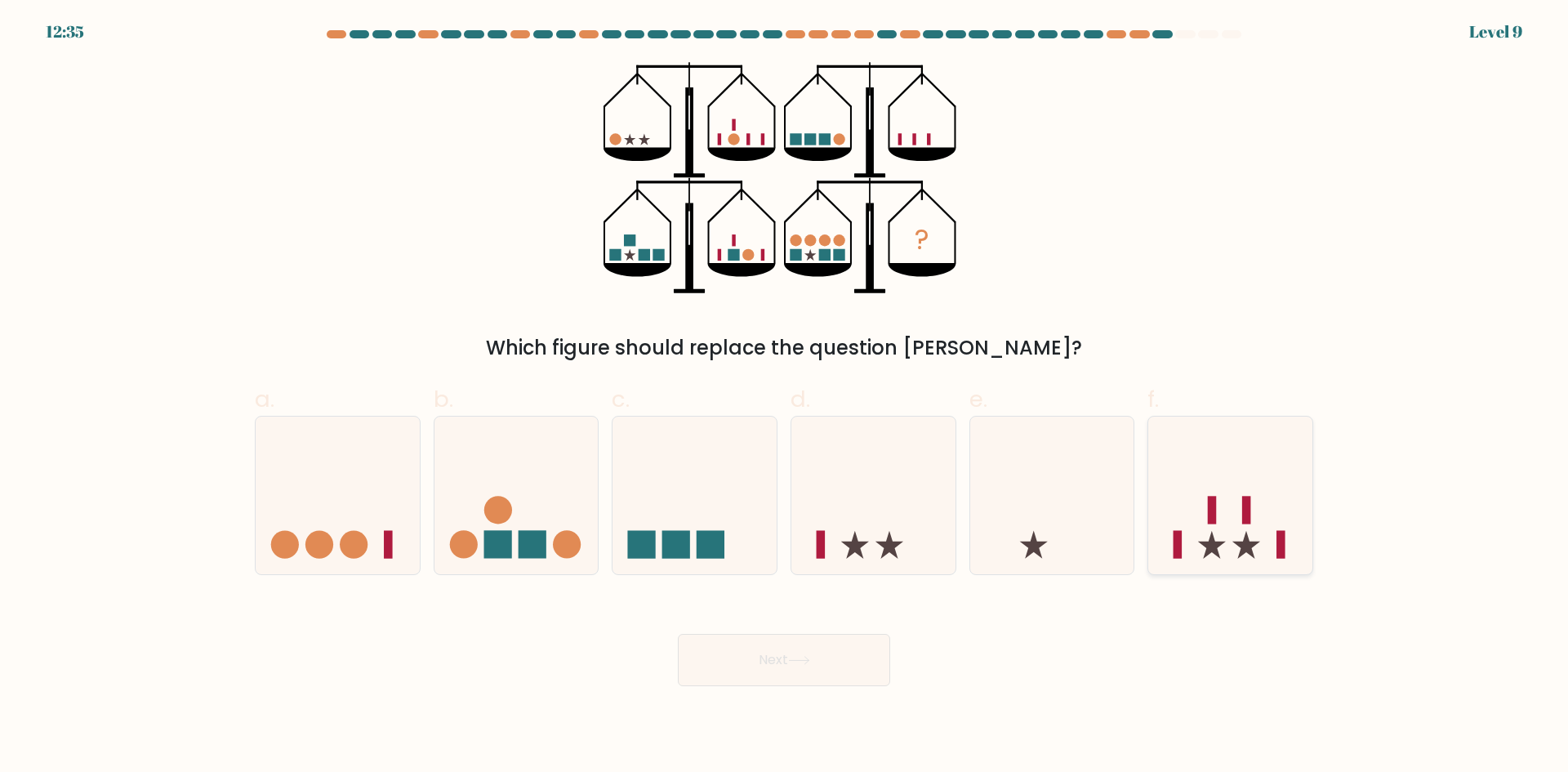
click at [1193, 443] on icon at bounding box center [1230, 494] width 164 height 135
click at [785, 397] on input "f." at bounding box center [784, 391] width 1 height 11
radio input "true"
click at [843, 639] on button "Next" at bounding box center [784, 660] width 212 height 52
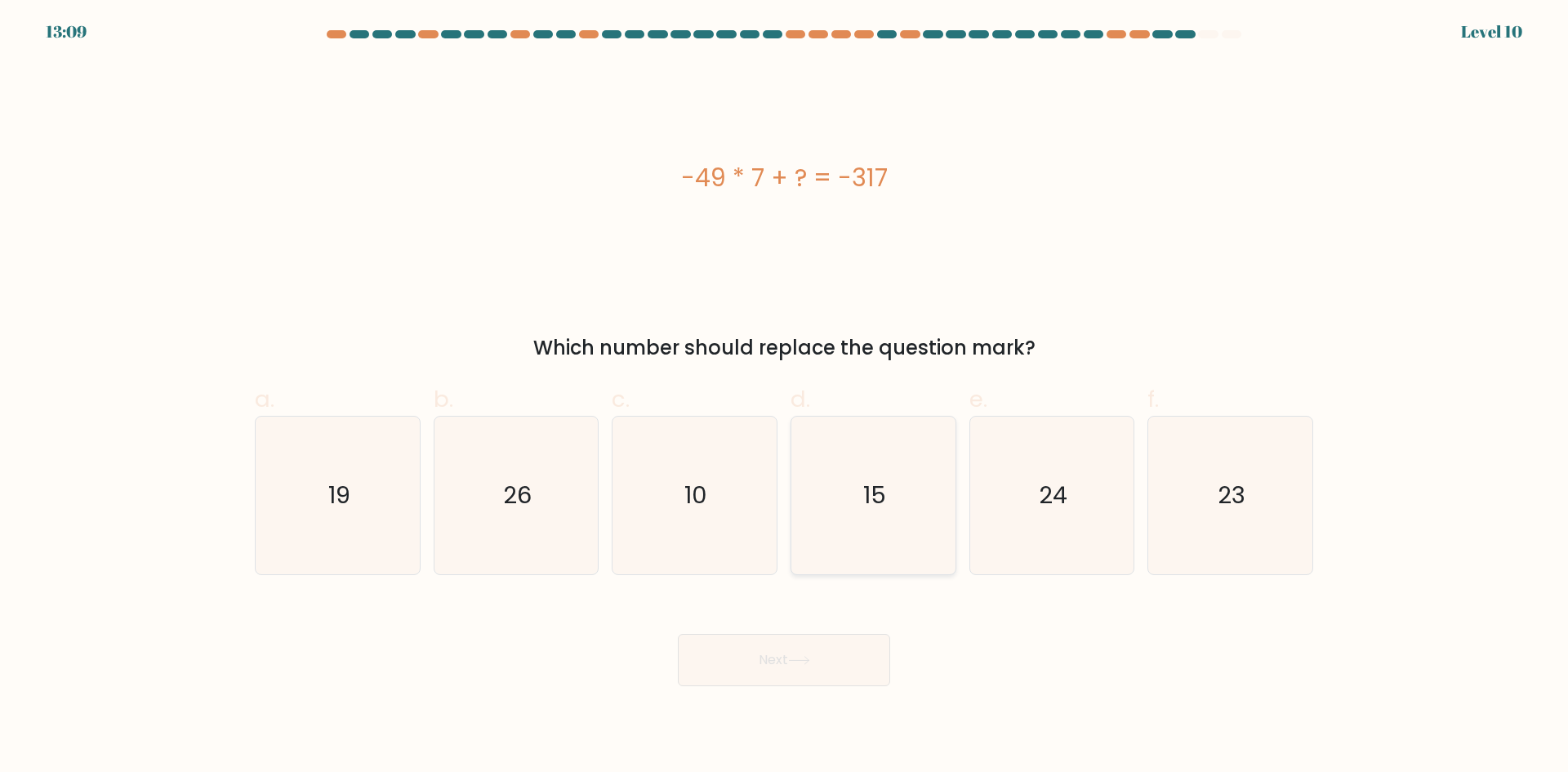
click at [848, 490] on icon "15" at bounding box center [874, 495] width 158 height 158
click at [785, 397] on input "d. 15" at bounding box center [784, 391] width 1 height 11
radio input "true"
click at [781, 684] on button "Next" at bounding box center [784, 660] width 212 height 52
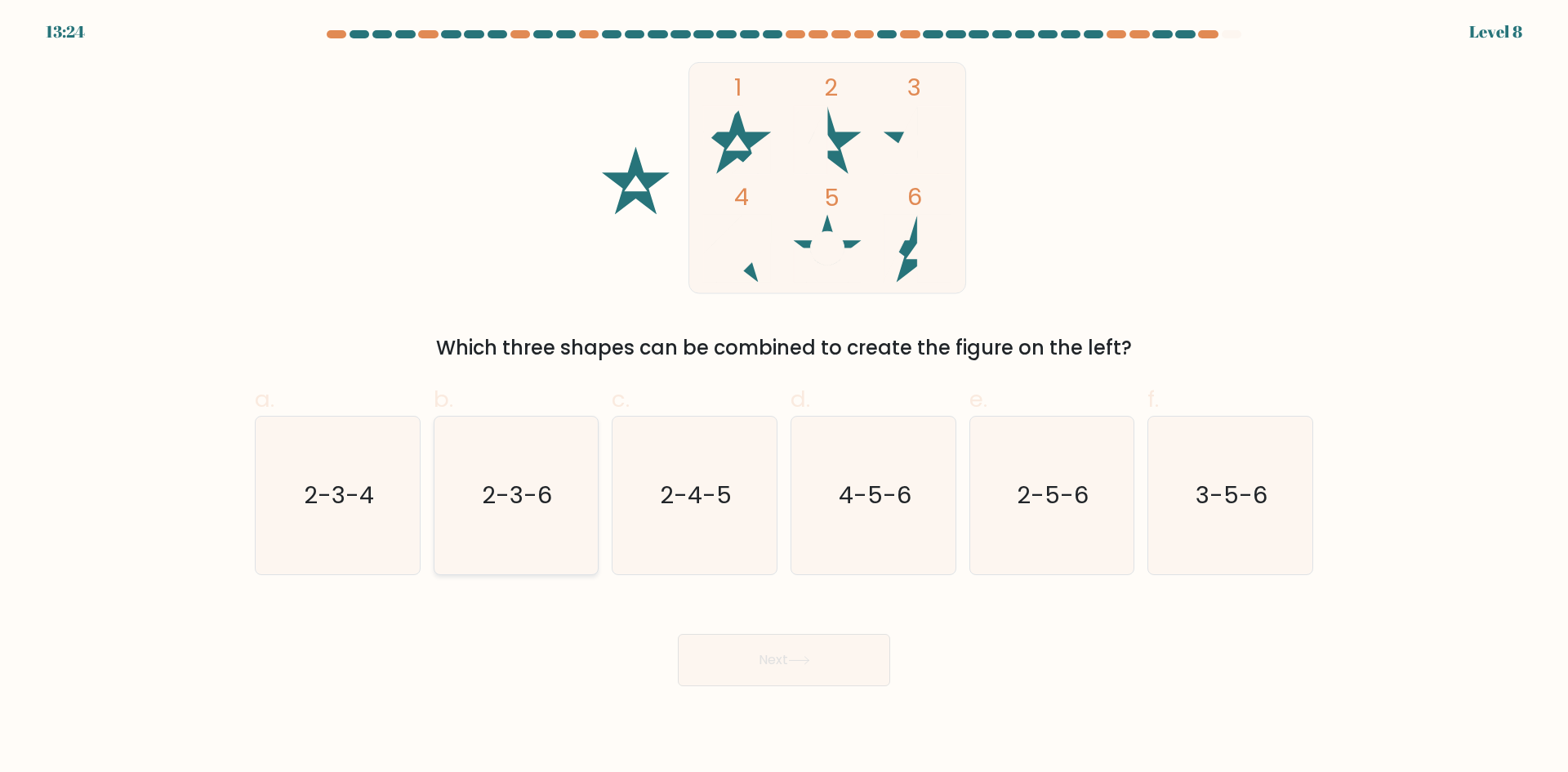
click at [534, 469] on icon "2-3-6" at bounding box center [516, 495] width 158 height 158
click at [784, 397] on input "b. 2-3-6" at bounding box center [784, 391] width 1 height 11
radio input "true"
click at [731, 658] on button "Next" at bounding box center [784, 660] width 212 height 52
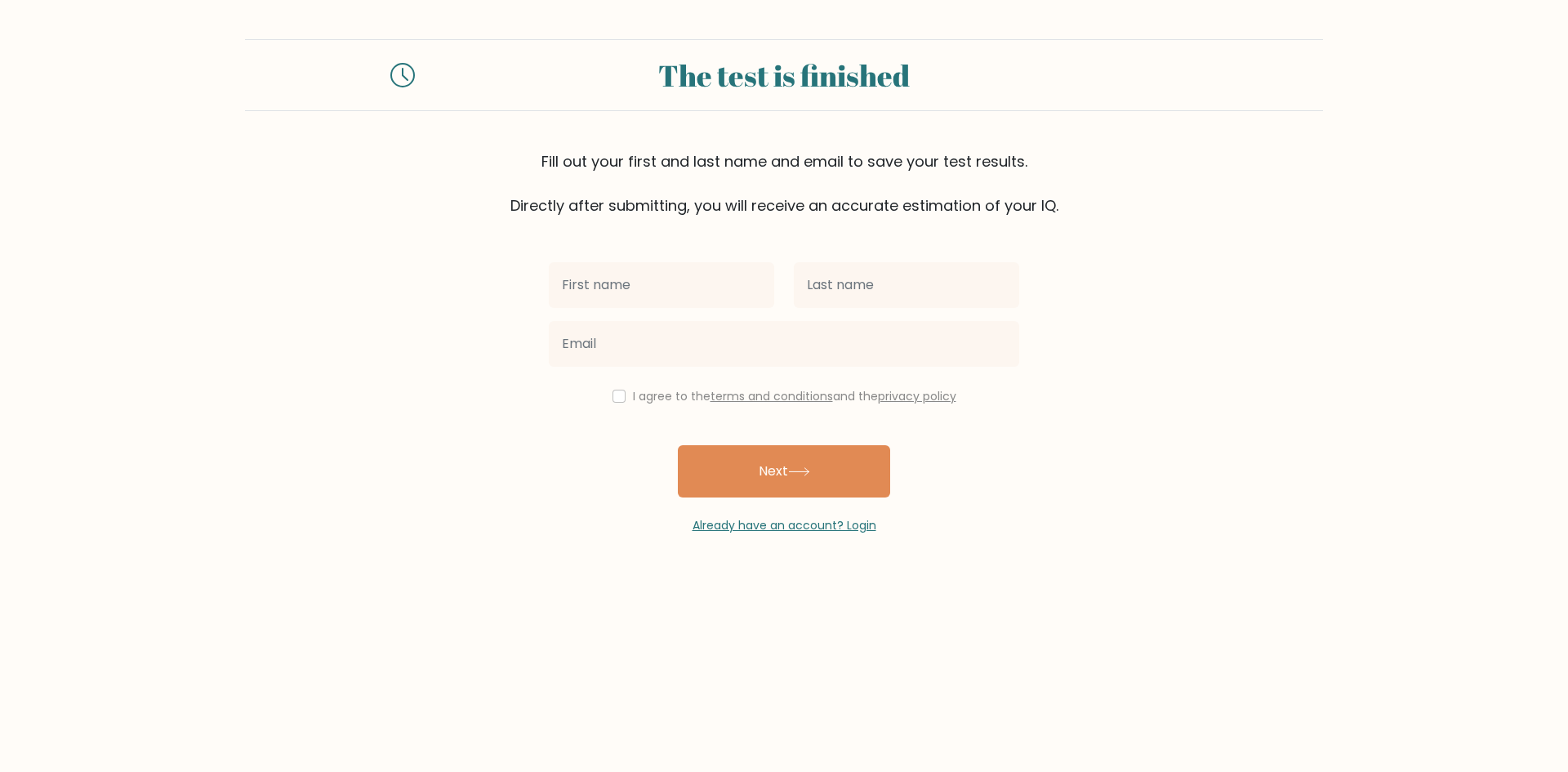
click at [1121, 472] on form "The test is finished Fill out your first and last name and email to save your t…" at bounding box center [784, 286] width 1568 height 495
click at [711, 270] on input "text" at bounding box center [661, 285] width 226 height 46
type input "[PERSON_NAME]"
click at [864, 279] on input "text" at bounding box center [907, 285] width 226 height 46
type input "[PERSON_NAME]"
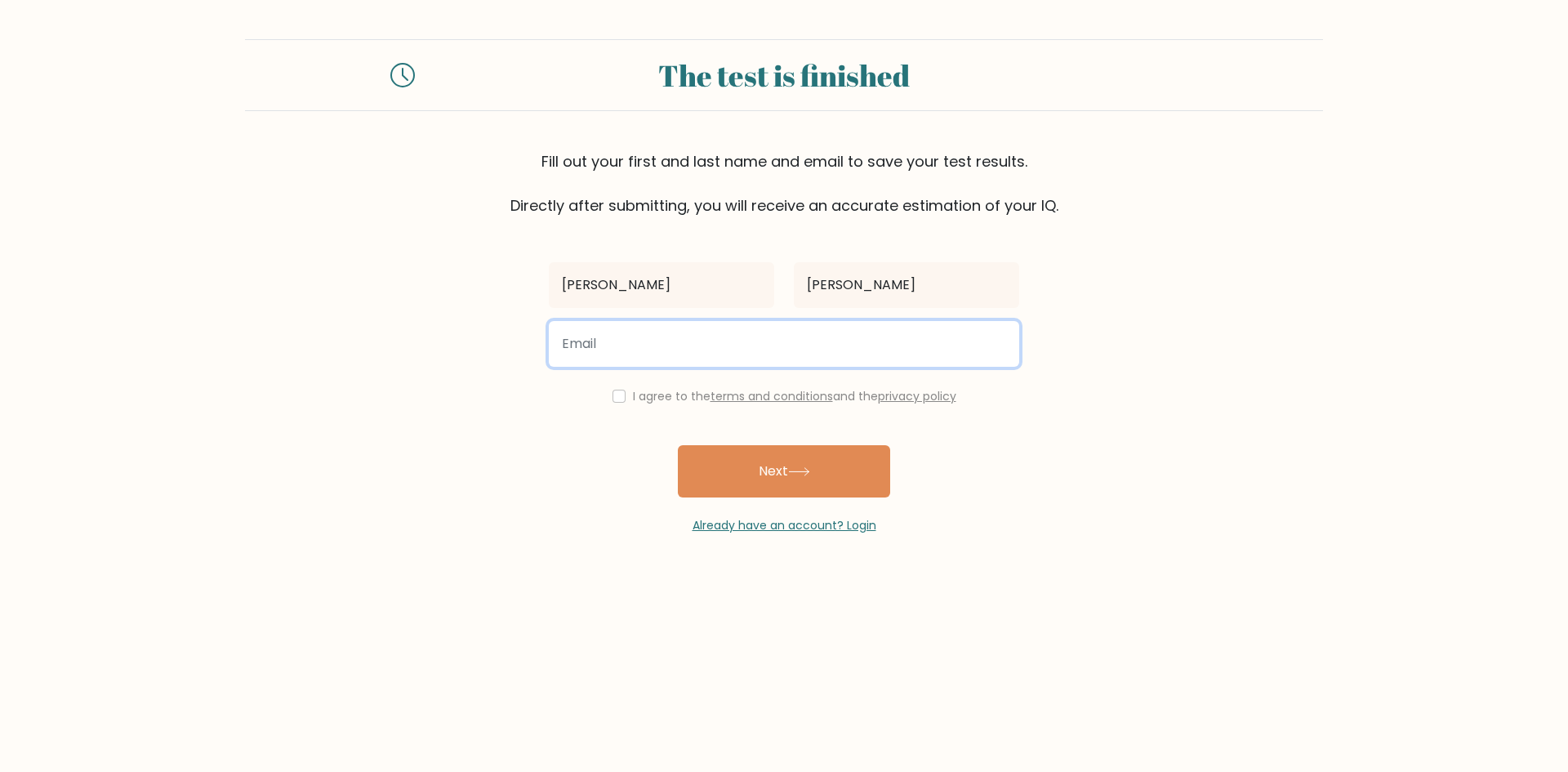
click at [605, 332] on input "email" at bounding box center [784, 344] width 470 height 46
click at [640, 336] on input "email" at bounding box center [784, 344] width 470 height 46
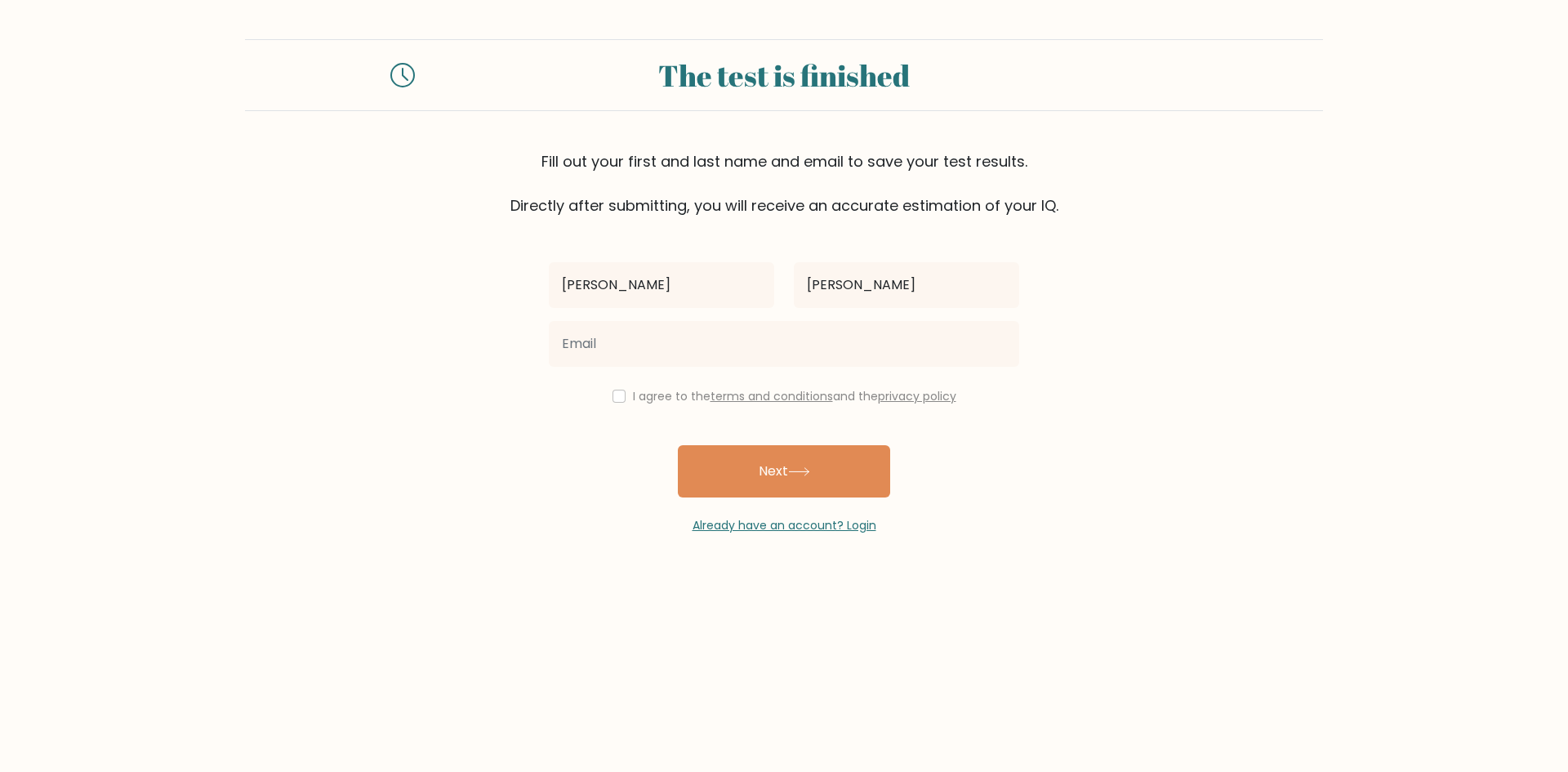
click at [1091, 410] on form "The test is finished Fill out your first and last name and email to save your t…" at bounding box center [784, 286] width 1568 height 495
click at [815, 476] on button "Next" at bounding box center [784, 471] width 212 height 52
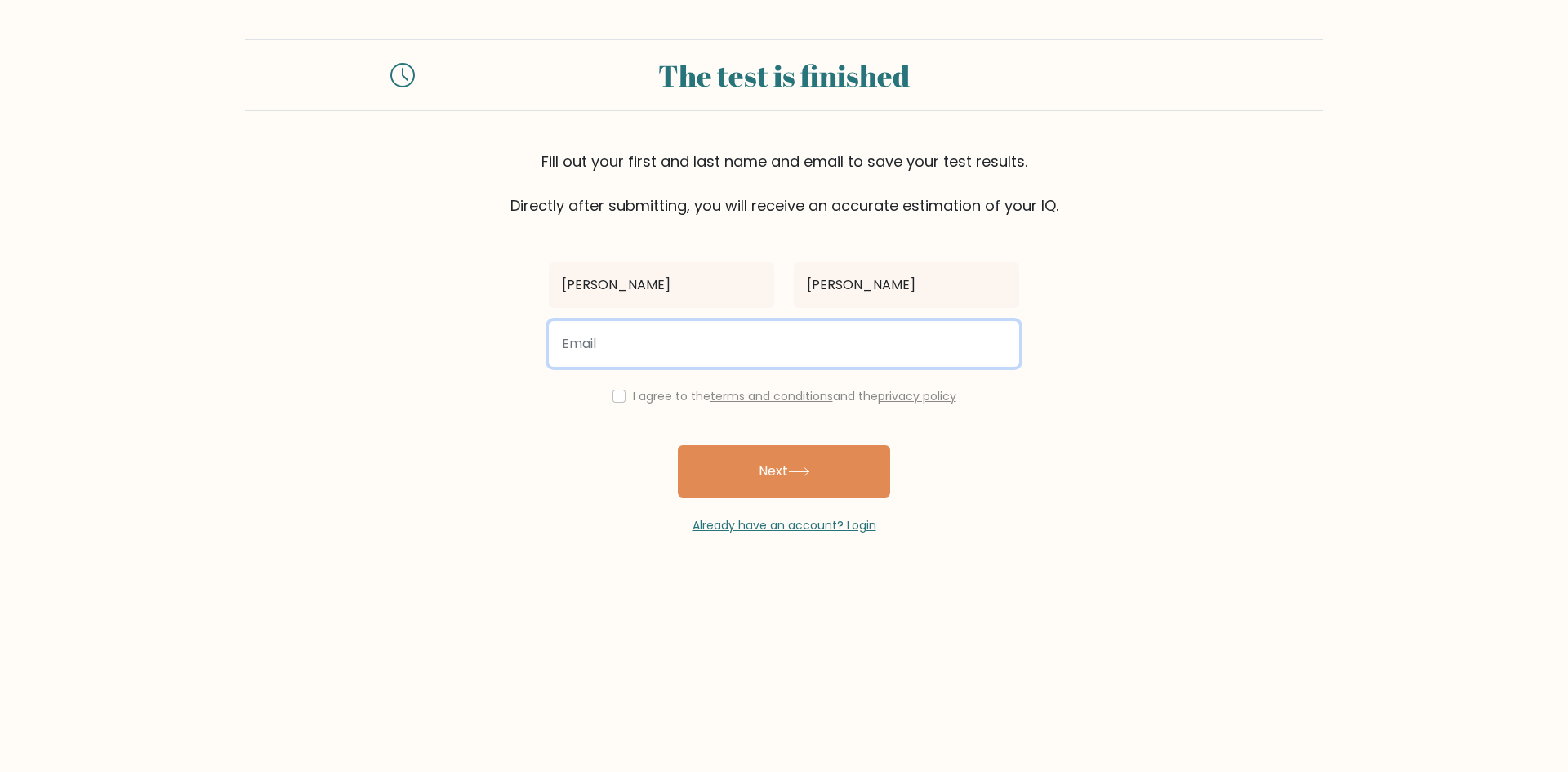
click at [710, 347] on input "email" at bounding box center [784, 344] width 470 height 46
type input "[EMAIL_ADDRESS][DOMAIN_NAME]"
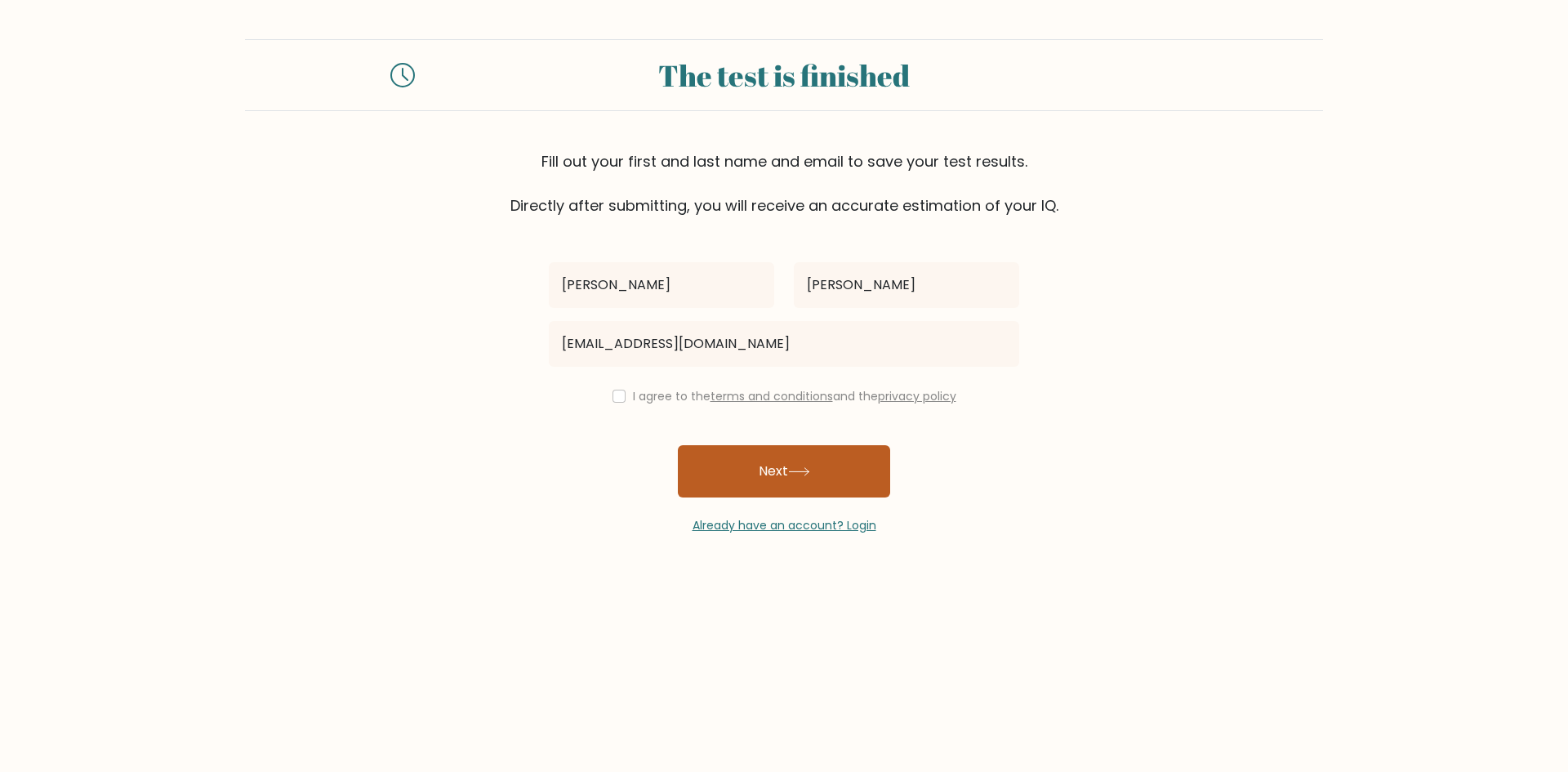
click at [754, 452] on button "Next" at bounding box center [784, 471] width 212 height 52
click at [613, 400] on input "checkbox" at bounding box center [619, 396] width 13 height 13
checkbox input "true"
click at [699, 467] on button "Next" at bounding box center [784, 471] width 212 height 52
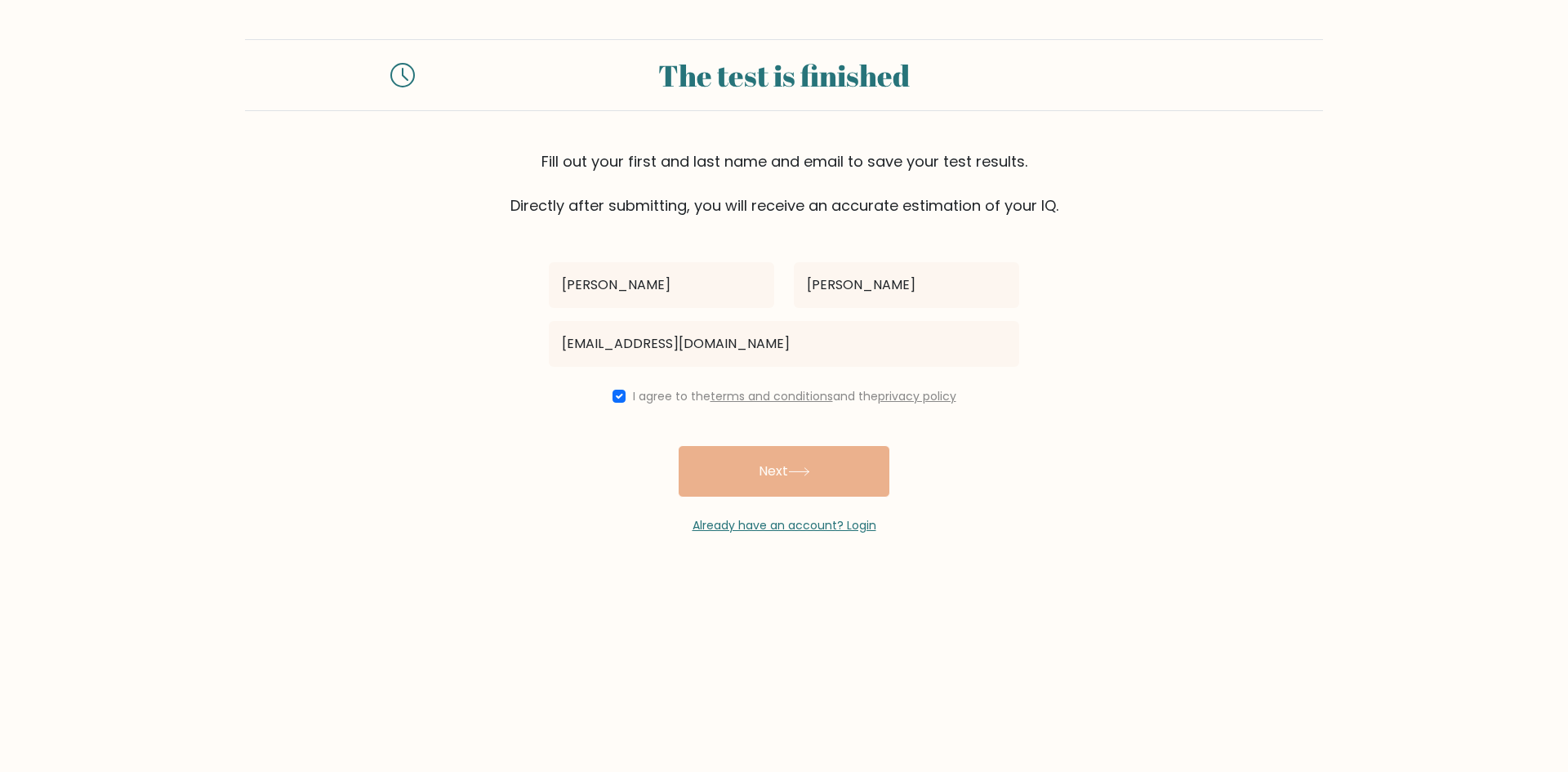
click at [797, 475] on div "[PERSON_NAME] [EMAIL_ADDRESS][DOMAIN_NAME] I agree to the terms and conditions …" at bounding box center [784, 374] width 490 height 318
click at [770, 477] on div "[PERSON_NAME] [EMAIL_ADDRESS][DOMAIN_NAME] I agree to the terms and conditions …" at bounding box center [784, 374] width 490 height 318
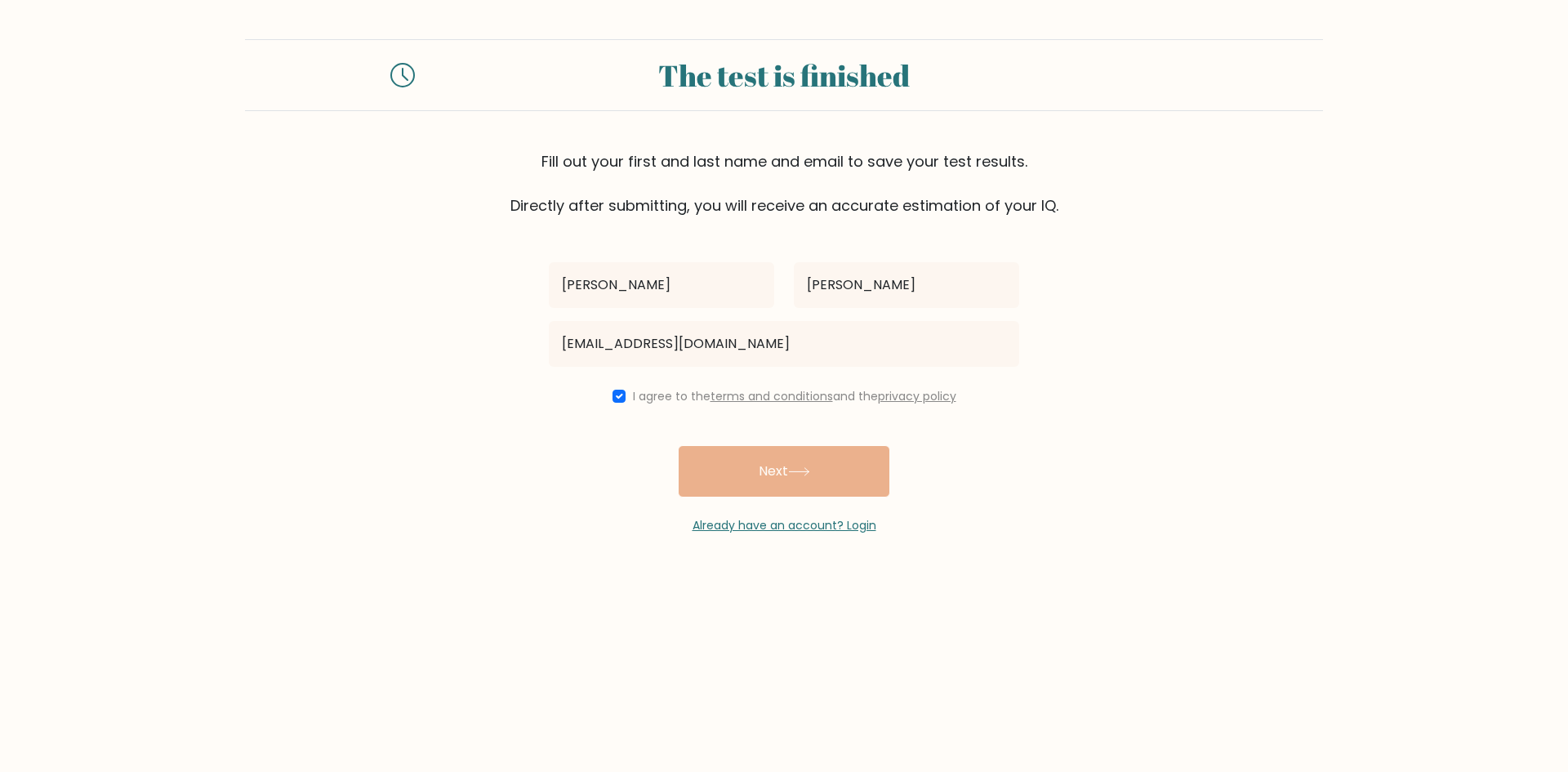
click at [770, 477] on div "[PERSON_NAME] [EMAIL_ADDRESS][DOMAIN_NAME] I agree to the terms and conditions …" at bounding box center [784, 374] width 490 height 318
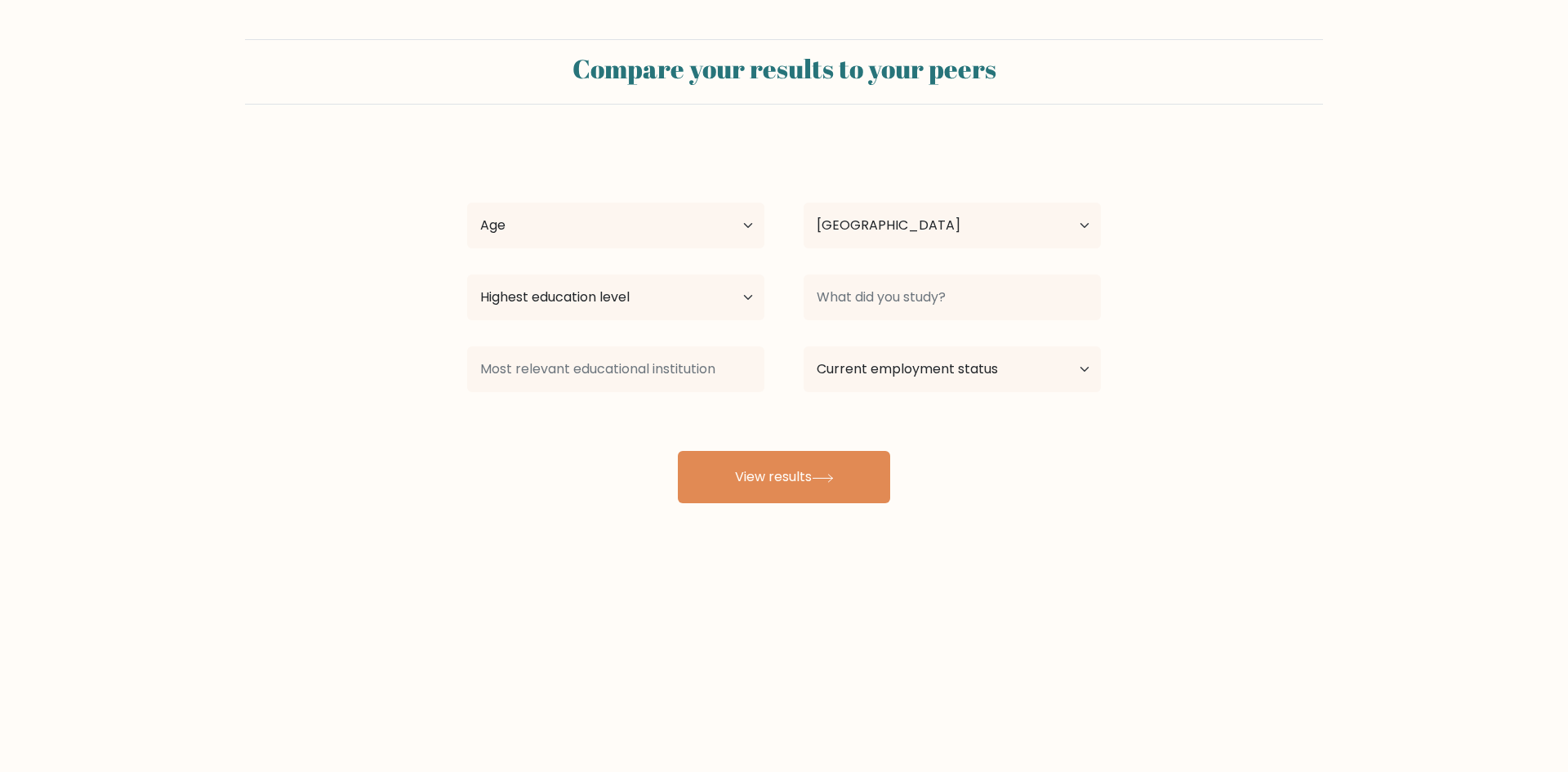
select select "US"
click at [741, 213] on select "Age Under 18 years old 18-24 years old 25-34 years old 35-44 years old 45-54 ye…" at bounding box center [616, 226] width 297 height 46
select select "min_18"
click at [467, 203] on select "Age Under 18 years old 18-24 years old 25-34 years old 35-44 years old 45-54 ye…" at bounding box center [616, 226] width 297 height 46
click at [742, 297] on select "Highest education level No schooling Primary Lower Secondary Upper Secondary Oc…" at bounding box center [616, 297] width 297 height 46
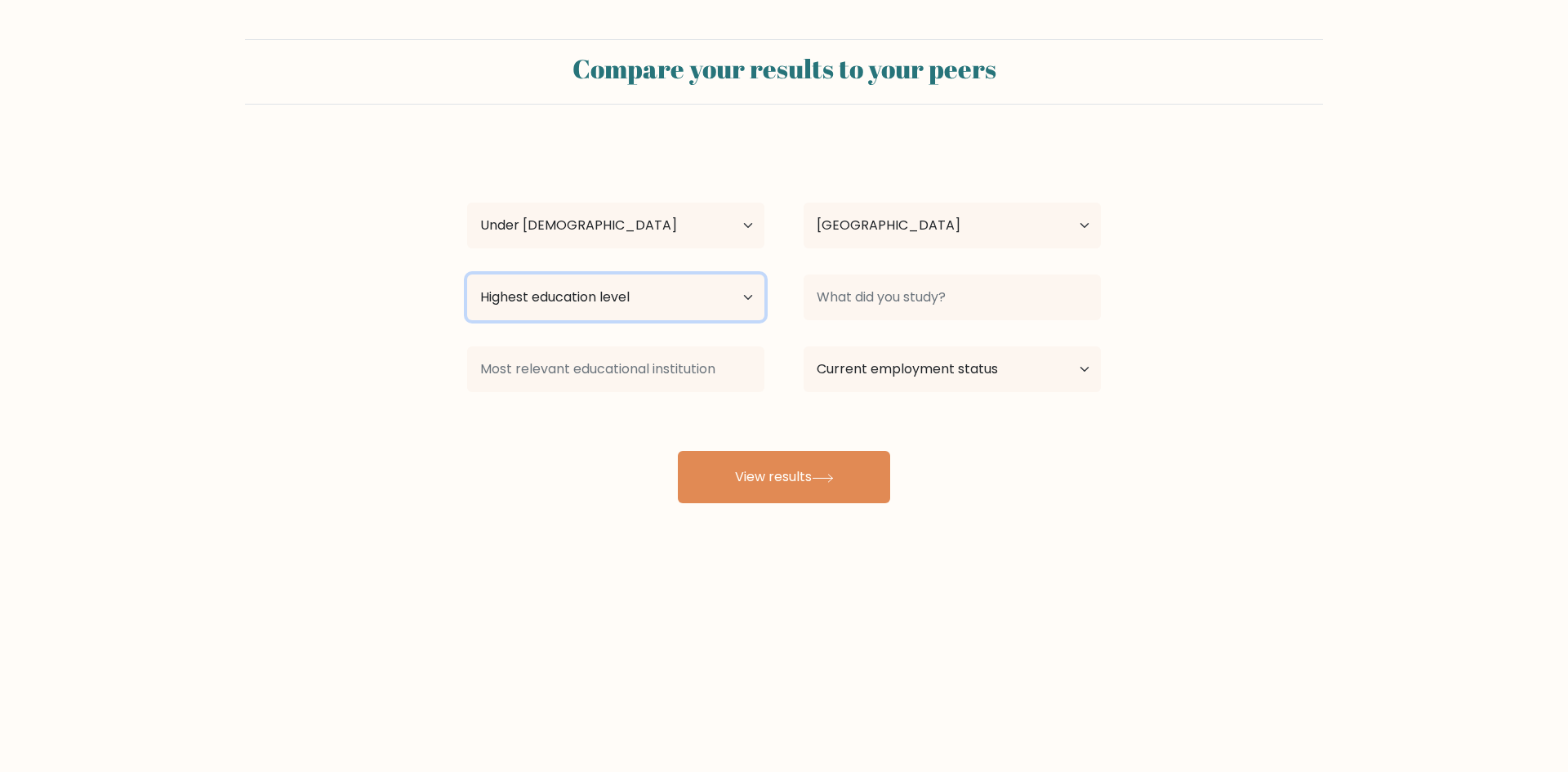
select select "no_schooling"
click at [467, 274] on select "Highest education level No schooling Primary Lower Secondary Upper Secondary Oc…" at bounding box center [616, 297] width 297 height 46
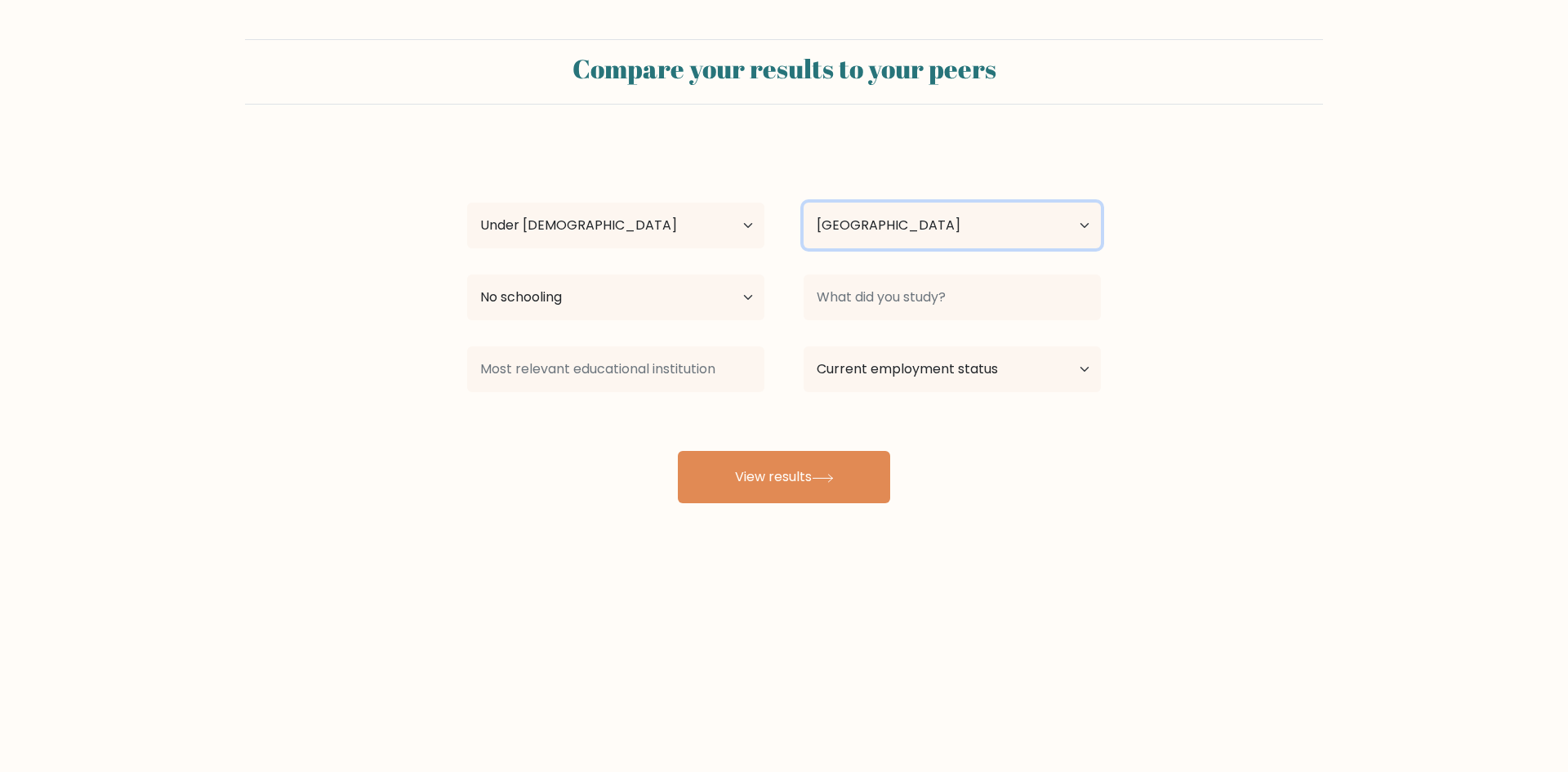
click at [1077, 221] on select "Country Afghanistan Albania Algeria American Samoa Andorra Angola Anguilla Anta…" at bounding box center [953, 226] width 297 height 46
click at [1161, 266] on form "Compare your results to your peers shelly smith Age Under 18 years old 18-24 ye…" at bounding box center [784, 271] width 1568 height 464
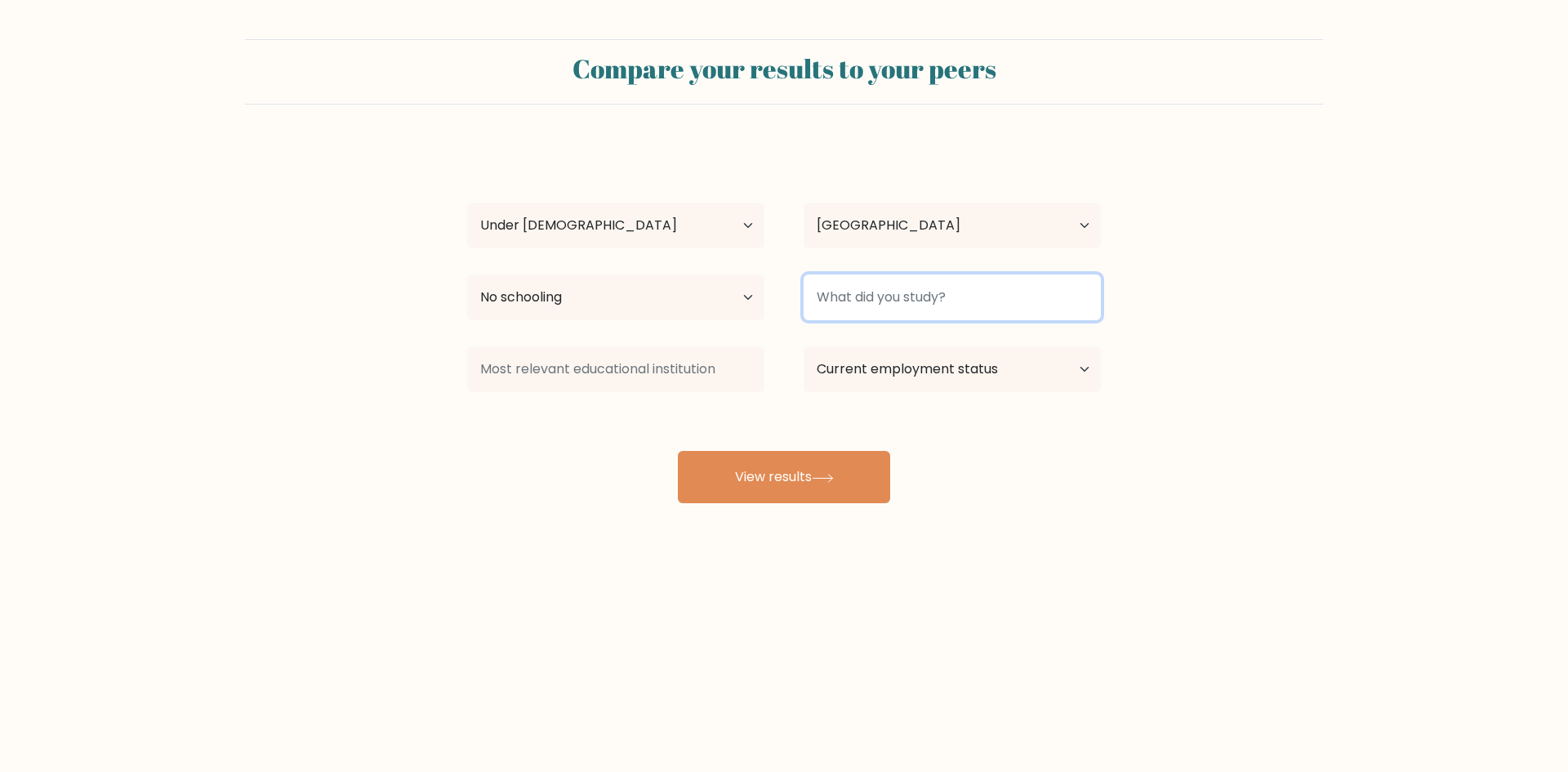
click at [1051, 303] on input at bounding box center [953, 297] width 297 height 46
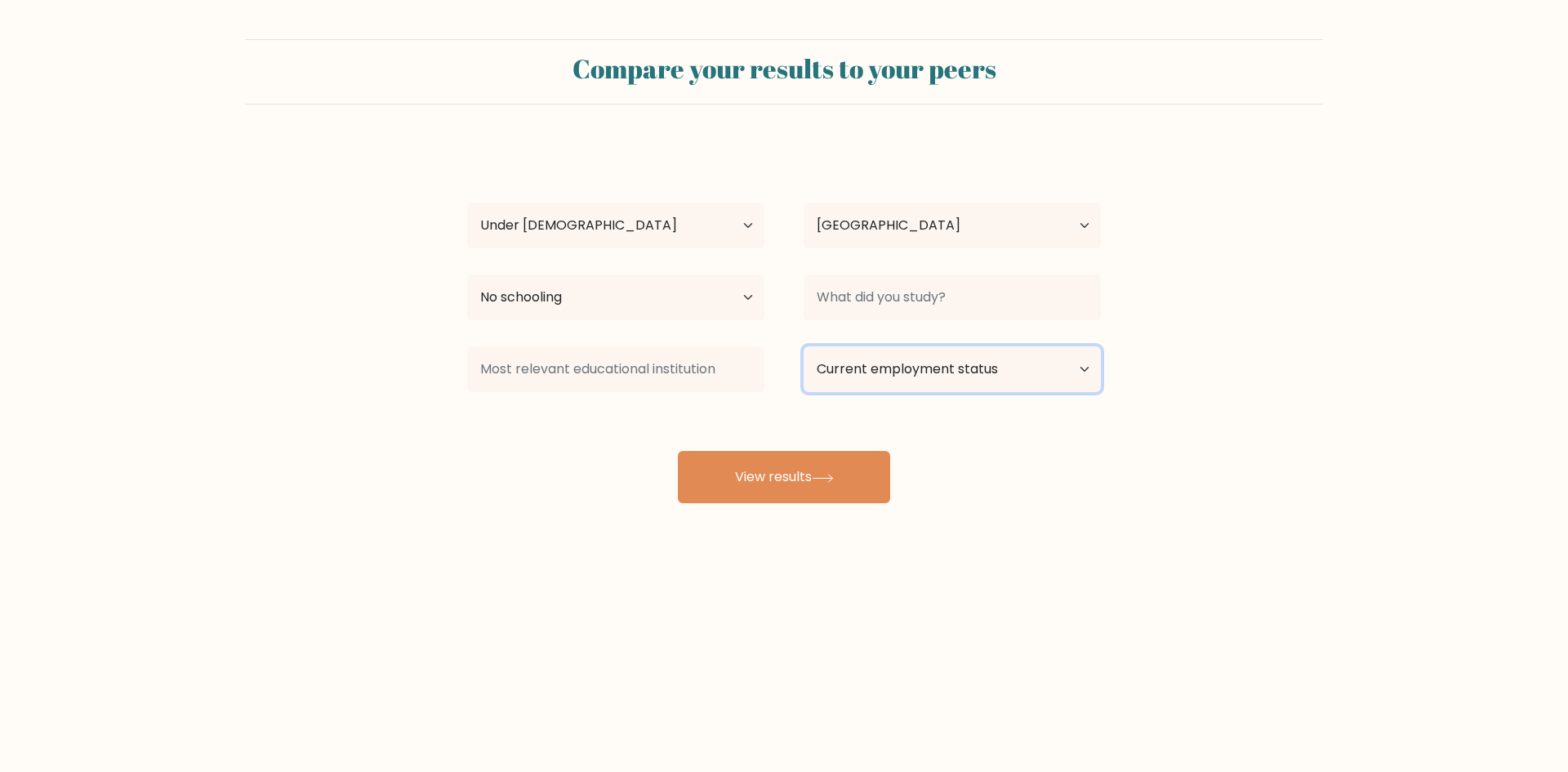
click at [1084, 364] on select "Current employment status Employed Student Retired Other / prefer not to answer" at bounding box center [953, 369] width 297 height 46
select select "other"
click at [804, 346] on select "Current employment status Employed Student Retired Other / prefer not to answer" at bounding box center [953, 369] width 297 height 46
click at [707, 466] on button "View results" at bounding box center [784, 476] width 212 height 52
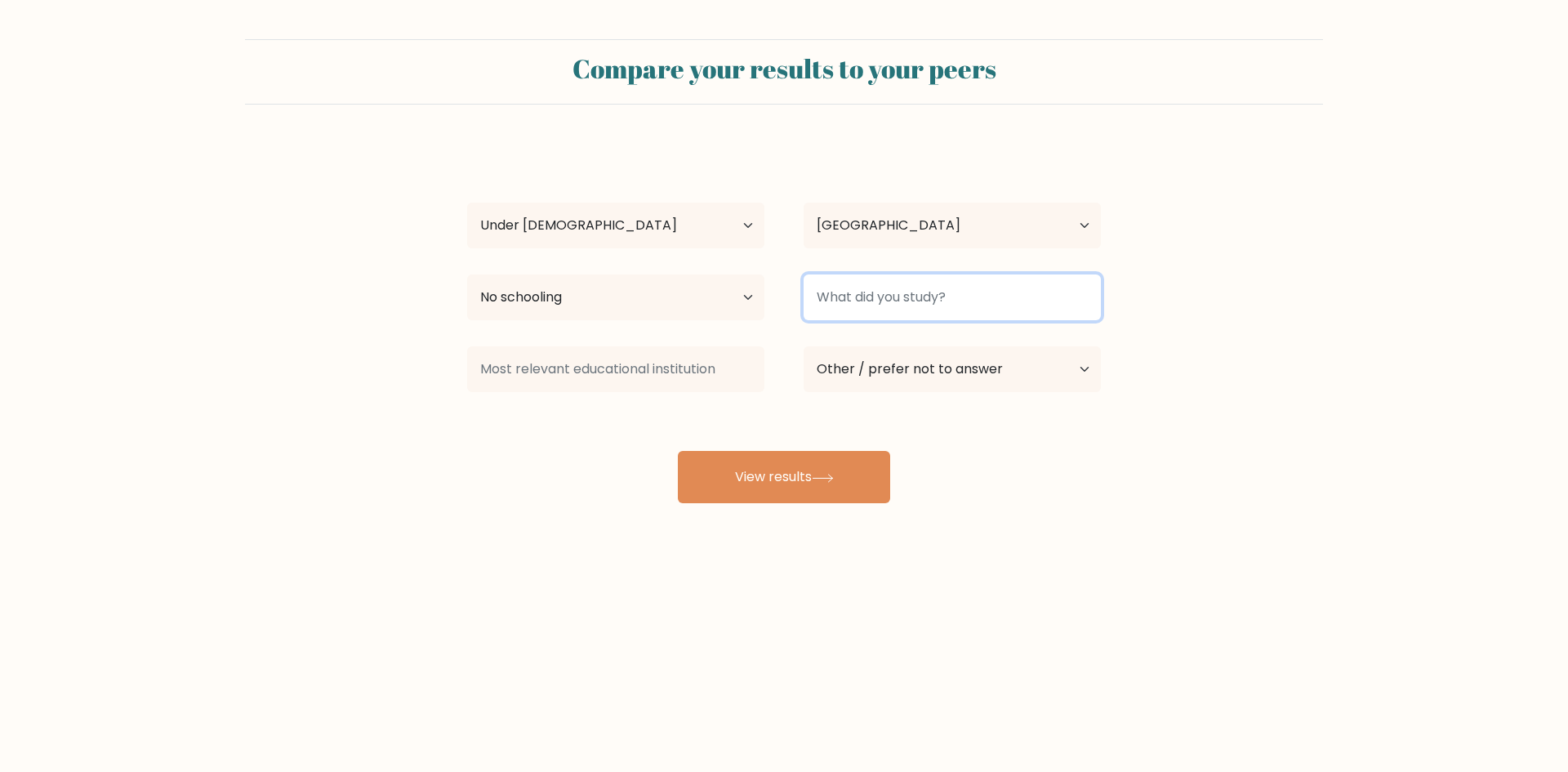
click at [938, 307] on input at bounding box center [953, 297] width 297 height 46
type input "nothing"
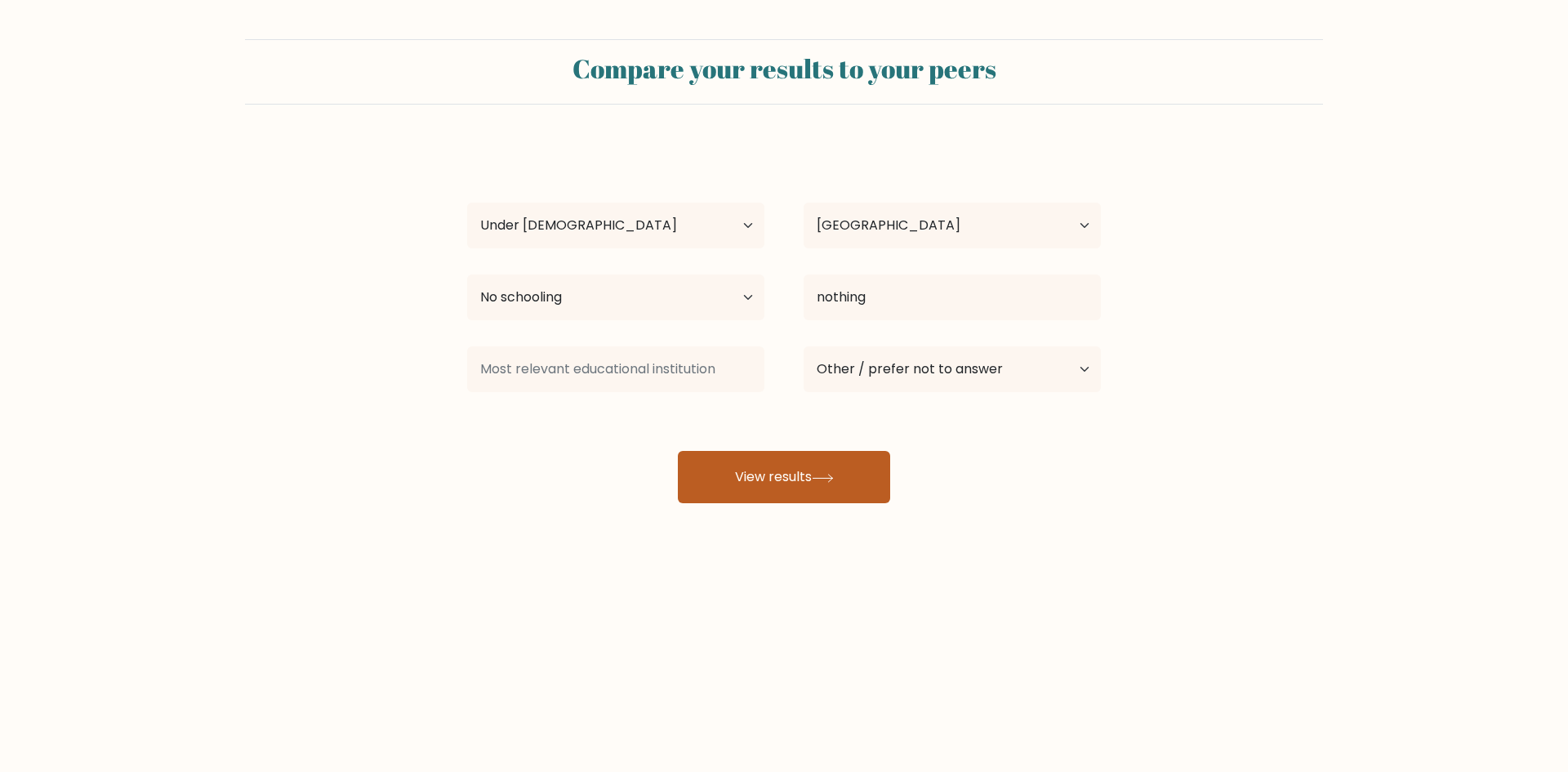
click at [838, 490] on button "View results" at bounding box center [784, 476] width 212 height 52
type input "idk"
click at [738, 488] on button "View results" at bounding box center [784, 476] width 212 height 52
click at [789, 477] on button "View results" at bounding box center [784, 476] width 212 height 52
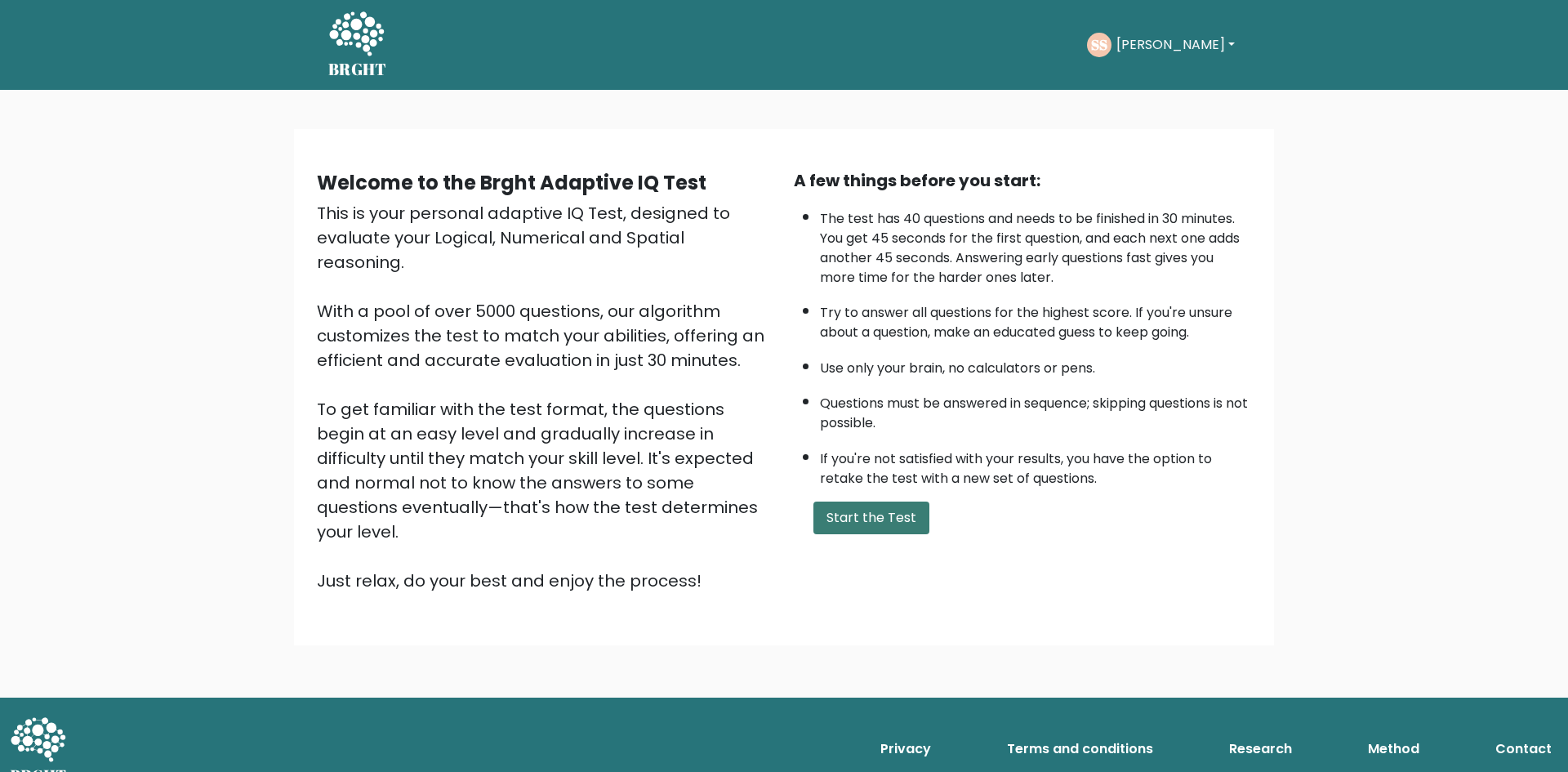
click at [889, 509] on button "Start the Test" at bounding box center [871, 517] width 116 height 33
